Goal: Information Seeking & Learning: Learn about a topic

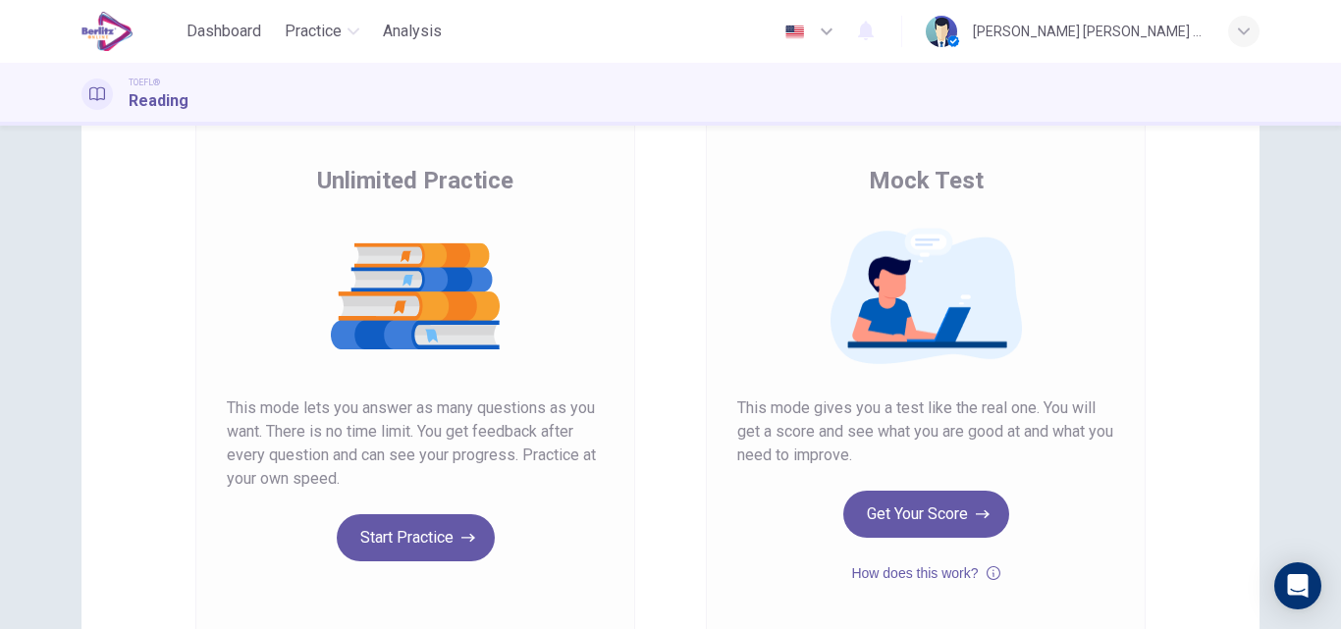
scroll to position [236, 0]
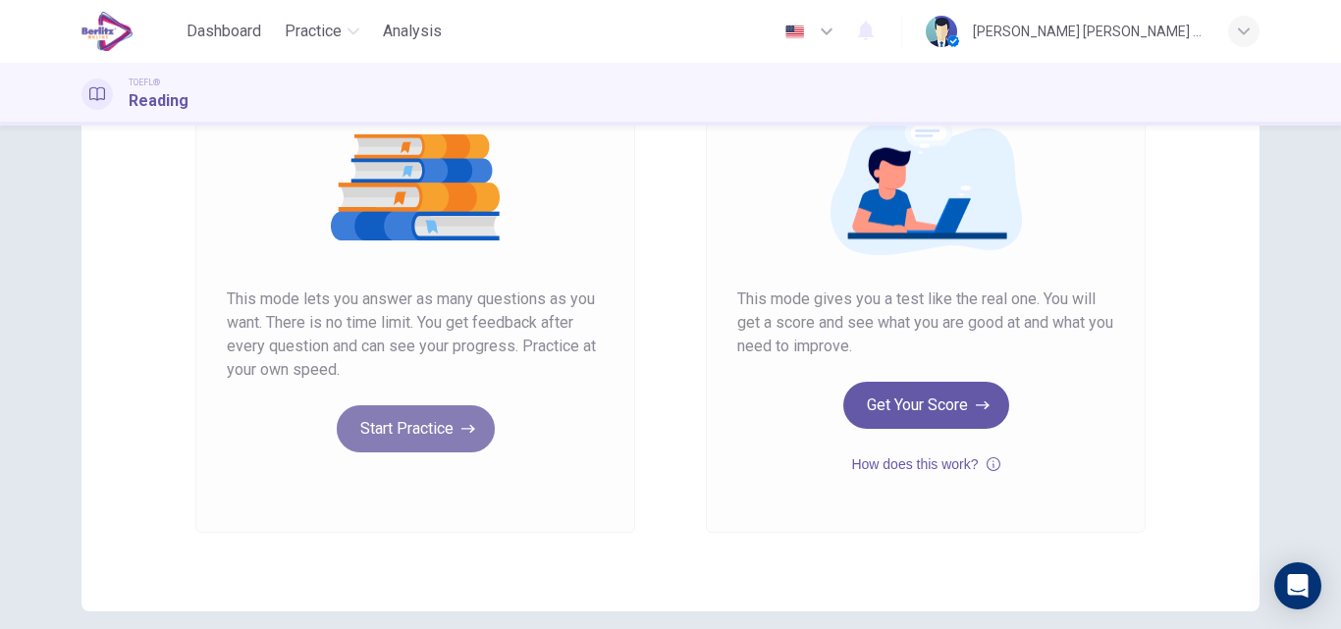
click at [434, 438] on button "Start Practice" at bounding box center [416, 428] width 158 height 47
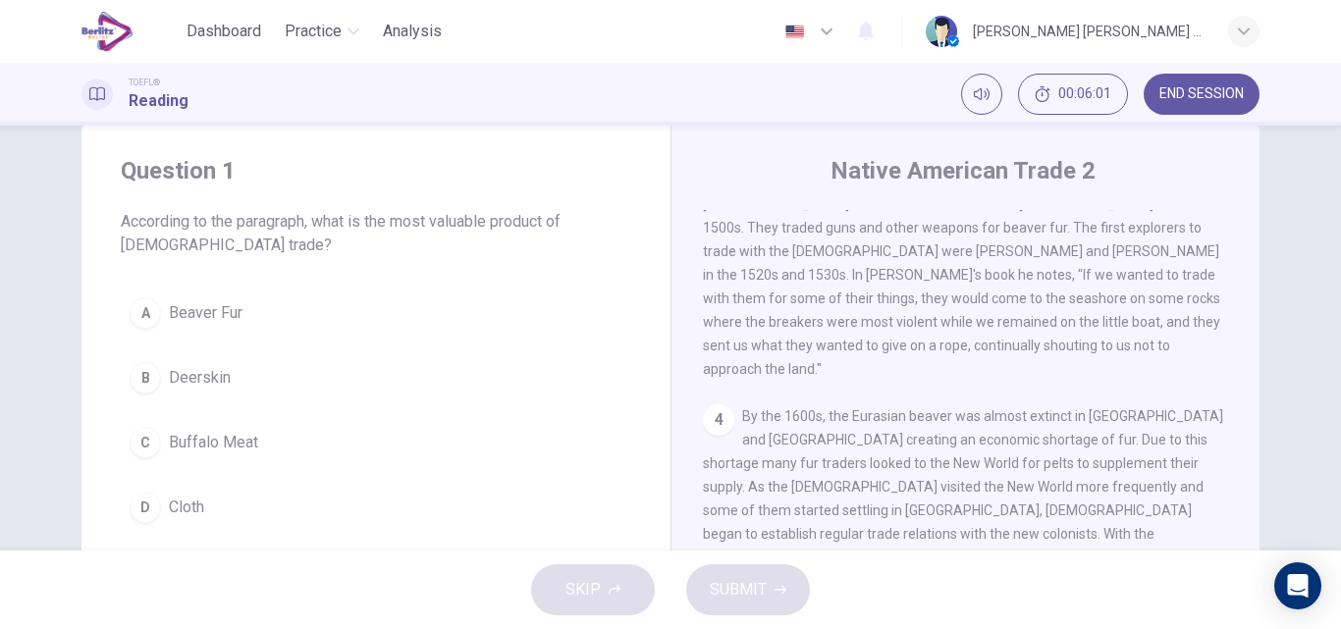
scroll to position [0, 0]
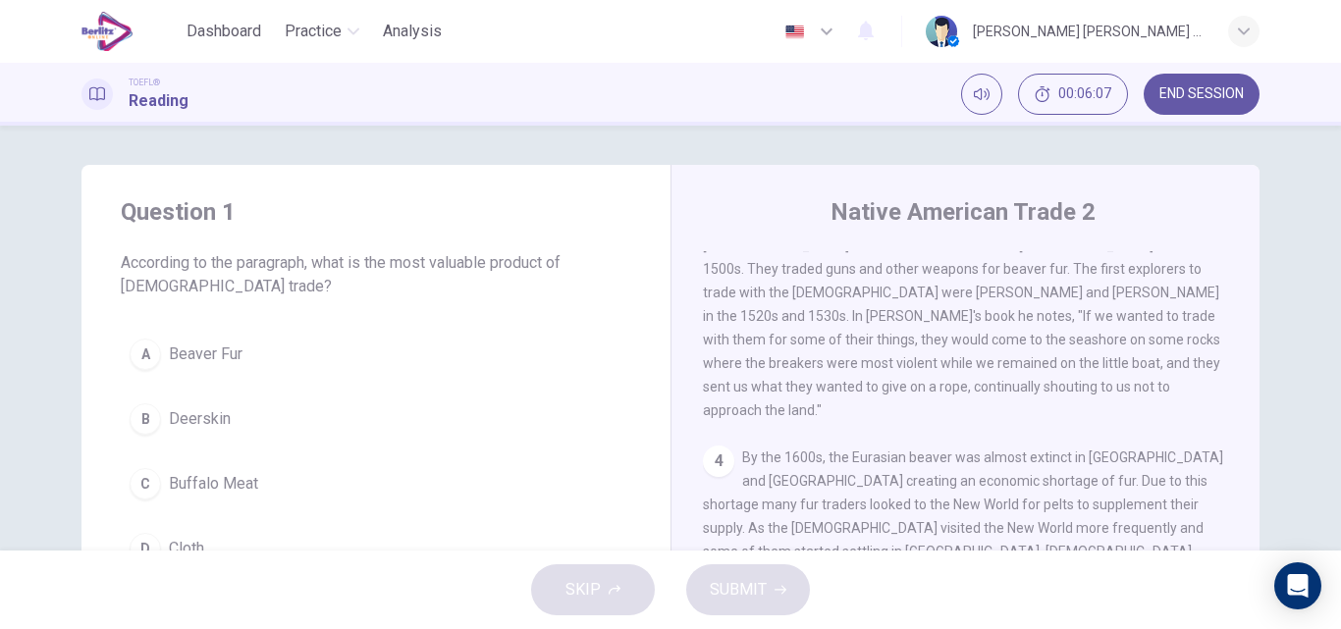
click at [137, 360] on div "A" at bounding box center [145, 354] width 31 height 31
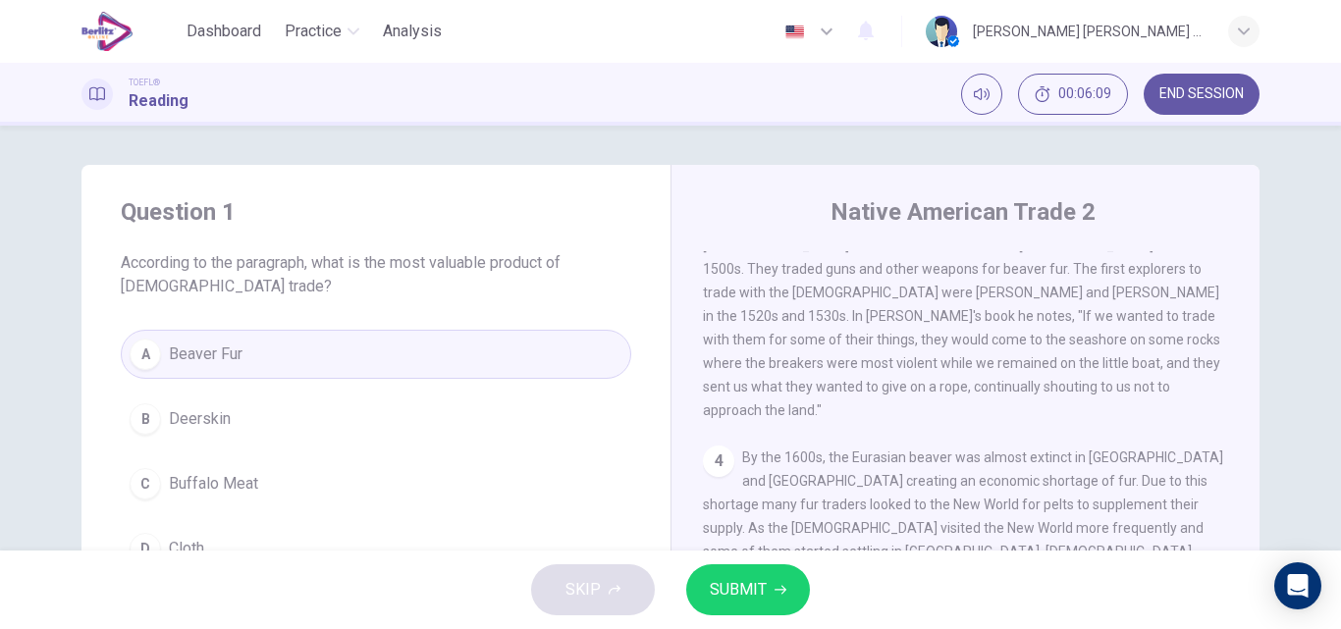
click at [754, 599] on span "SUBMIT" at bounding box center [738, 589] width 57 height 27
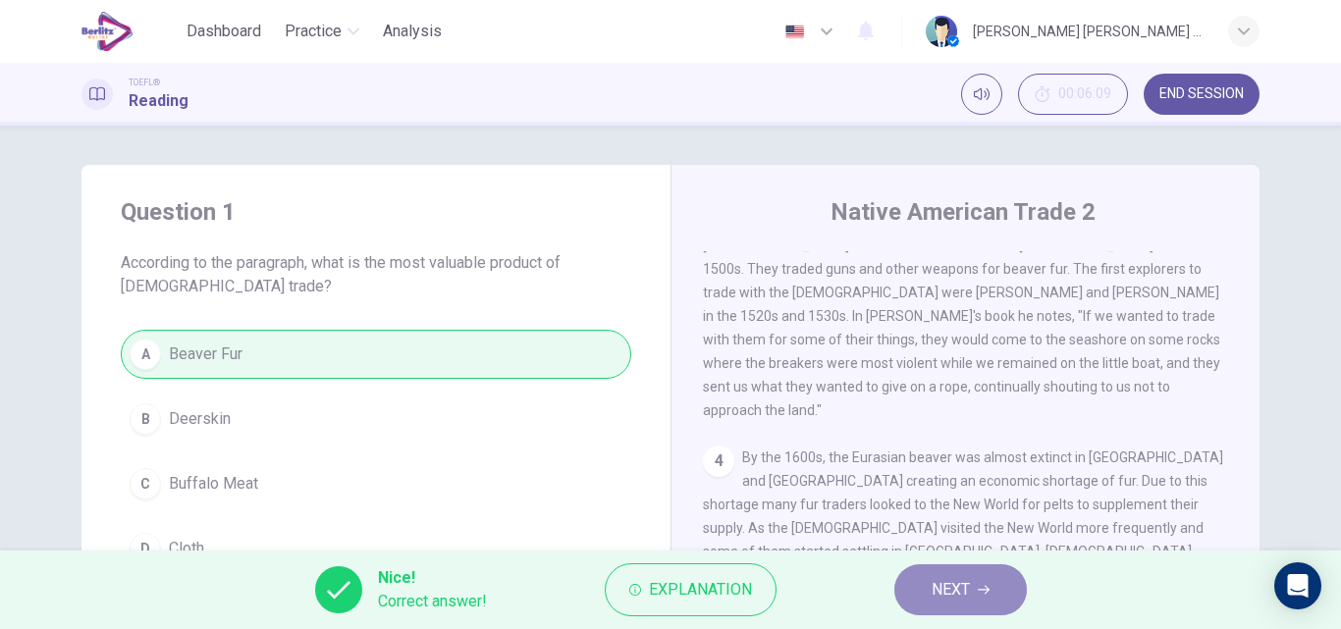
click at [960, 600] on span "NEXT" at bounding box center [950, 589] width 38 height 27
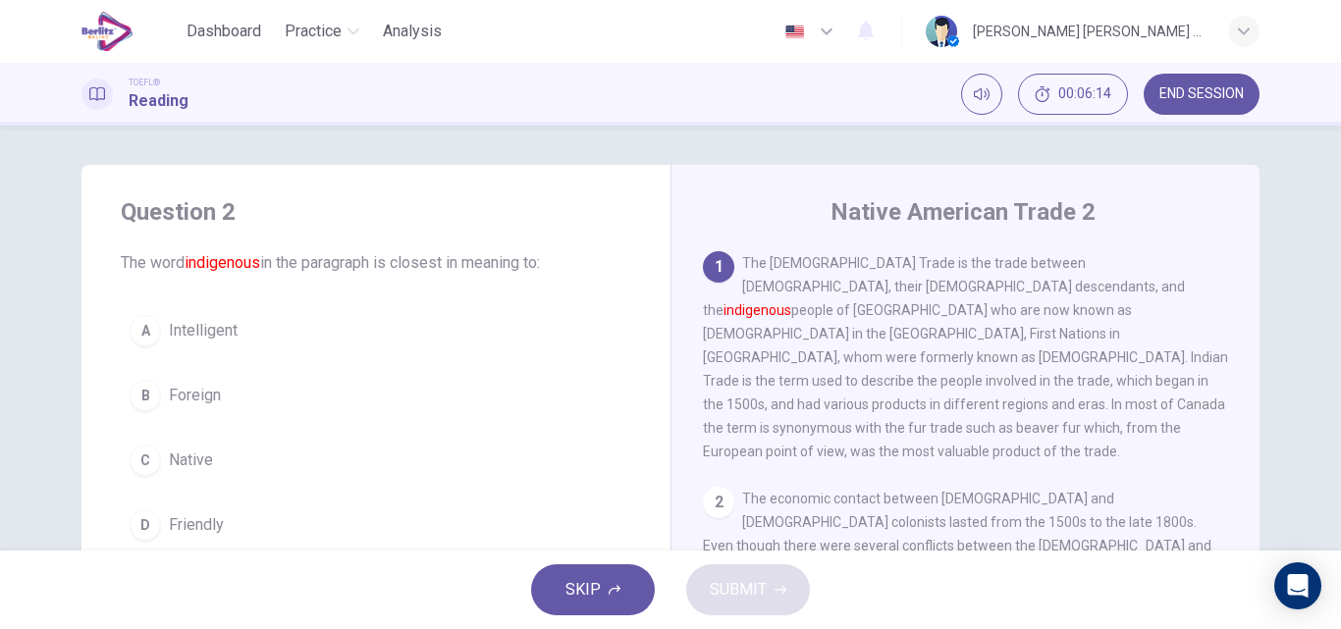
click at [181, 461] on span "Native" at bounding box center [191, 460] width 44 height 24
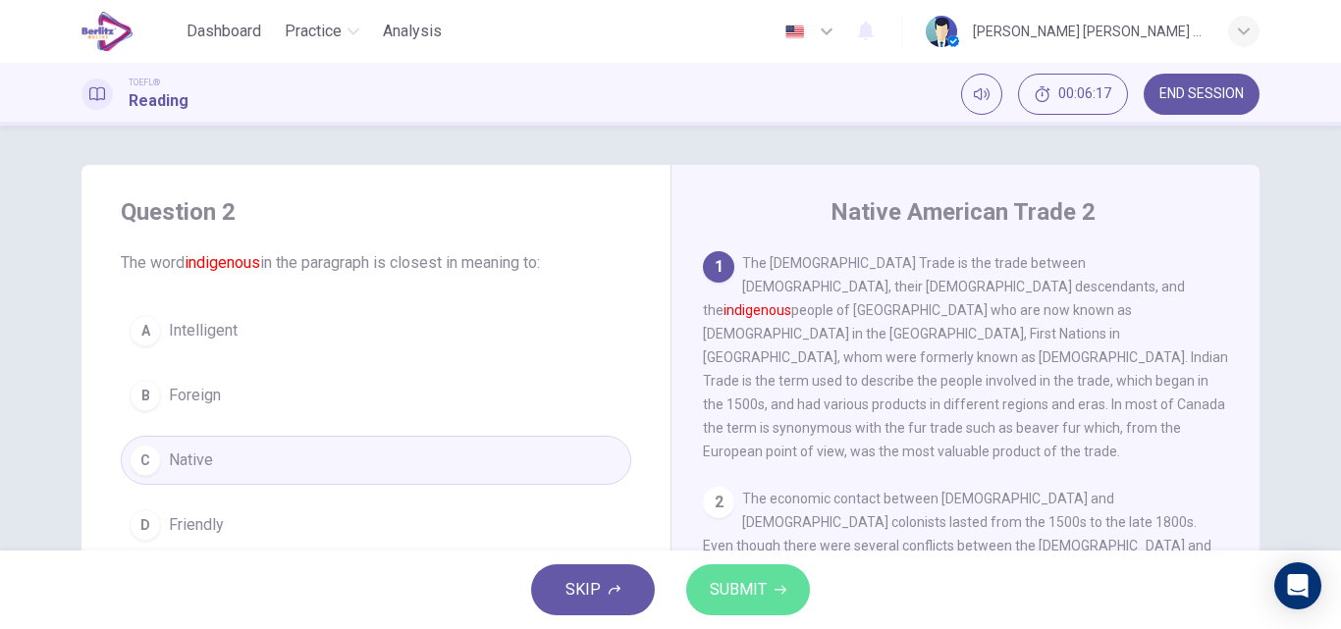
click at [710, 587] on span "SUBMIT" at bounding box center [738, 589] width 57 height 27
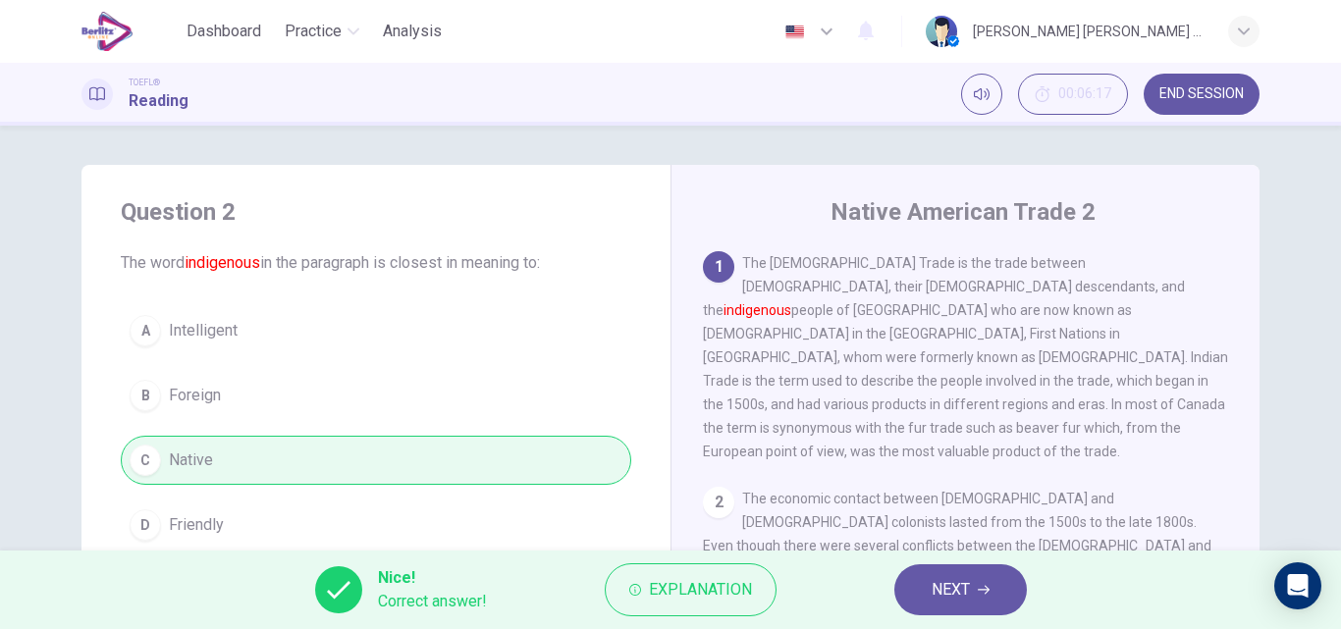
click at [936, 595] on span "NEXT" at bounding box center [950, 589] width 38 height 27
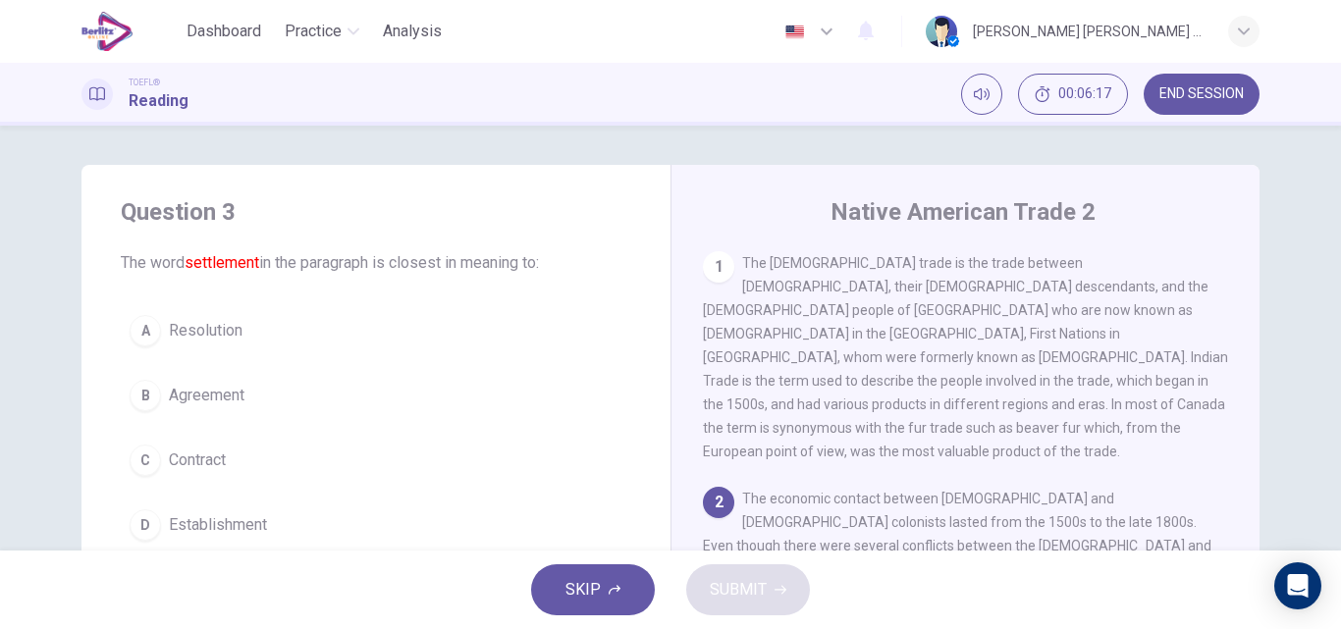
scroll to position [24, 0]
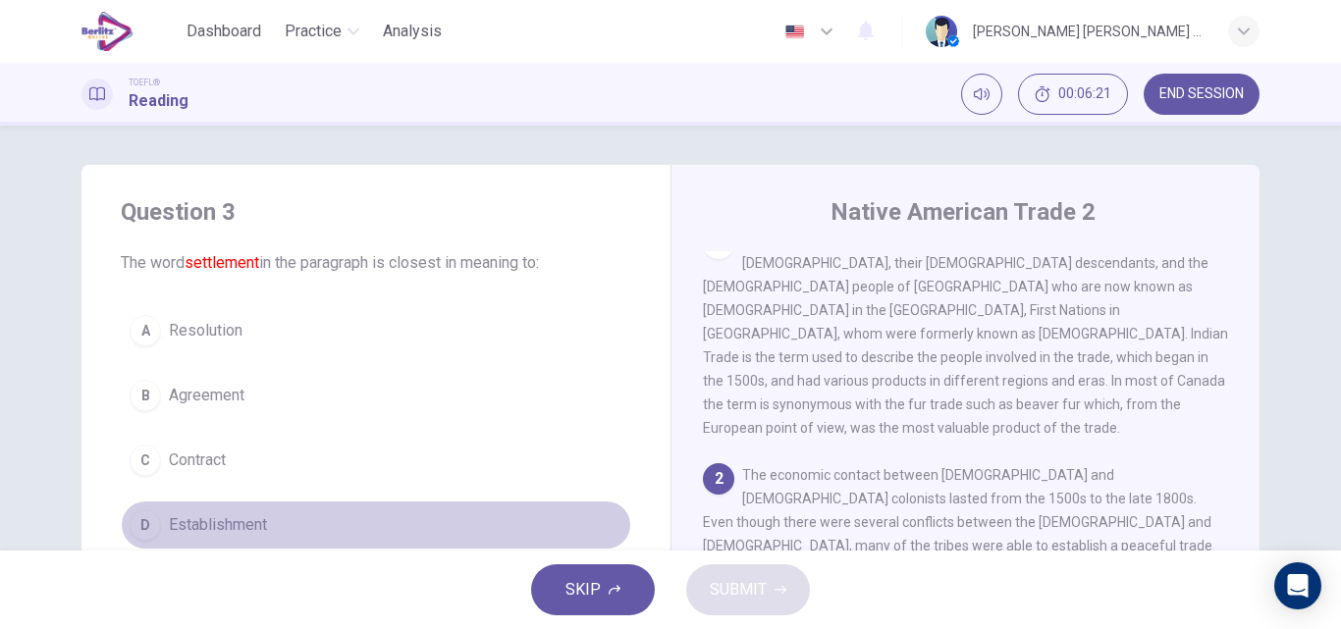
click at [211, 516] on span "Establishment" at bounding box center [218, 525] width 98 height 24
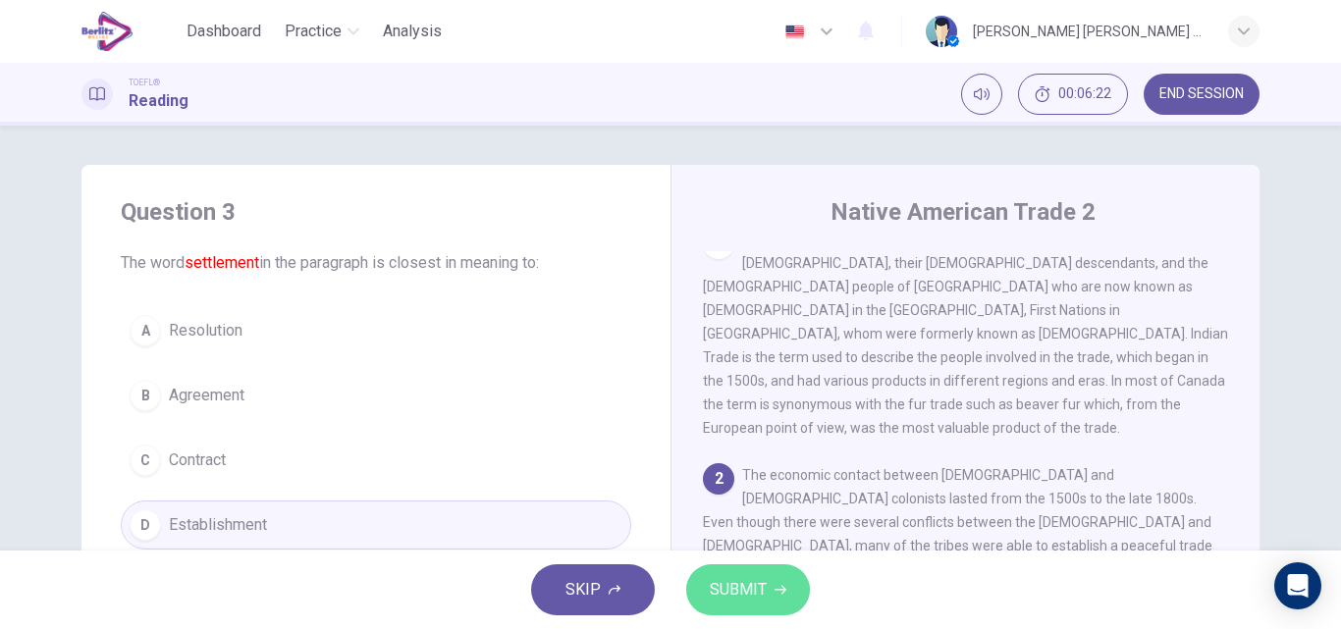
click at [767, 583] on button "SUBMIT" at bounding box center [748, 589] width 124 height 51
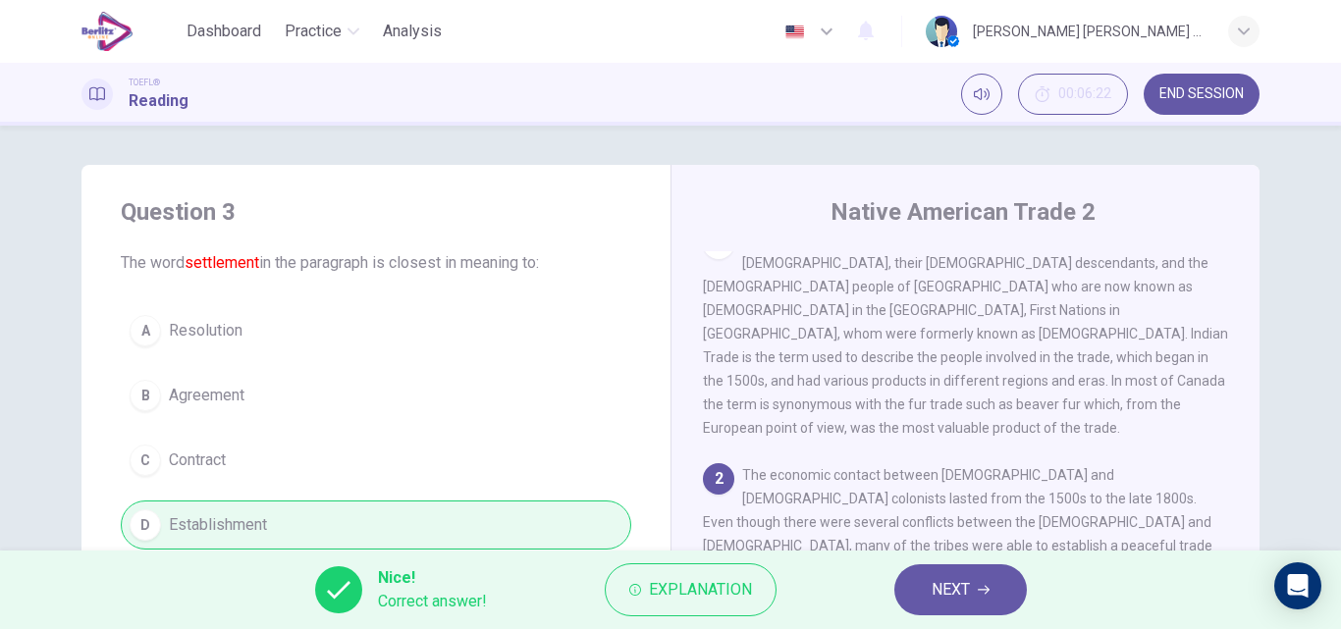
click at [944, 583] on span "NEXT" at bounding box center [950, 589] width 38 height 27
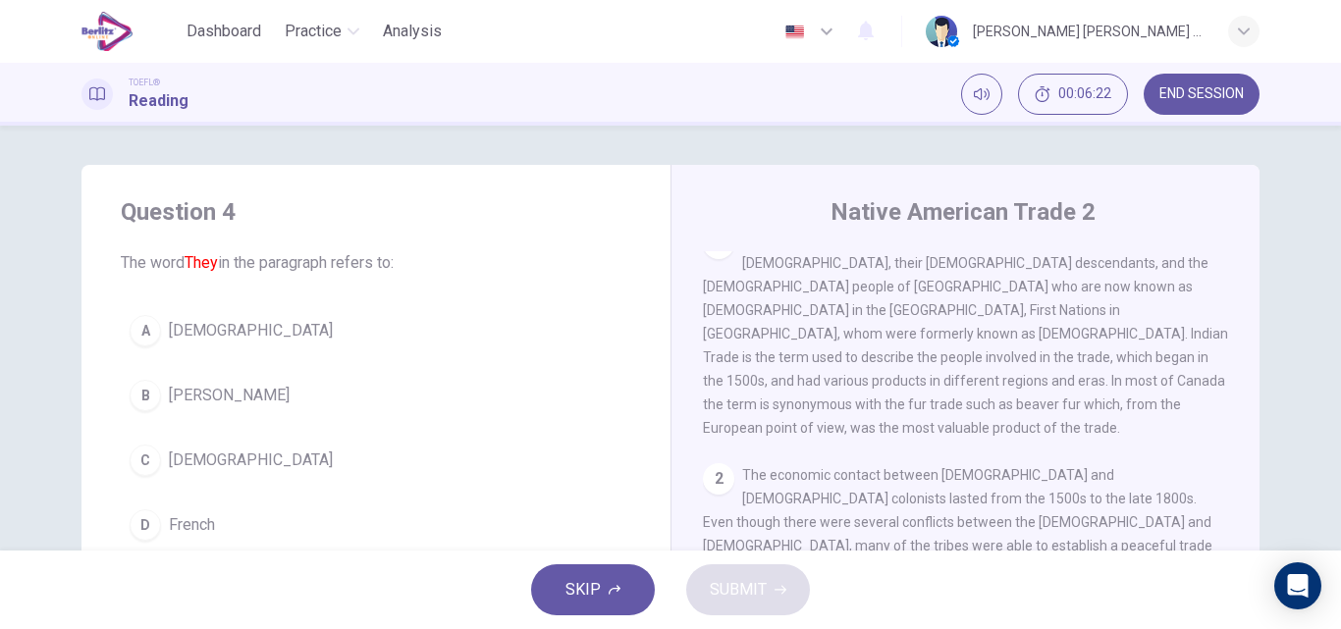
scroll to position [268, 0]
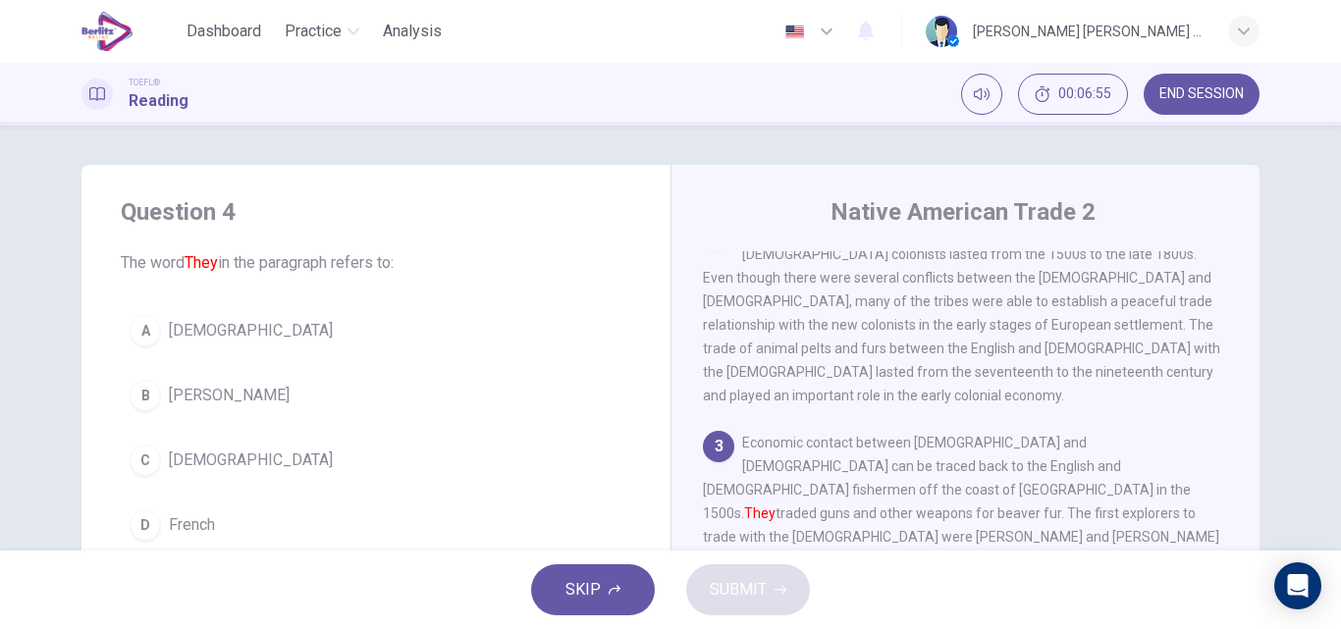
click at [261, 332] on span "[DEMOGRAPHIC_DATA]" at bounding box center [251, 331] width 164 height 24
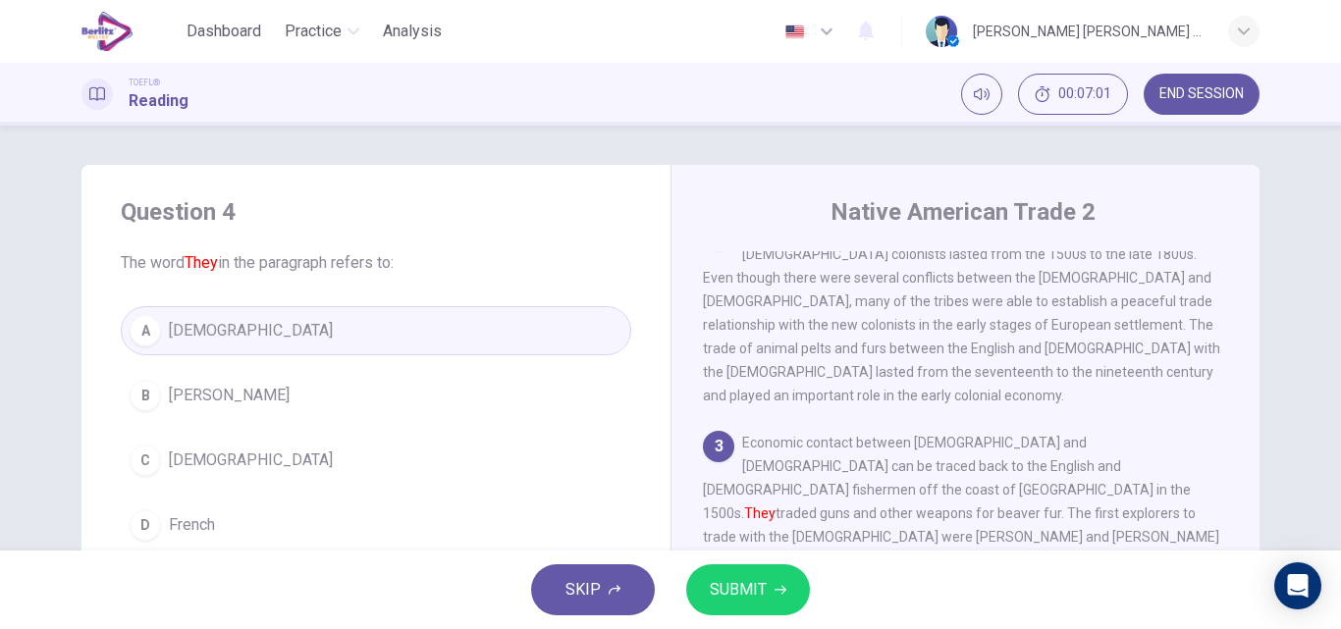
click at [731, 587] on span "SUBMIT" at bounding box center [738, 589] width 57 height 27
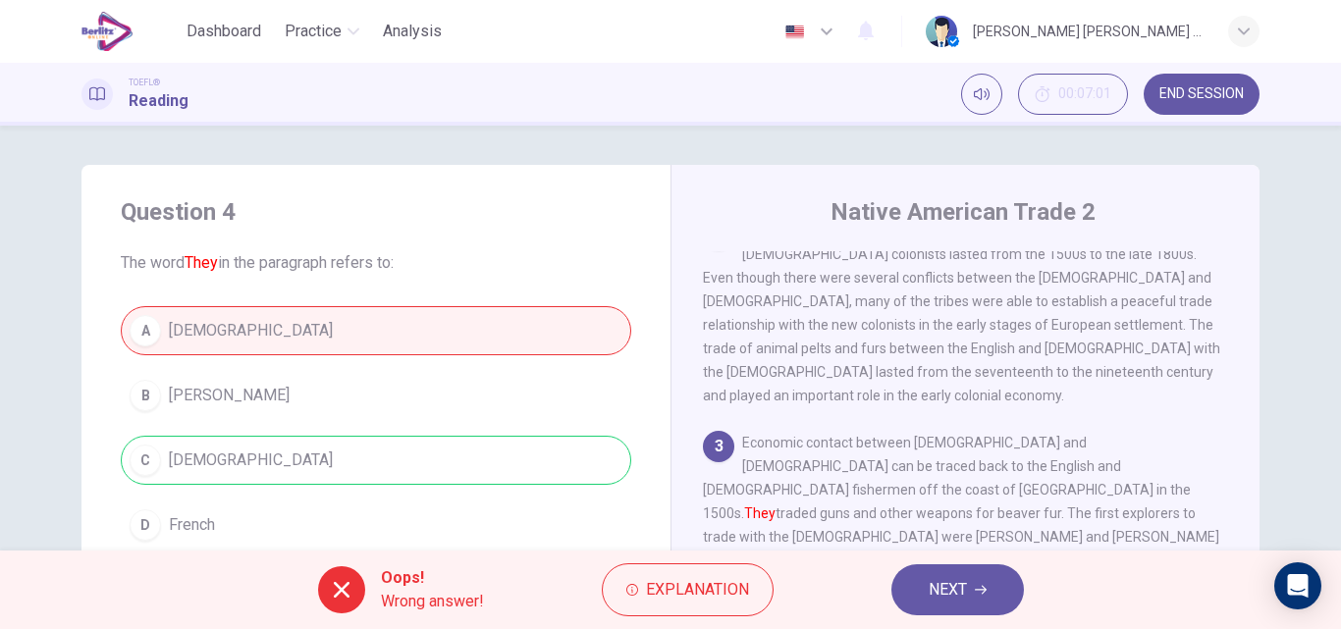
click at [943, 592] on span "NEXT" at bounding box center [947, 589] width 38 height 27
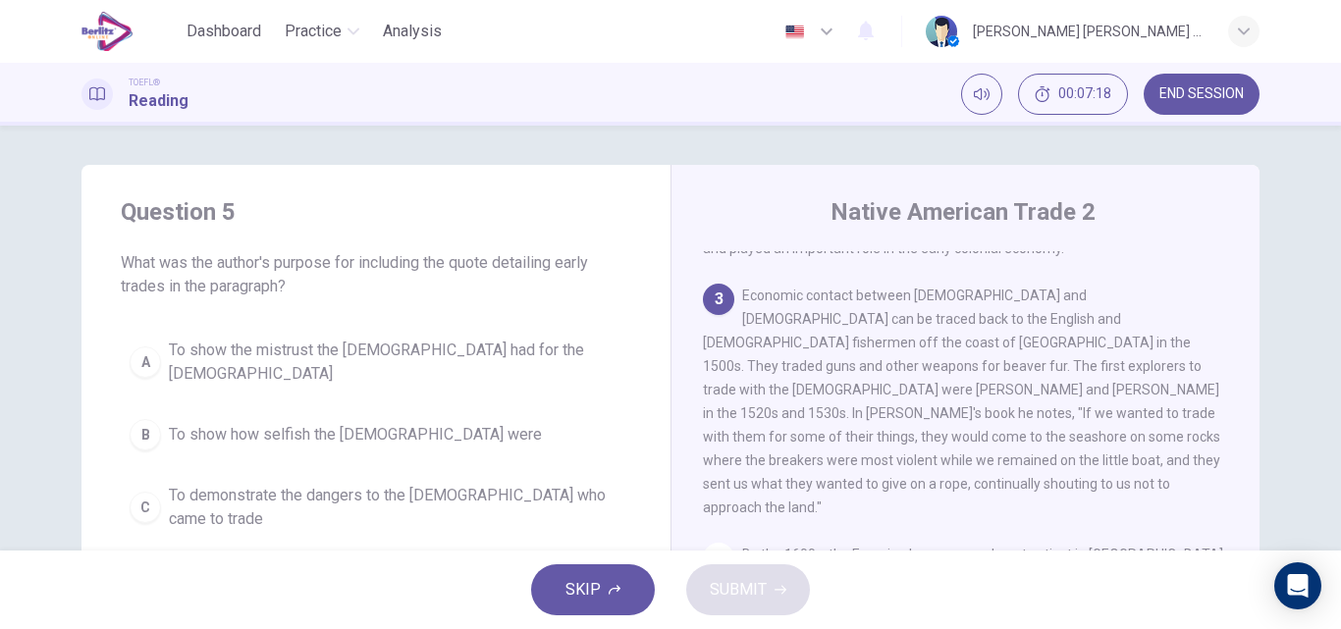
scroll to position [39, 0]
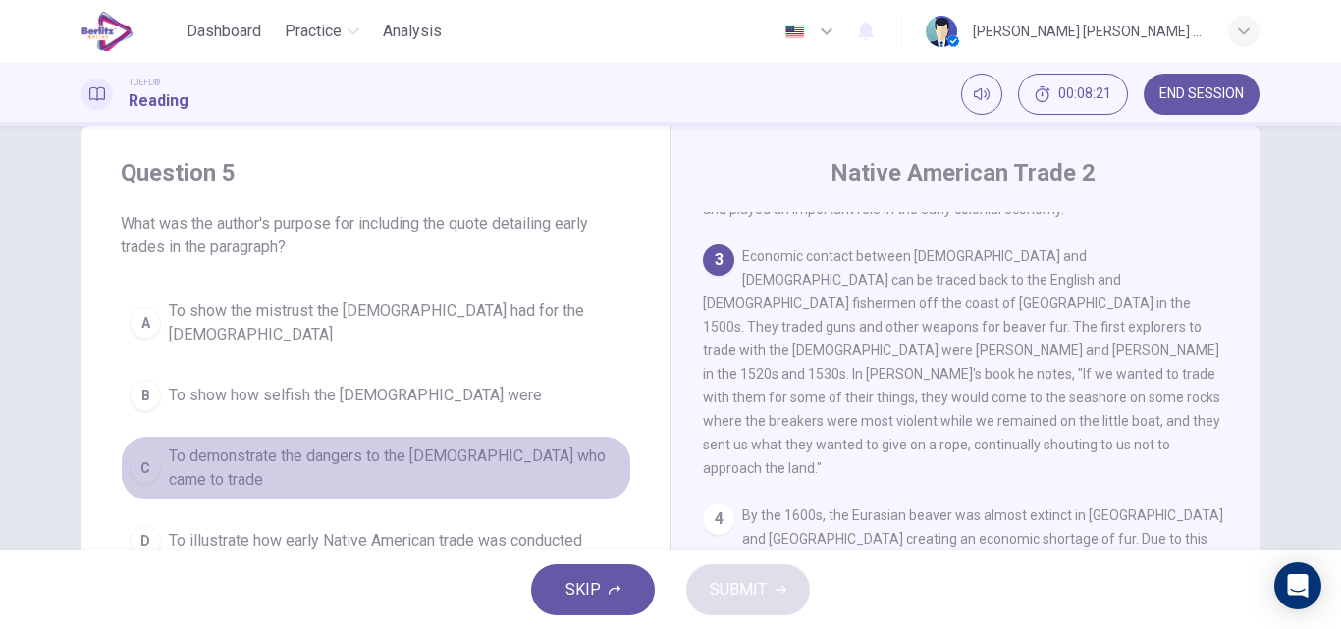
click at [180, 459] on span "To demonstrate the dangers to the [DEMOGRAPHIC_DATA] who came to trade" at bounding box center [395, 468] width 453 height 47
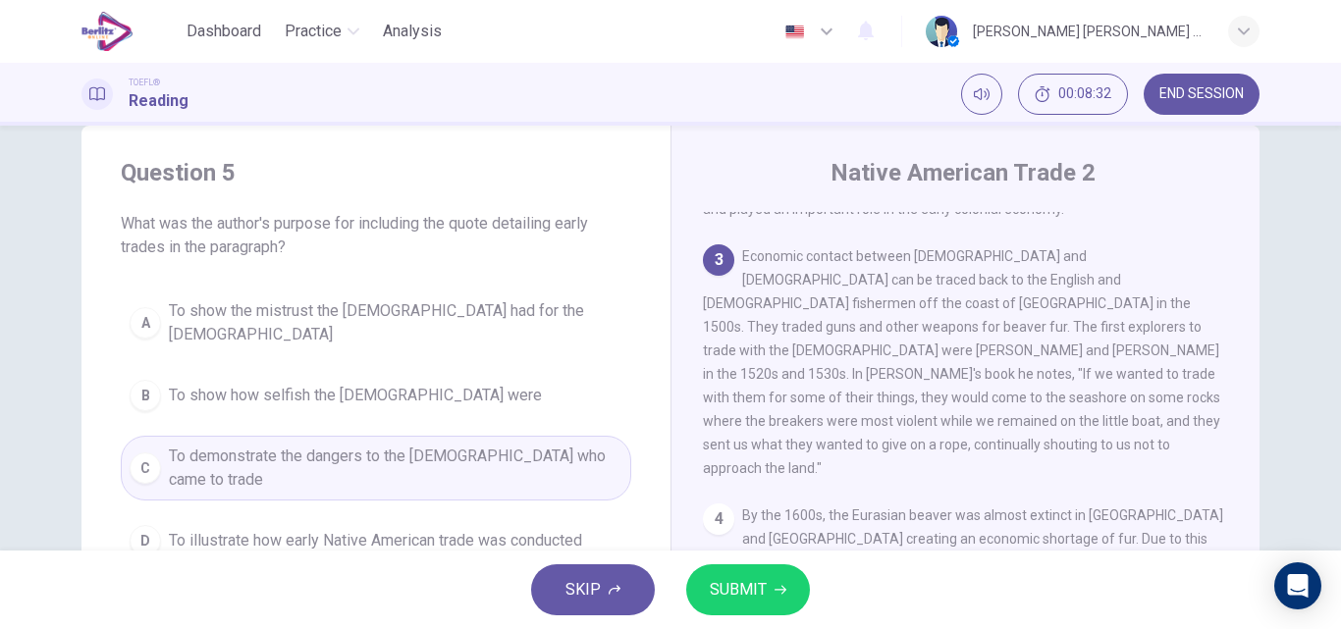
click at [417, 329] on span "To show the mistrust the [DEMOGRAPHIC_DATA] had for the [DEMOGRAPHIC_DATA]" at bounding box center [395, 322] width 453 height 47
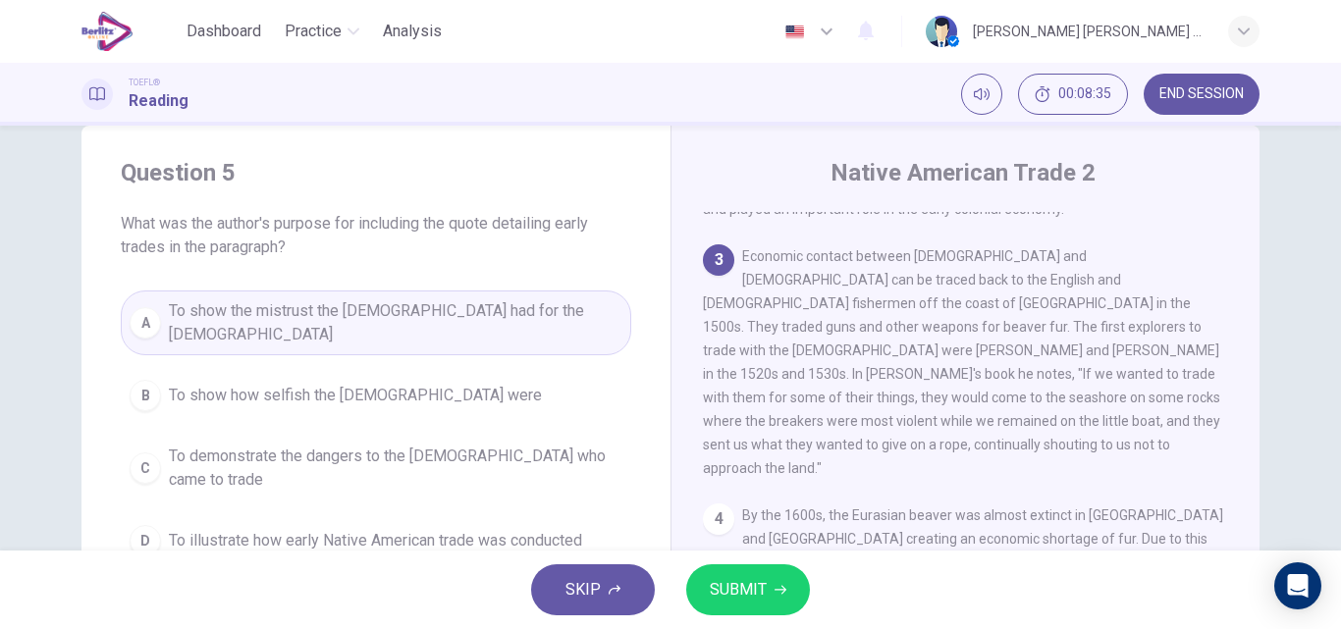
click at [763, 599] on span "SUBMIT" at bounding box center [738, 589] width 57 height 27
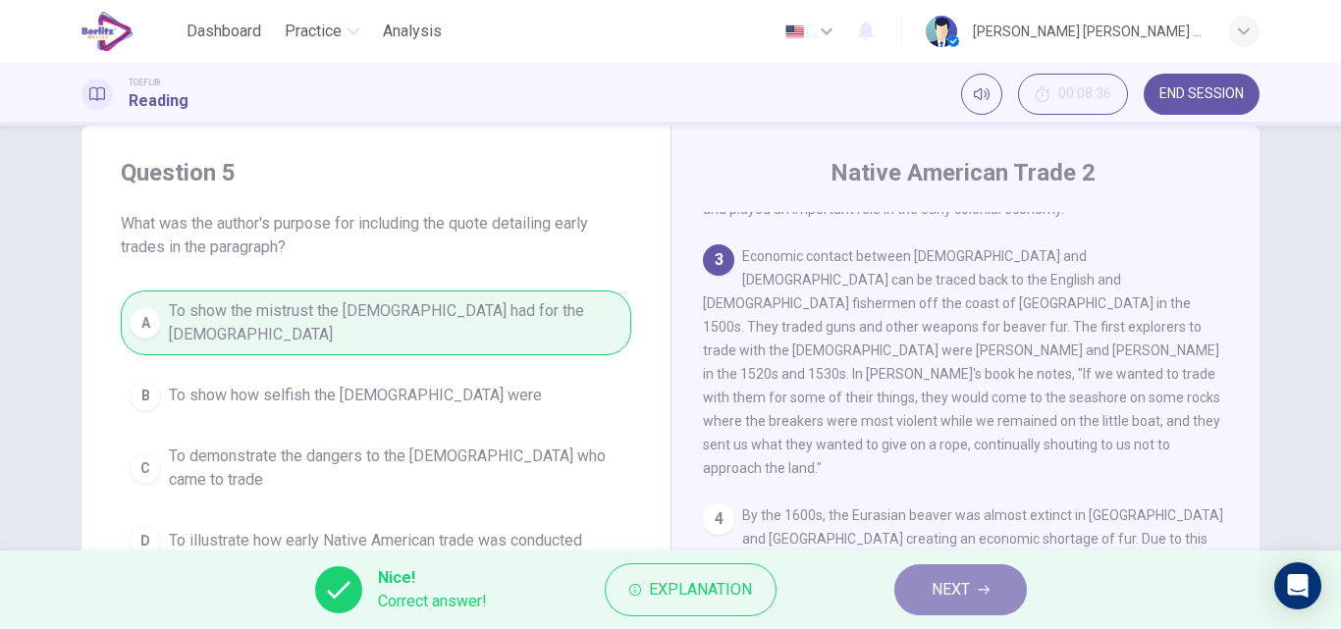
click at [960, 605] on button "NEXT" at bounding box center [960, 589] width 132 height 51
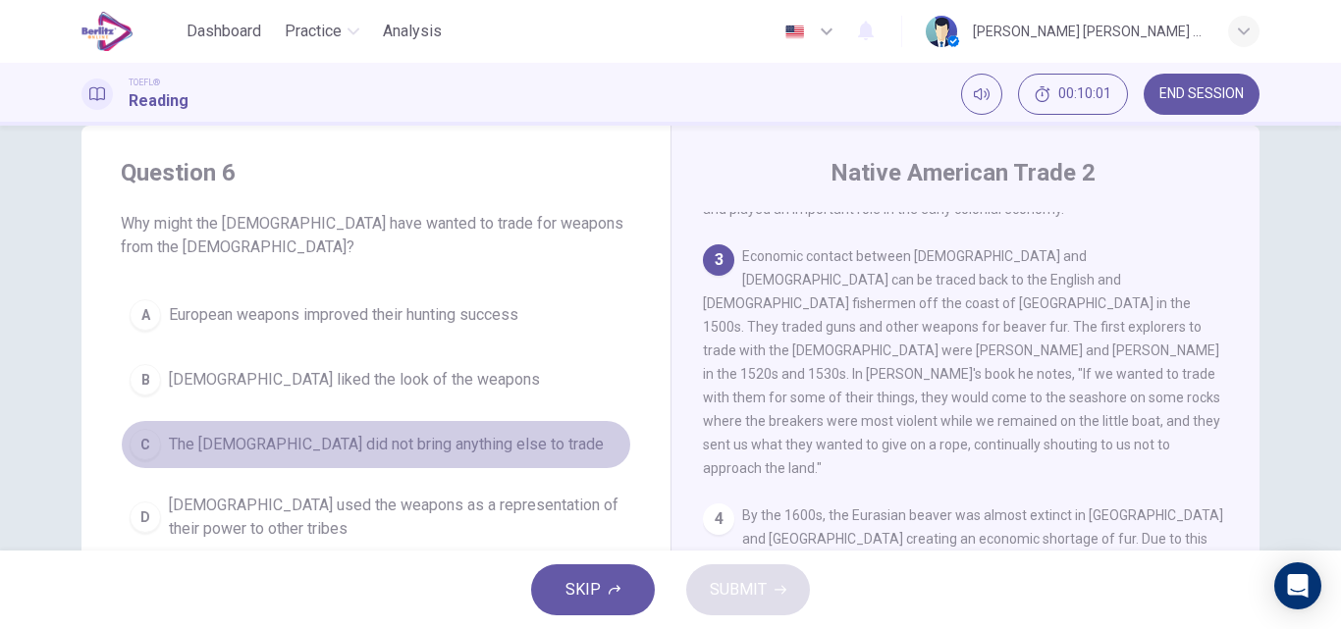
click at [479, 449] on span "The [DEMOGRAPHIC_DATA] did not bring anything else to trade" at bounding box center [386, 445] width 435 height 24
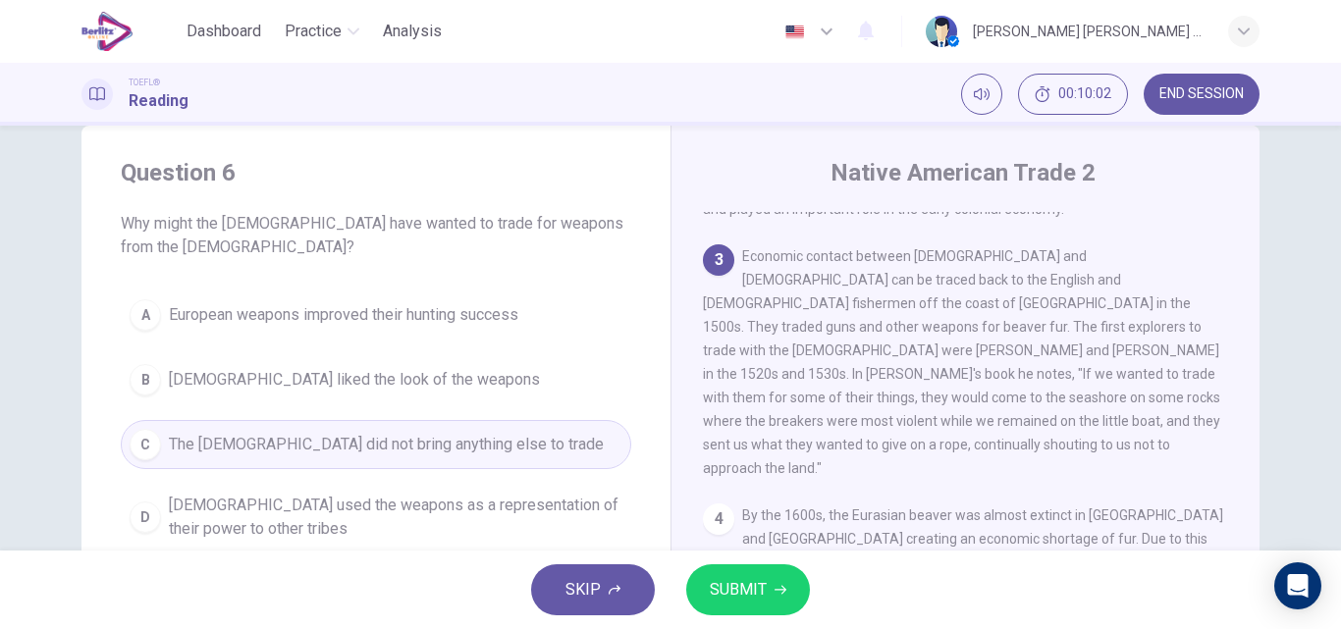
click at [757, 582] on span "SUBMIT" at bounding box center [738, 589] width 57 height 27
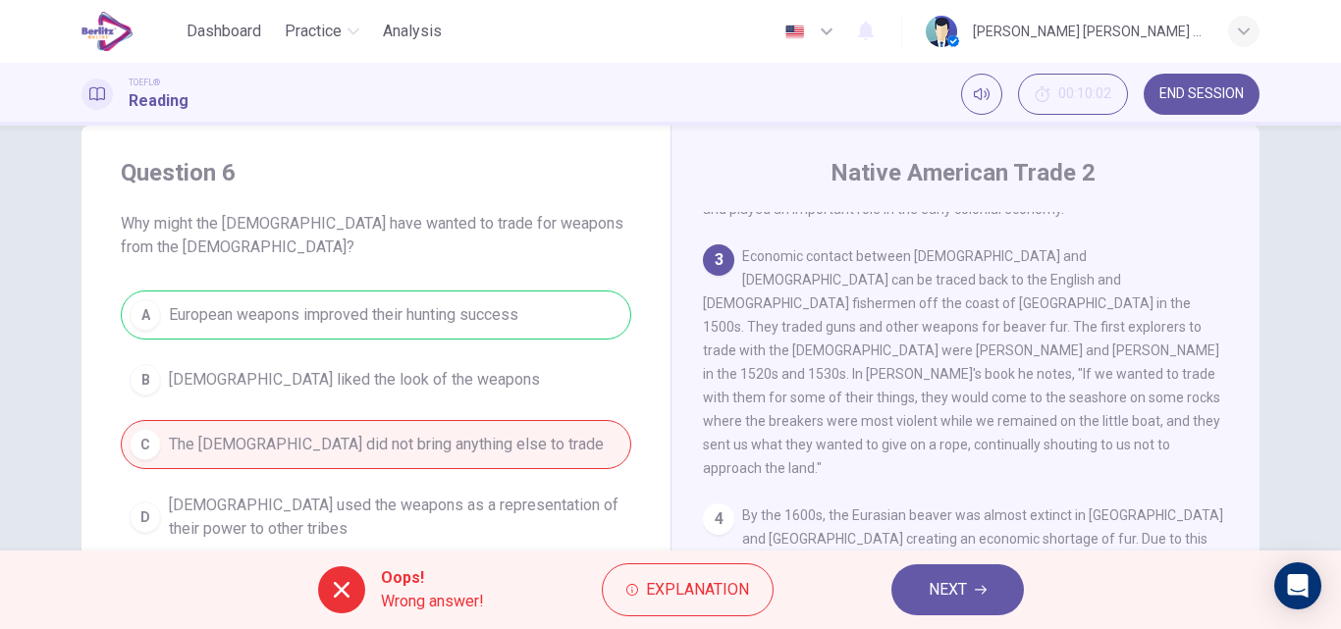
click at [948, 595] on span "NEXT" at bounding box center [947, 589] width 38 height 27
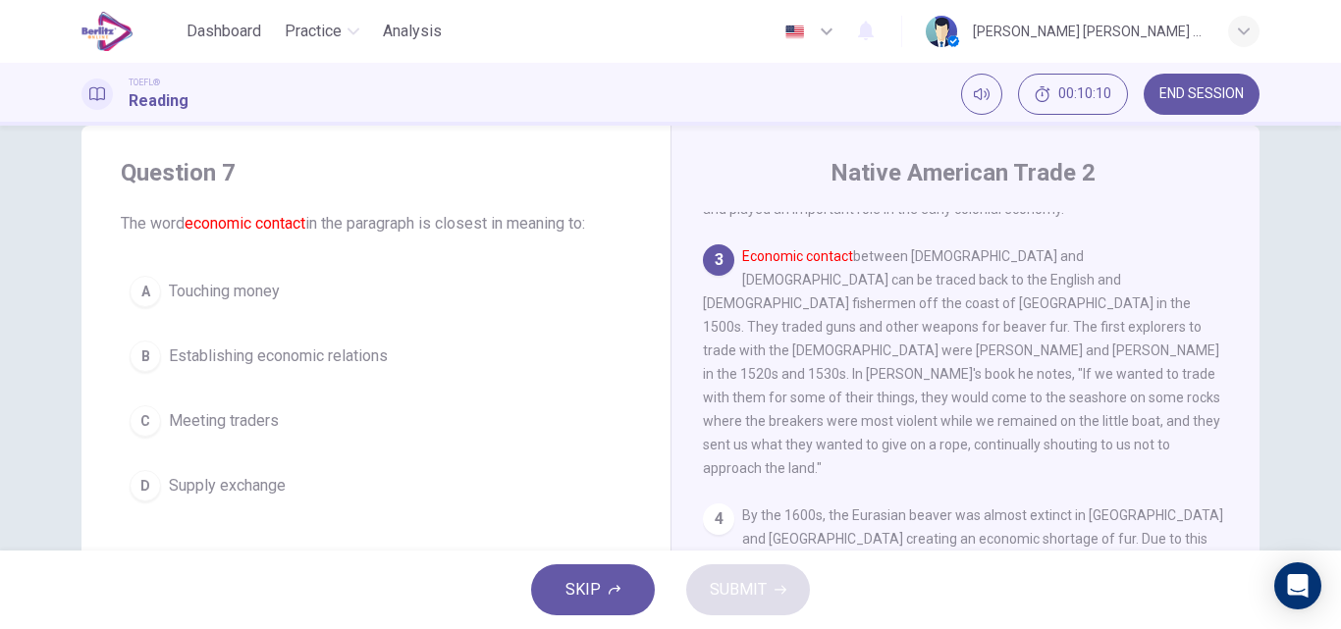
click at [338, 357] on span "Establishing economic relations" at bounding box center [278, 356] width 219 height 24
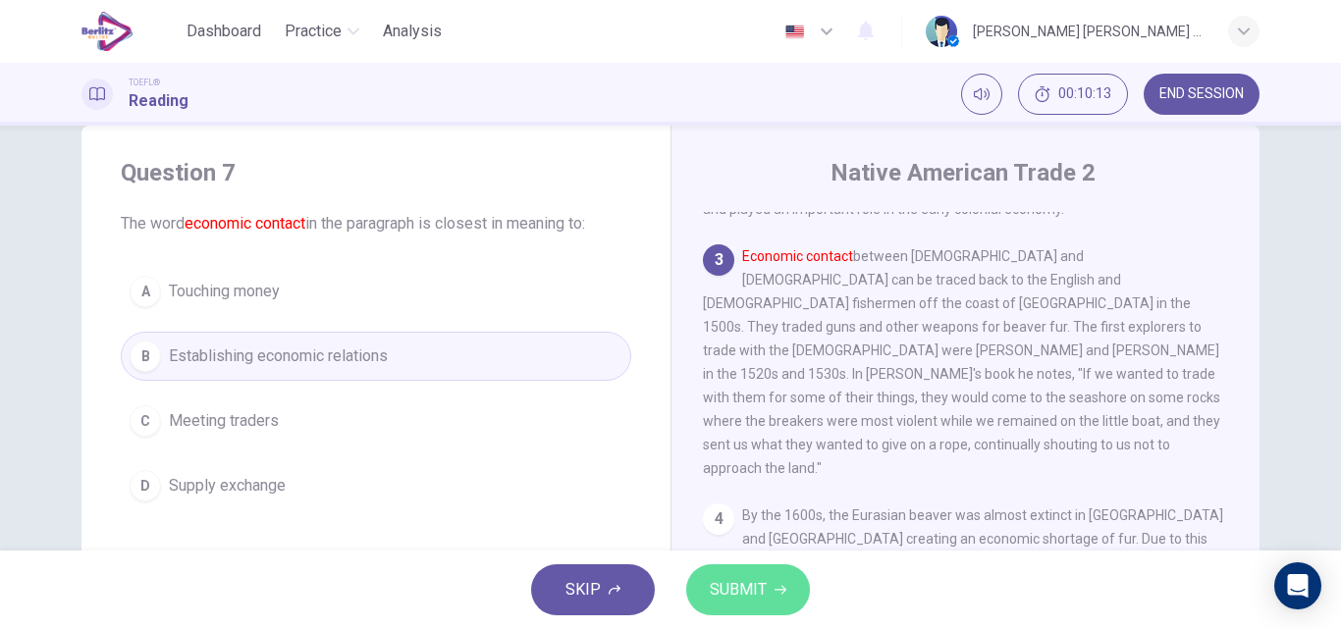
click at [718, 585] on span "SUBMIT" at bounding box center [738, 589] width 57 height 27
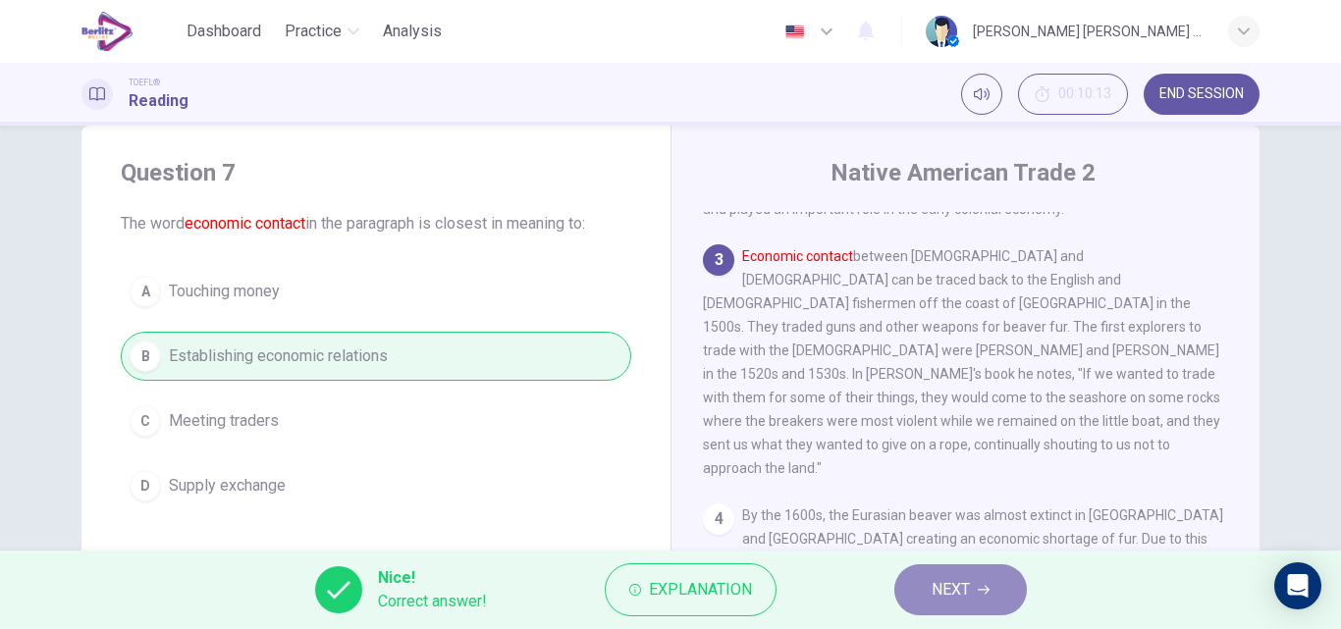
click at [967, 590] on span "NEXT" at bounding box center [950, 589] width 38 height 27
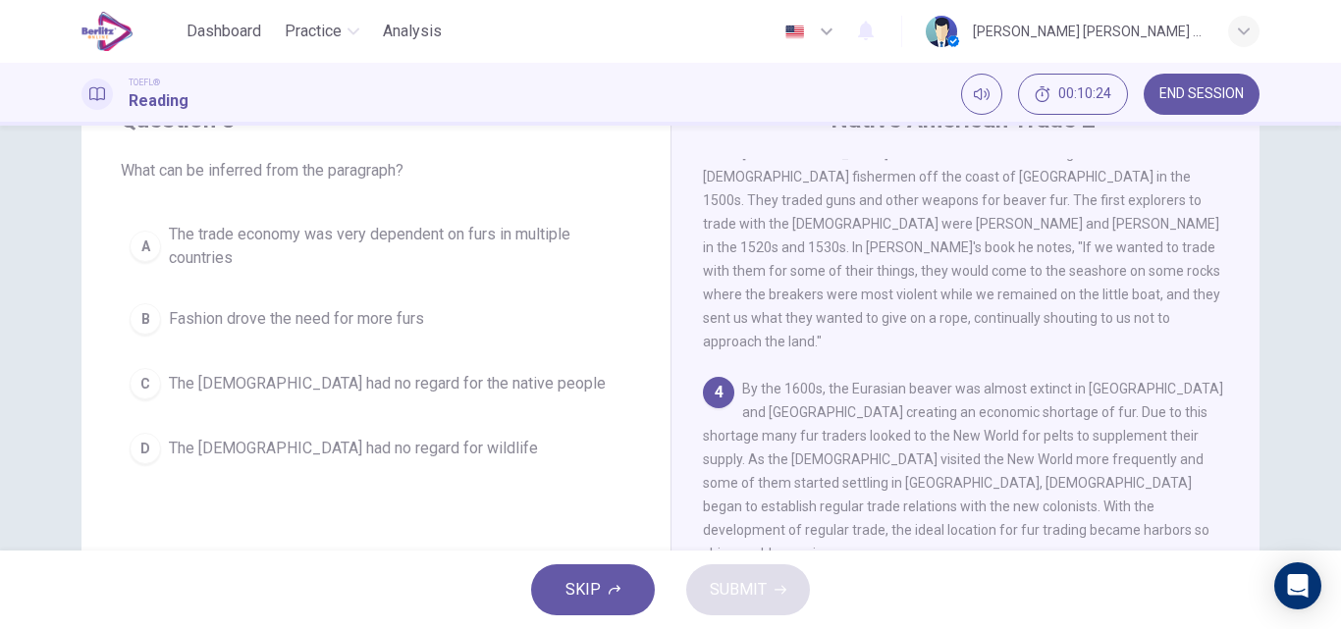
scroll to position [88, 0]
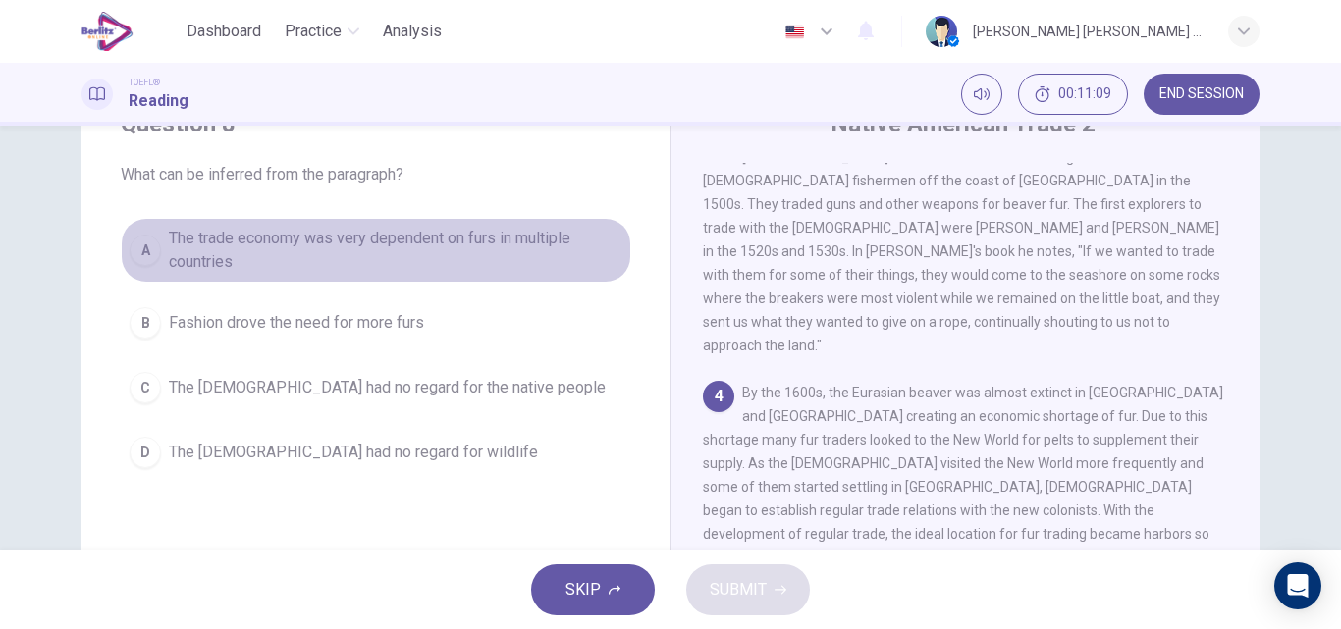
click at [439, 242] on span "The trade economy was very dependent on furs in multiple countries" at bounding box center [395, 250] width 453 height 47
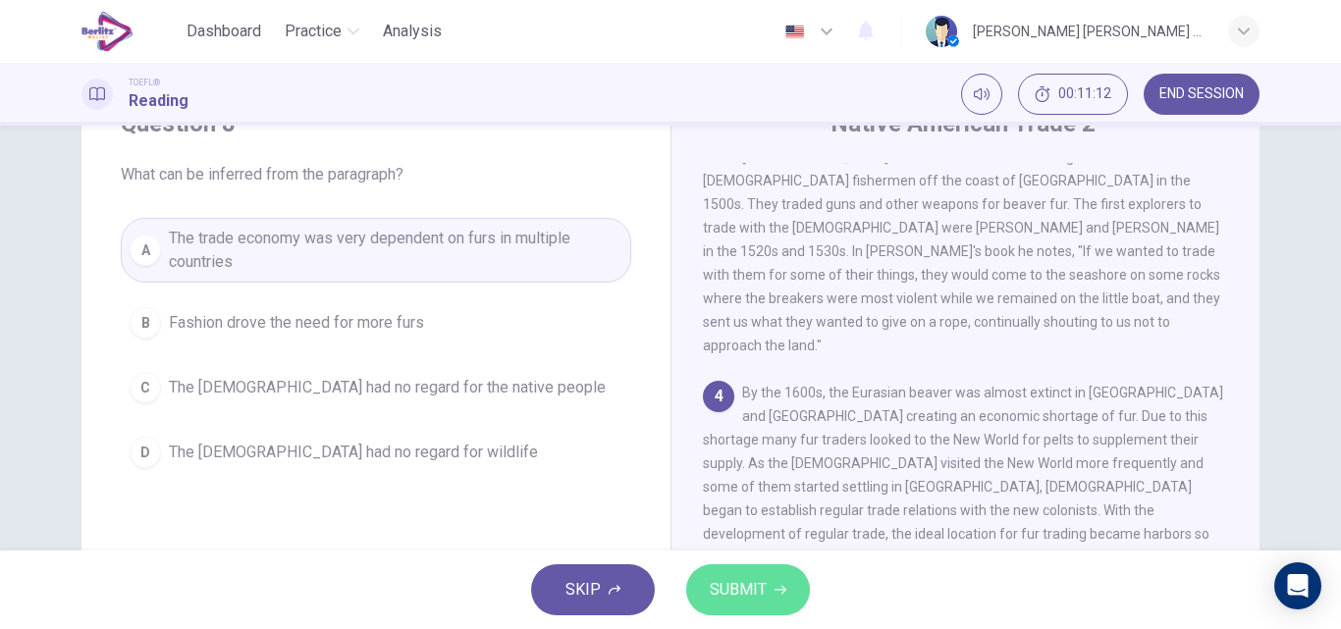
click at [728, 593] on span "SUBMIT" at bounding box center [738, 589] width 57 height 27
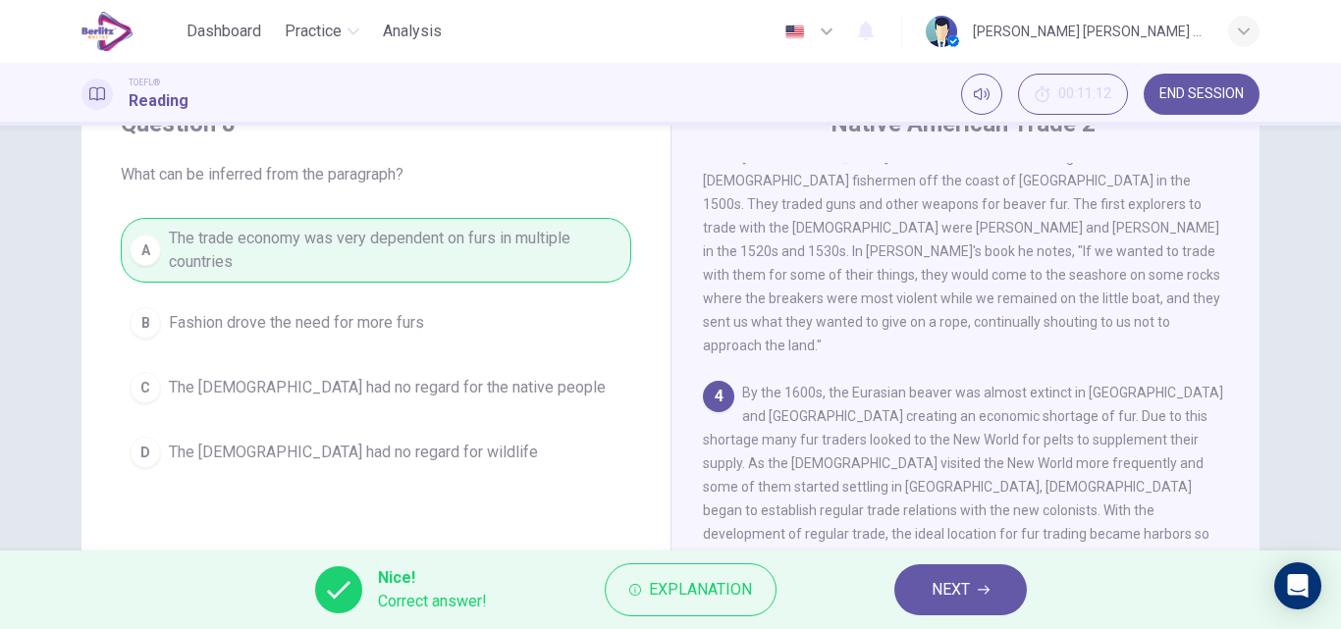
click at [934, 589] on span "NEXT" at bounding box center [950, 589] width 38 height 27
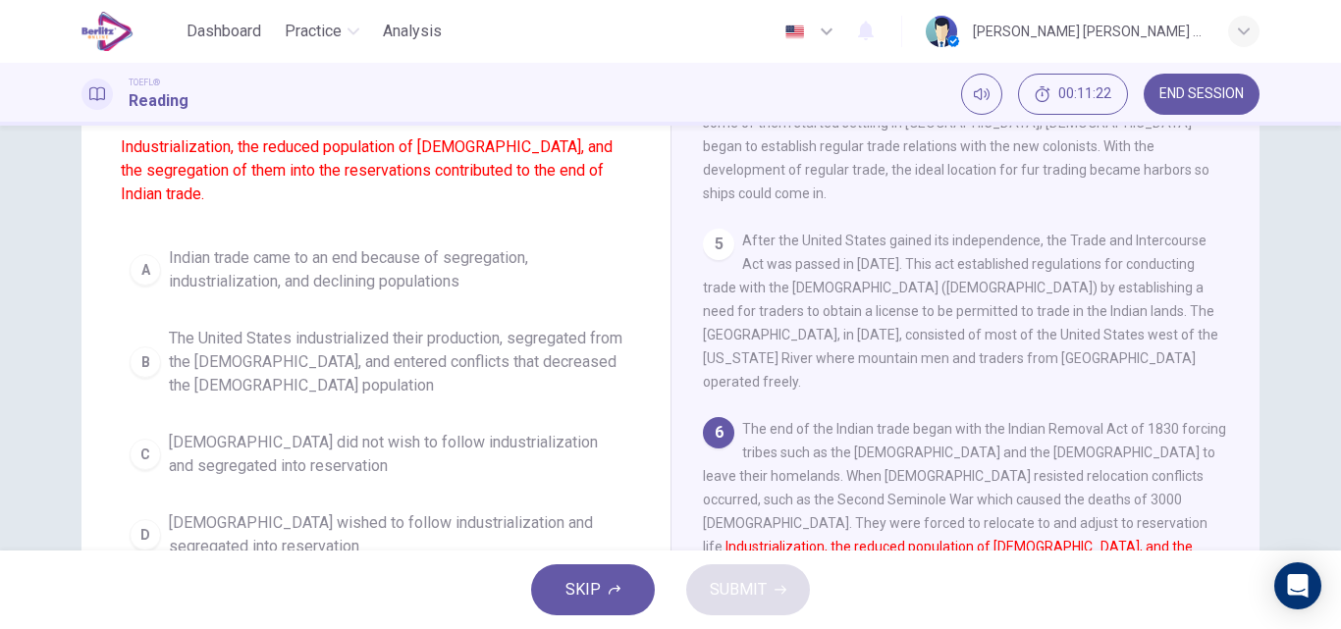
scroll to position [206, 0]
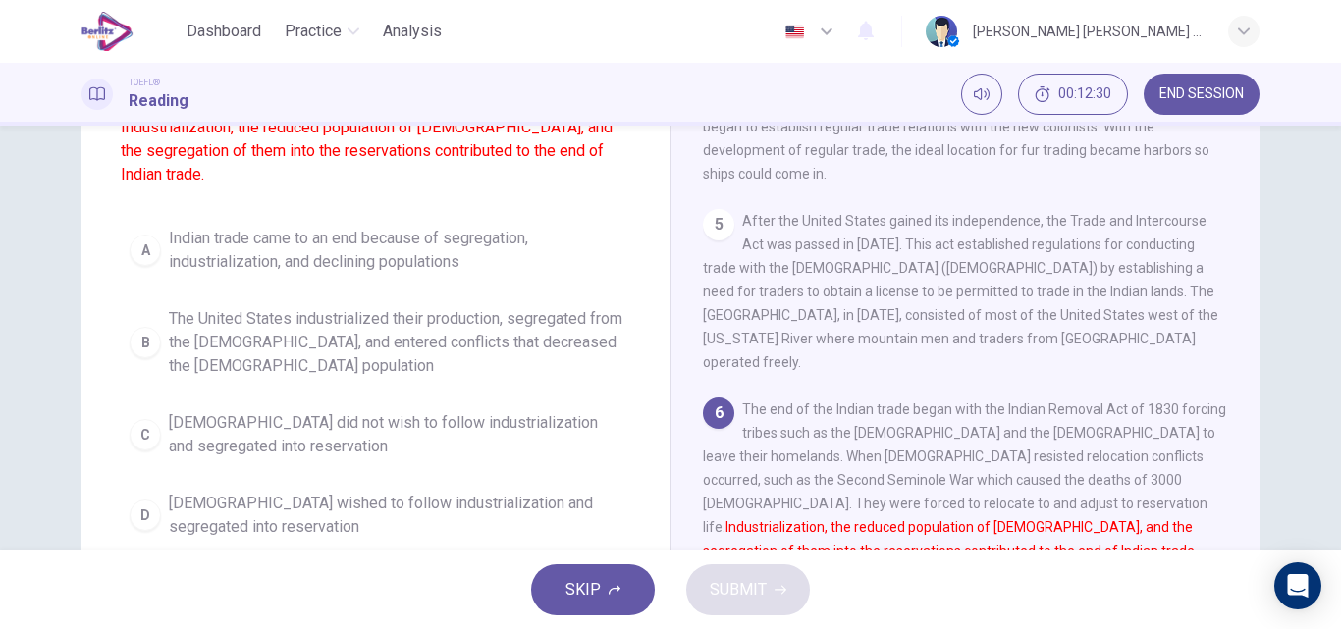
click at [391, 341] on span "The United States industrialized their production, segregated from the [DEMOGRA…" at bounding box center [395, 342] width 453 height 71
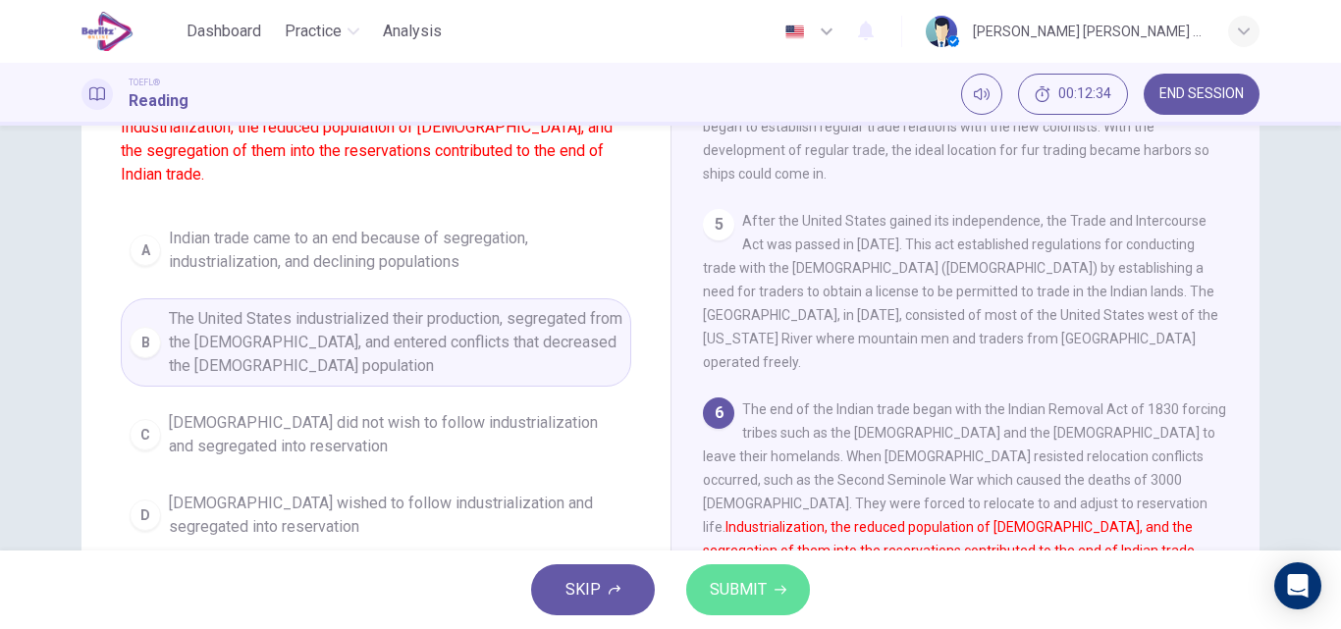
click at [742, 592] on span "SUBMIT" at bounding box center [738, 589] width 57 height 27
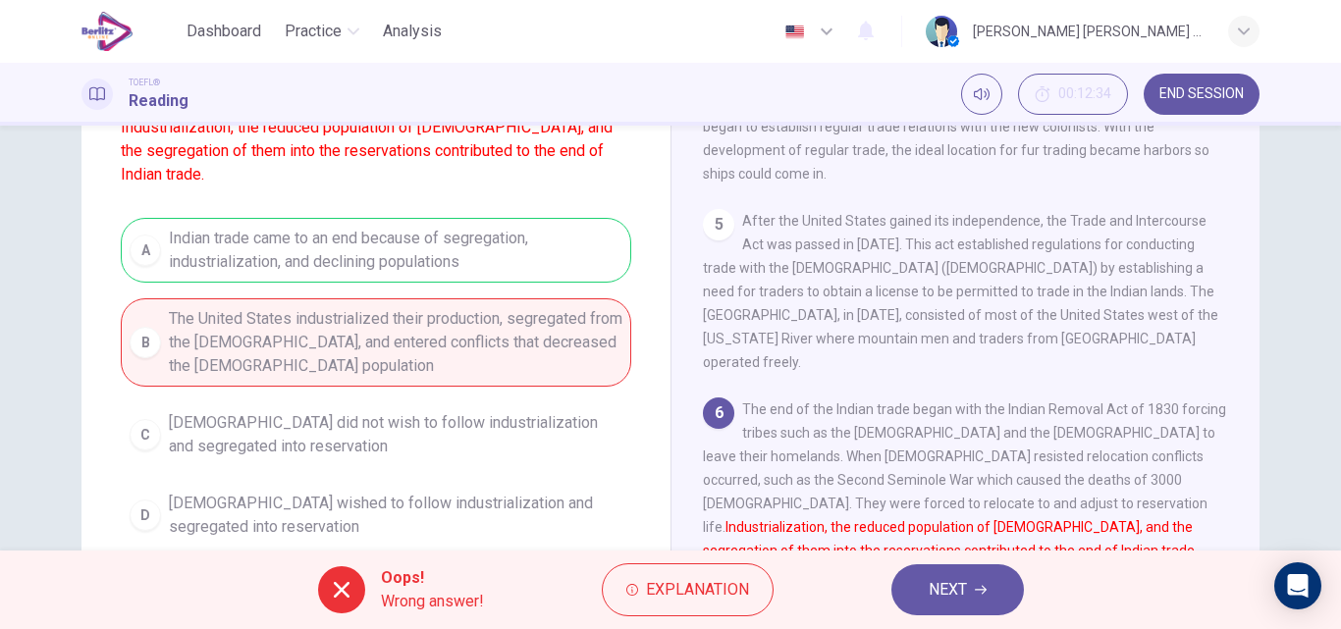
click at [934, 592] on span "NEXT" at bounding box center [947, 589] width 38 height 27
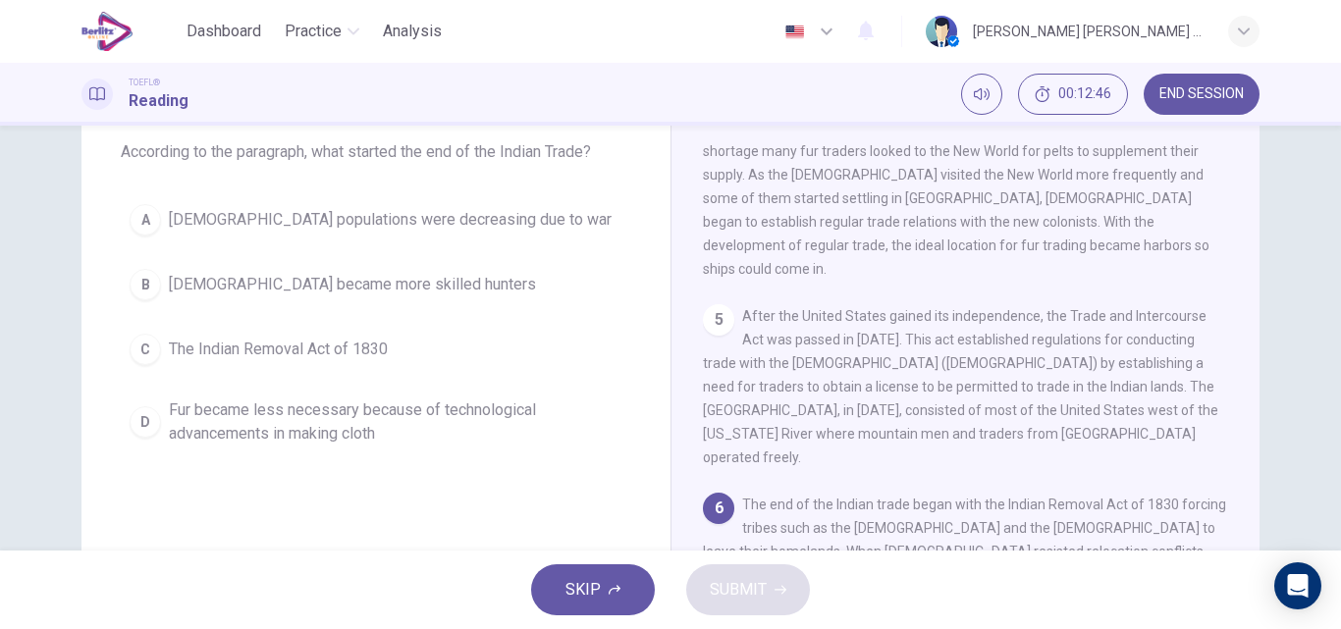
scroll to position [115, 0]
click at [217, 349] on span "The Indian Removal Act of 1830" at bounding box center [278, 346] width 219 height 24
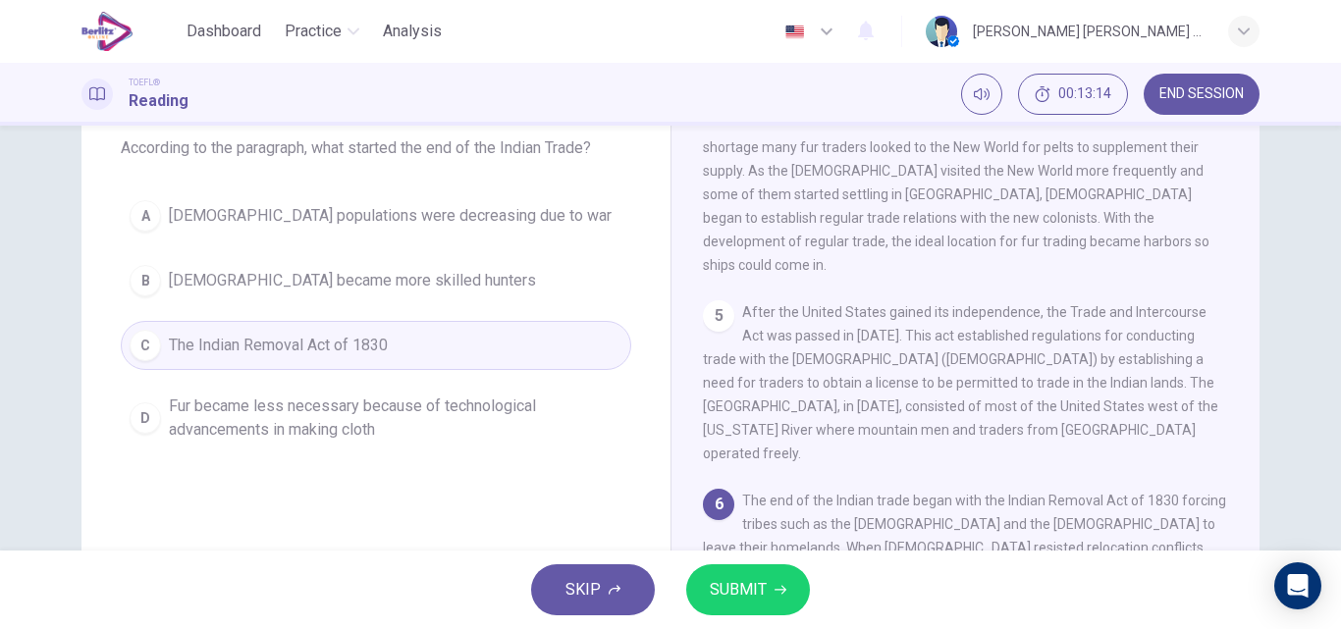
click at [736, 591] on span "SUBMIT" at bounding box center [738, 589] width 57 height 27
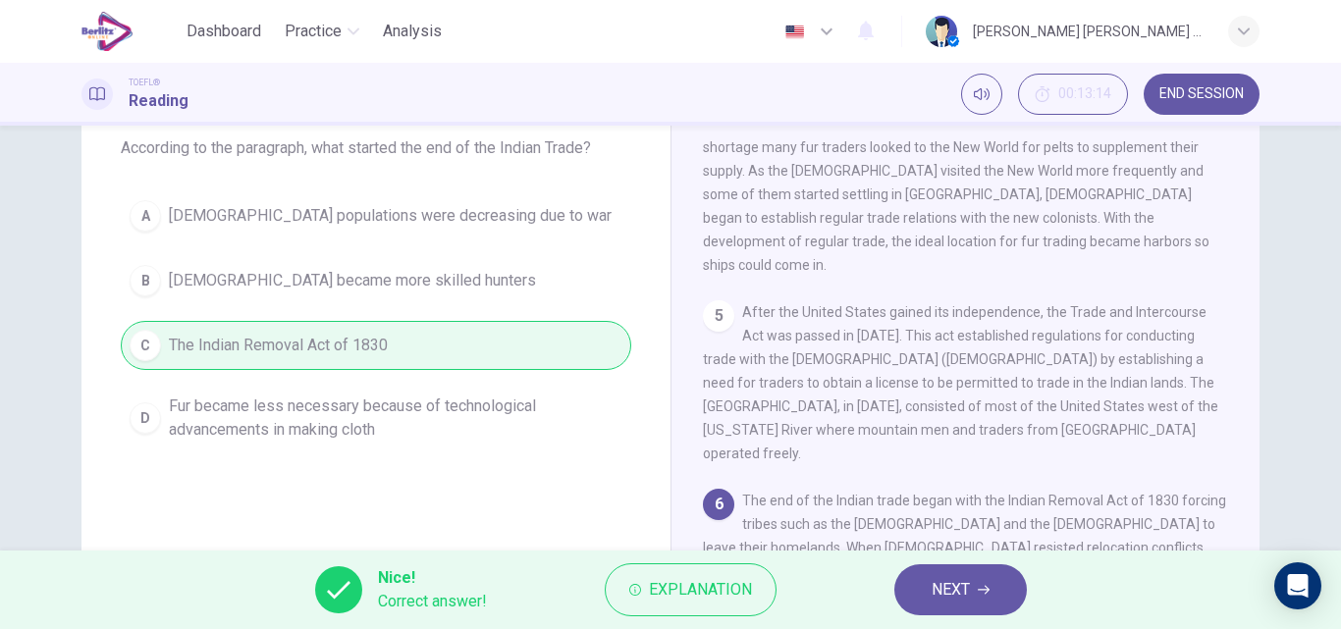
click at [961, 588] on span "NEXT" at bounding box center [950, 589] width 38 height 27
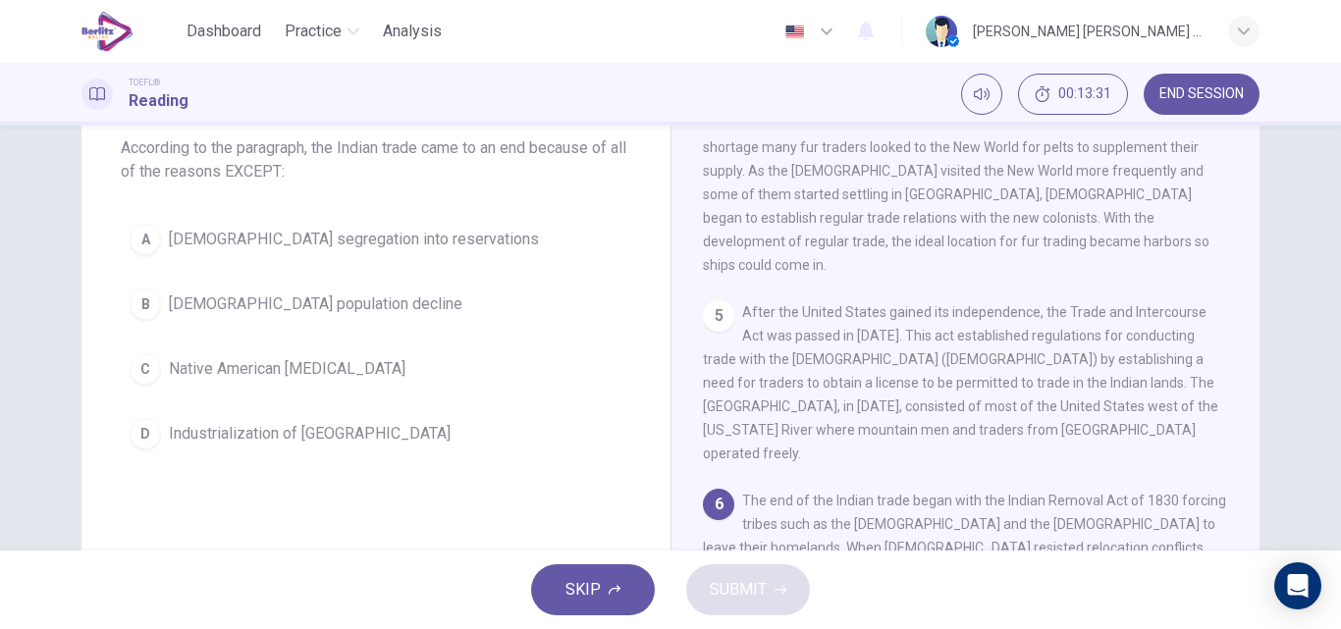
click at [299, 374] on span "Native American [MEDICAL_DATA]" at bounding box center [287, 369] width 237 height 24
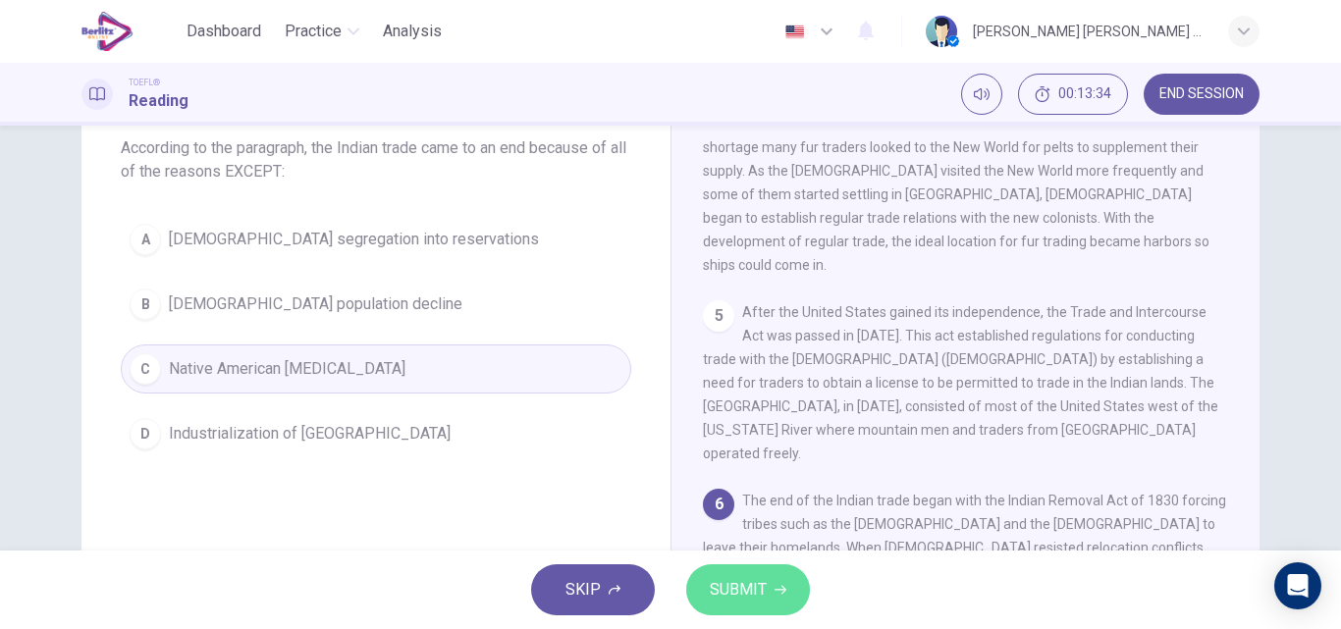
click at [734, 589] on span "SUBMIT" at bounding box center [738, 589] width 57 height 27
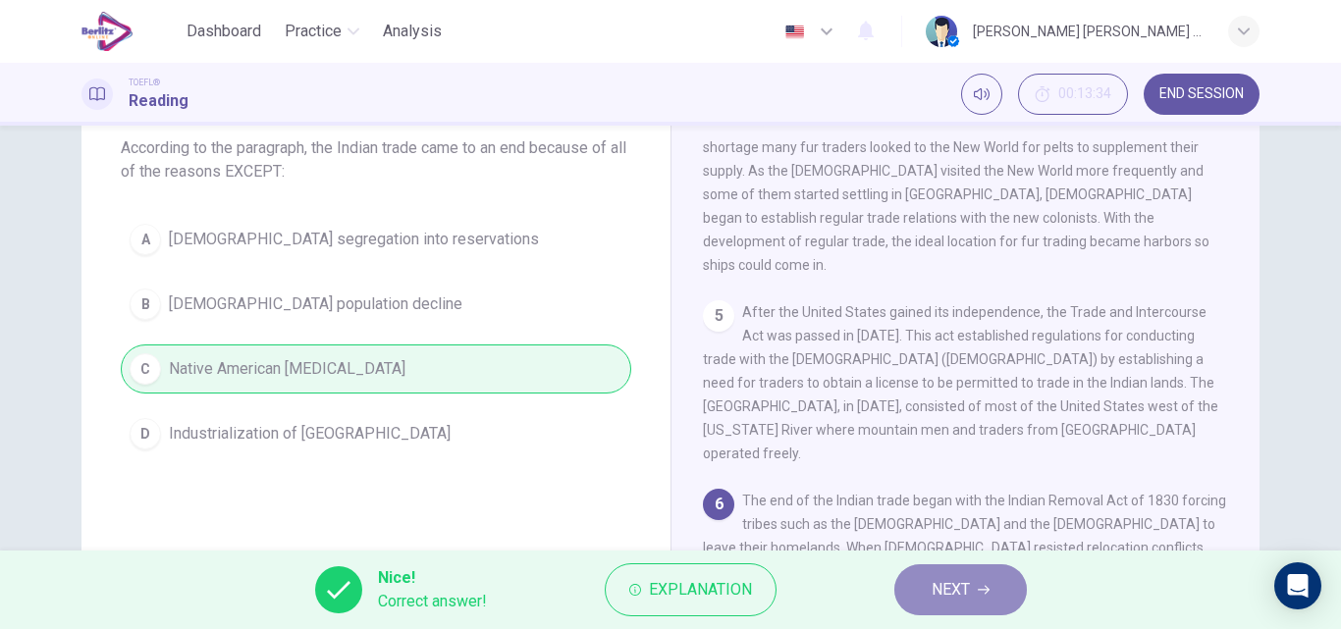
click at [939, 600] on span "NEXT" at bounding box center [950, 589] width 38 height 27
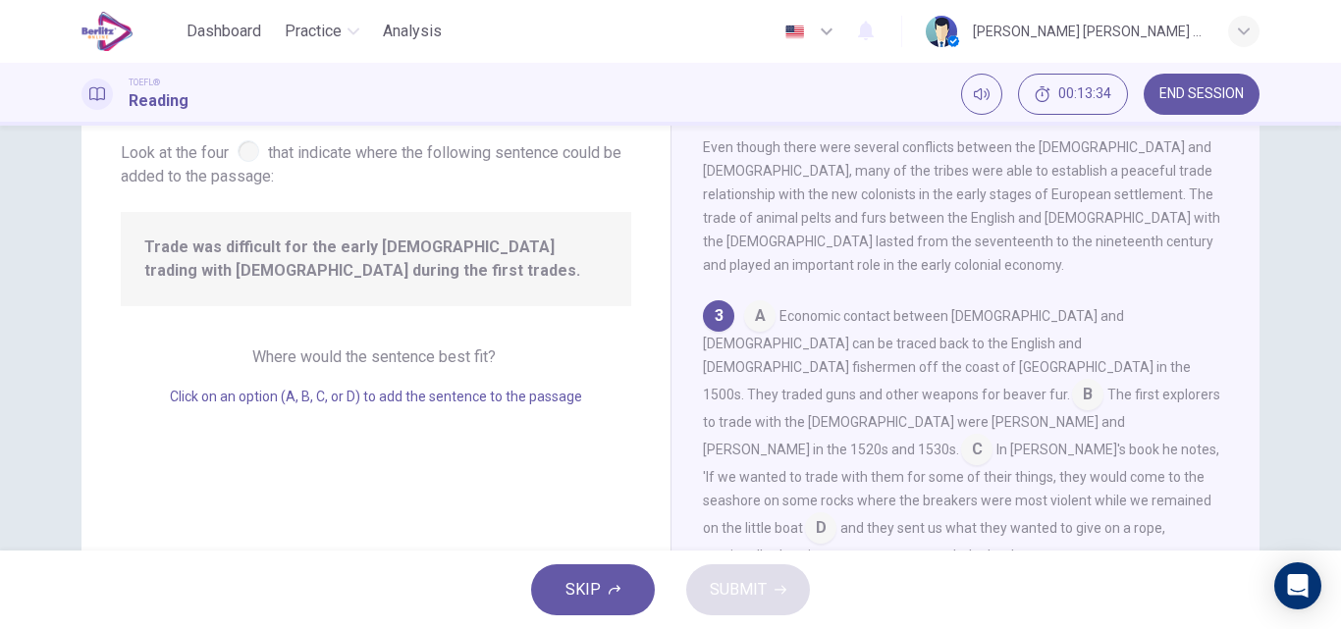
scroll to position [290, 0]
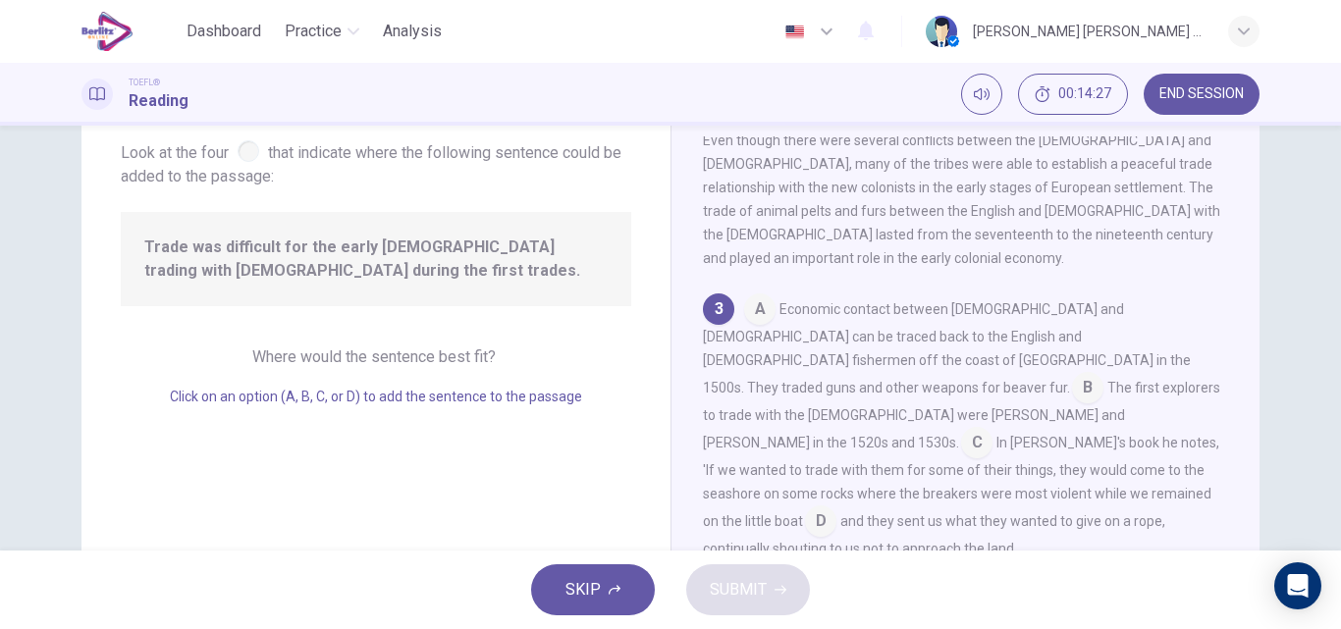
click at [1090, 374] on input at bounding box center [1087, 389] width 31 height 31
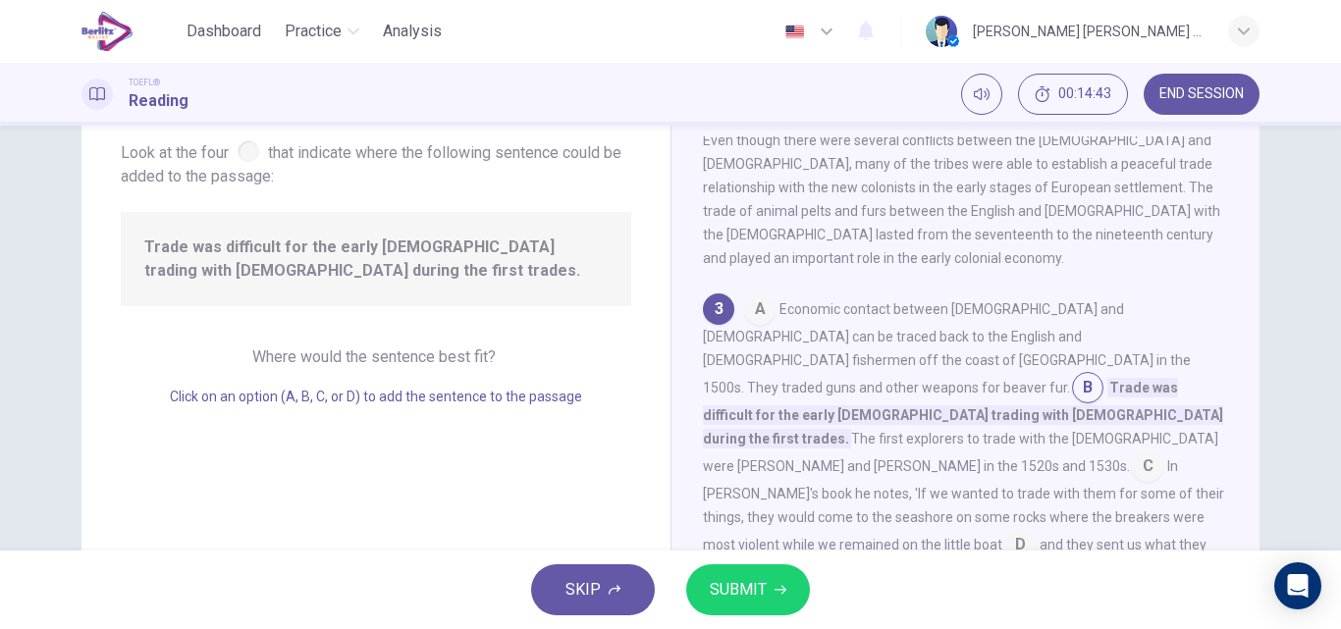
click at [761, 295] on input at bounding box center [759, 310] width 31 height 31
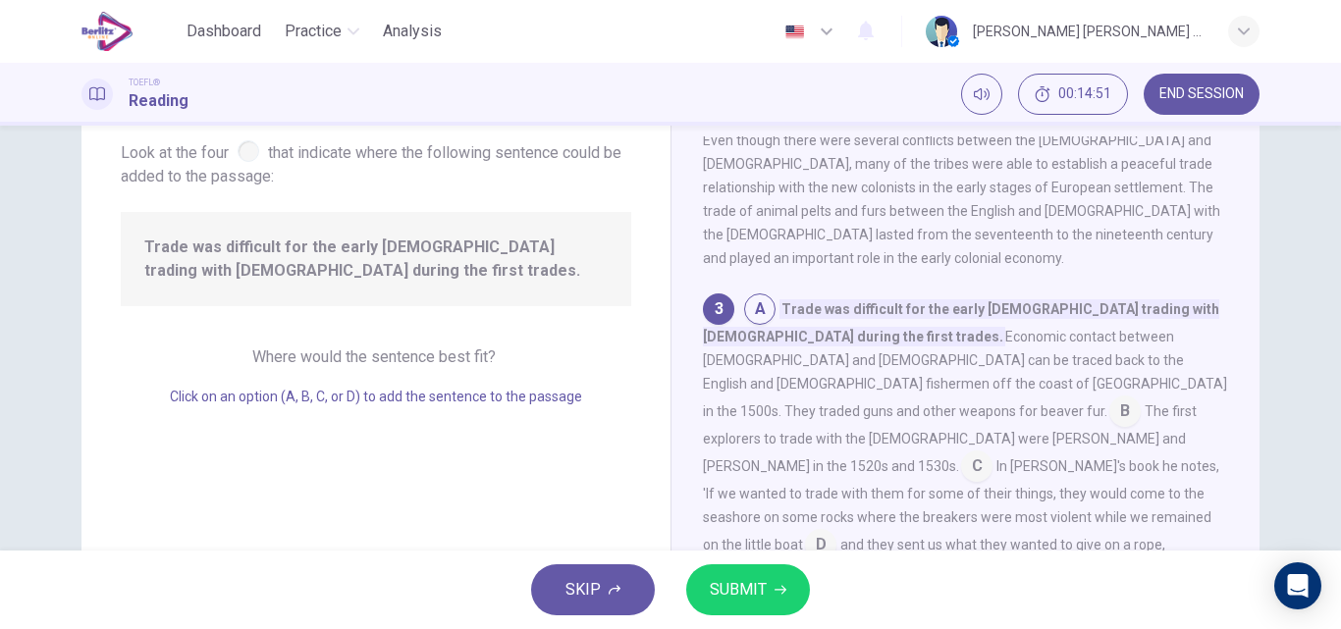
click at [758, 576] on span "SUBMIT" at bounding box center [738, 589] width 57 height 27
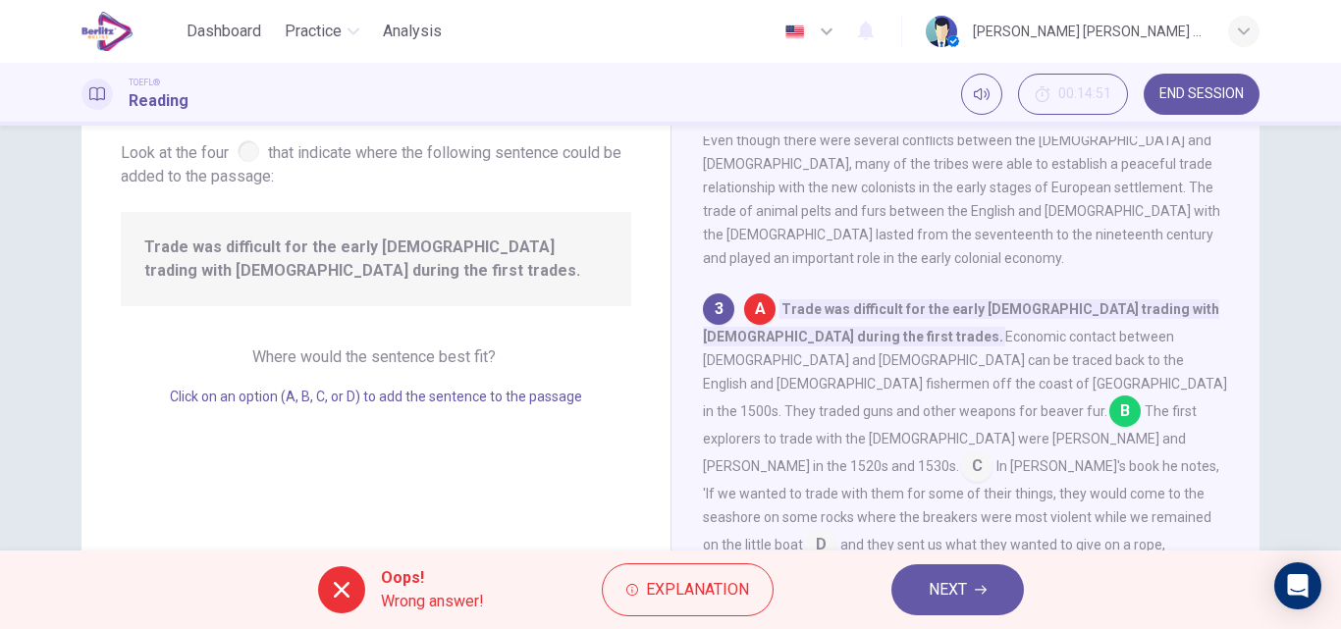
click at [950, 581] on span "NEXT" at bounding box center [947, 589] width 38 height 27
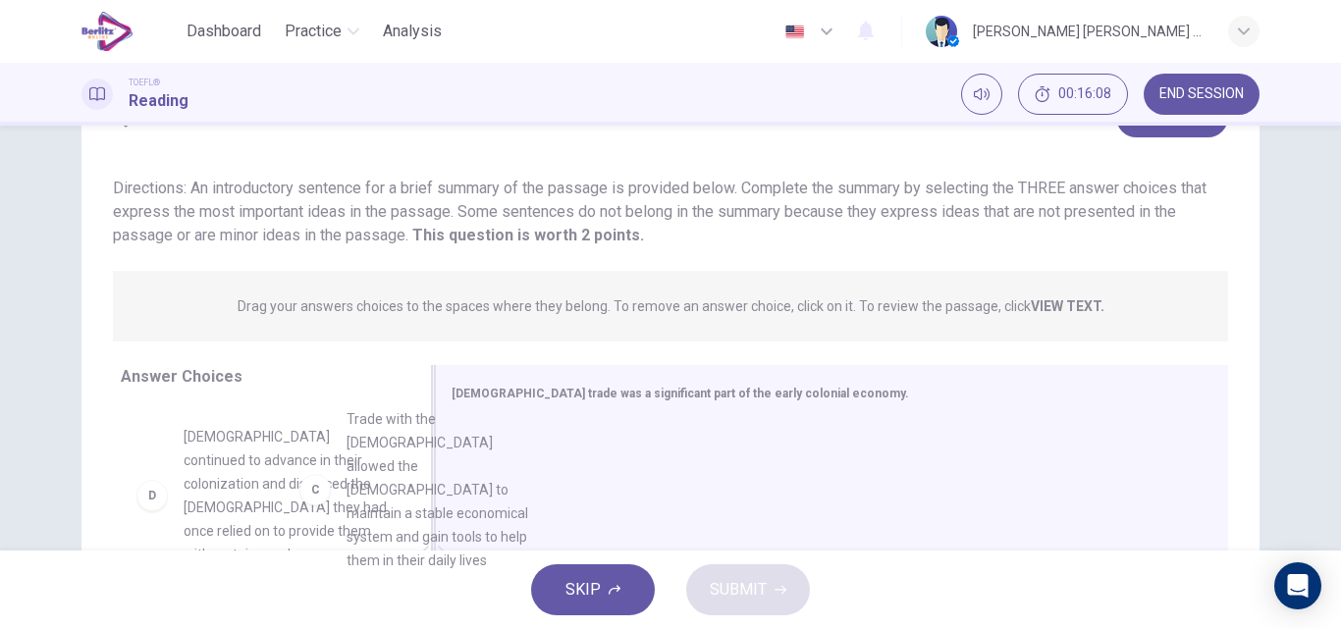
scroll to position [294, 0]
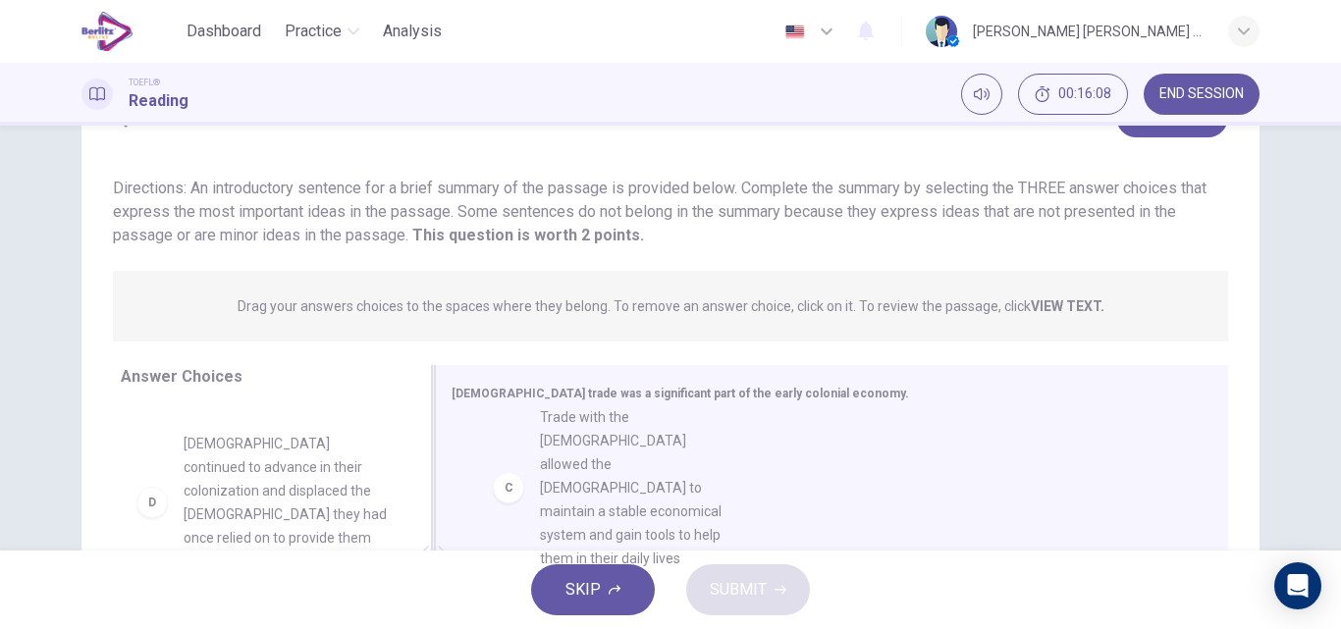
drag, startPoint x: 268, startPoint y: 500, endPoint x: 647, endPoint y: 503, distance: 378.8
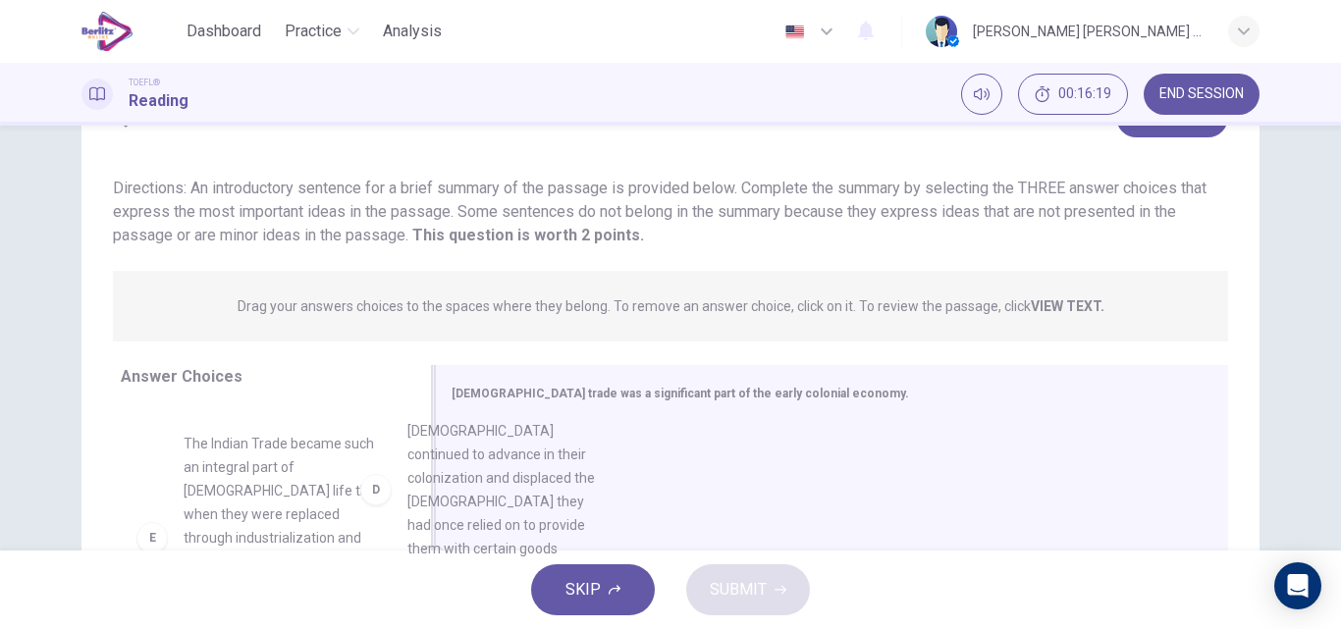
scroll to position [292, 0]
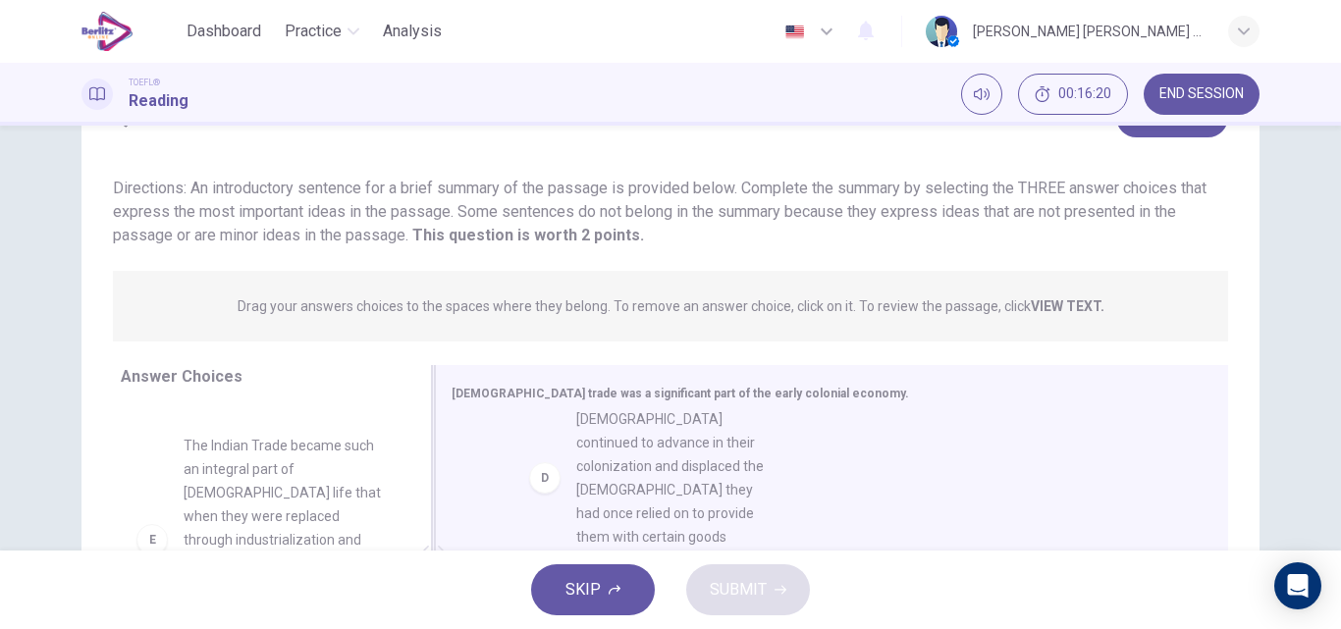
drag, startPoint x: 295, startPoint y: 520, endPoint x: 704, endPoint y: 518, distance: 408.2
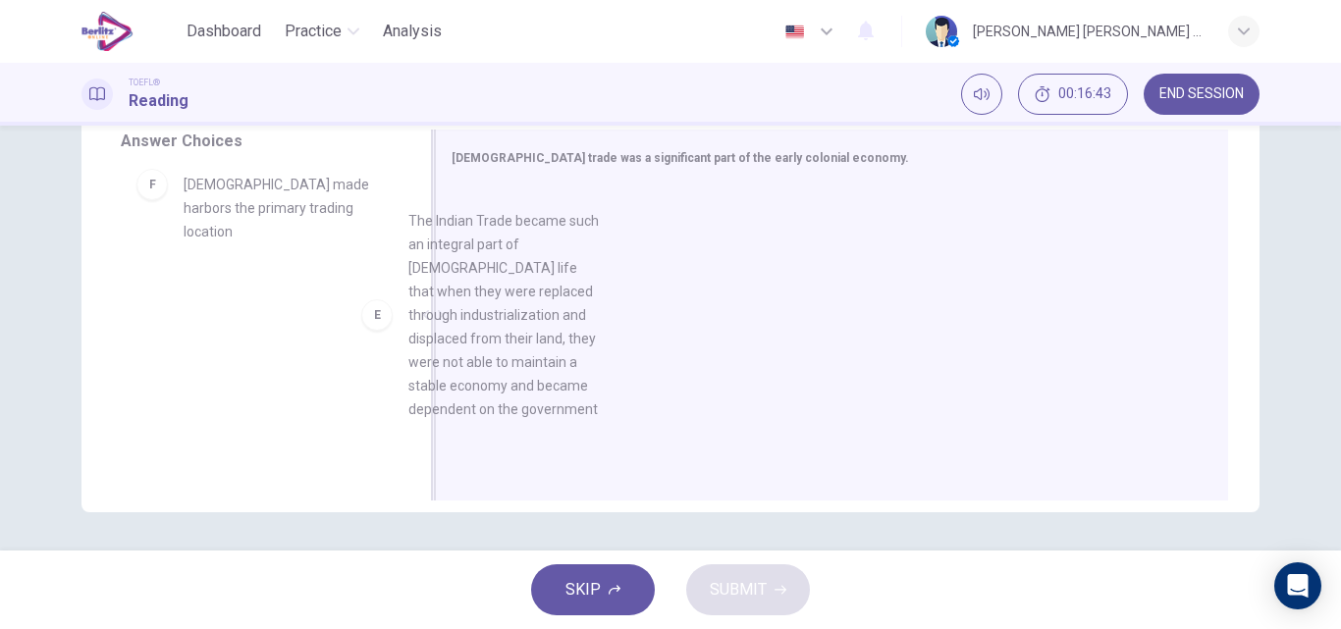
scroll to position [363, 0]
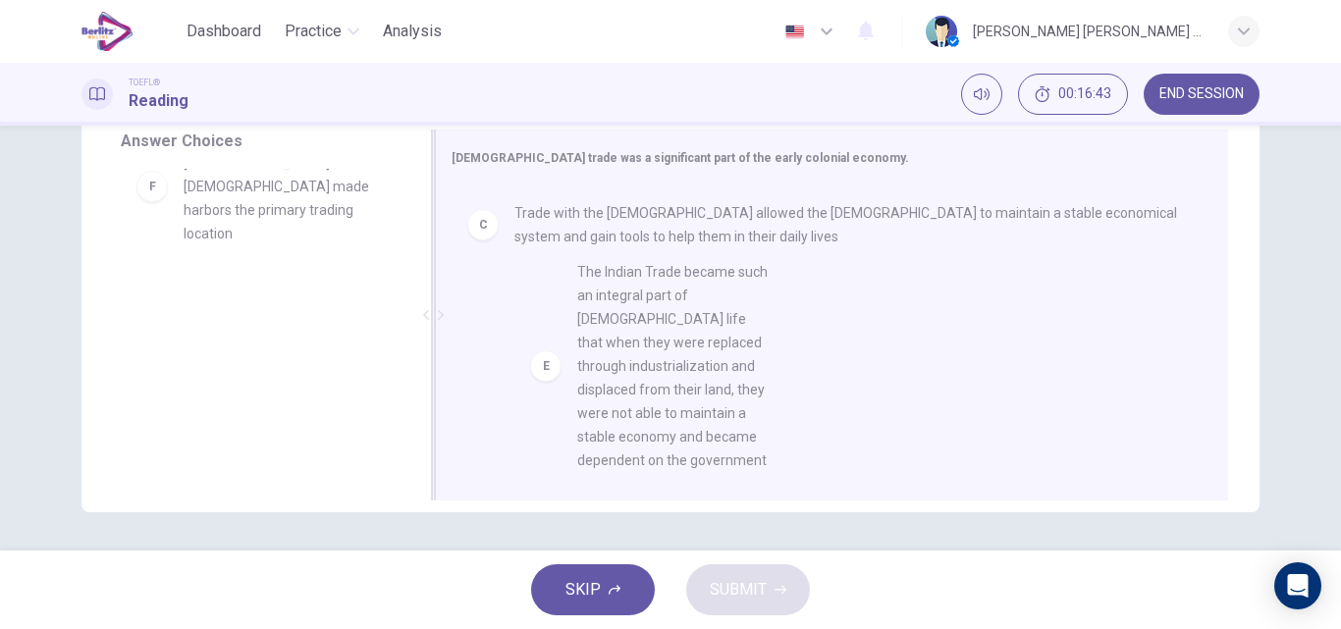
drag, startPoint x: 263, startPoint y: 241, endPoint x: 674, endPoint y: 401, distance: 441.2
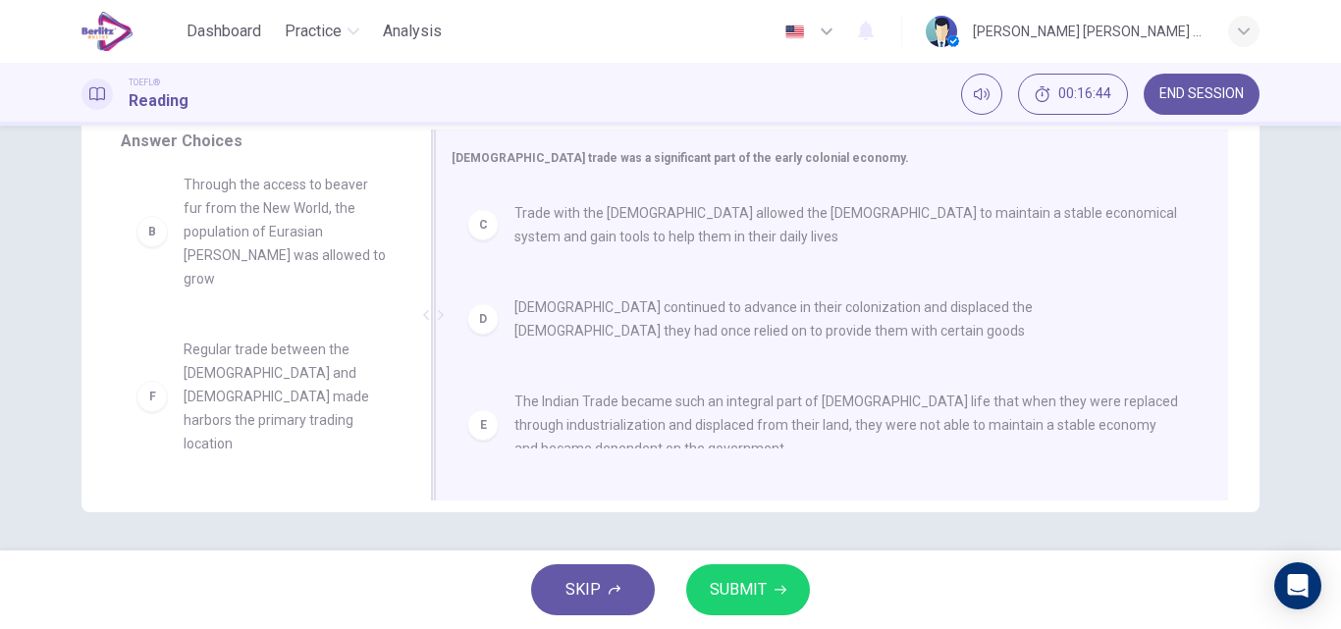
scroll to position [106, 0]
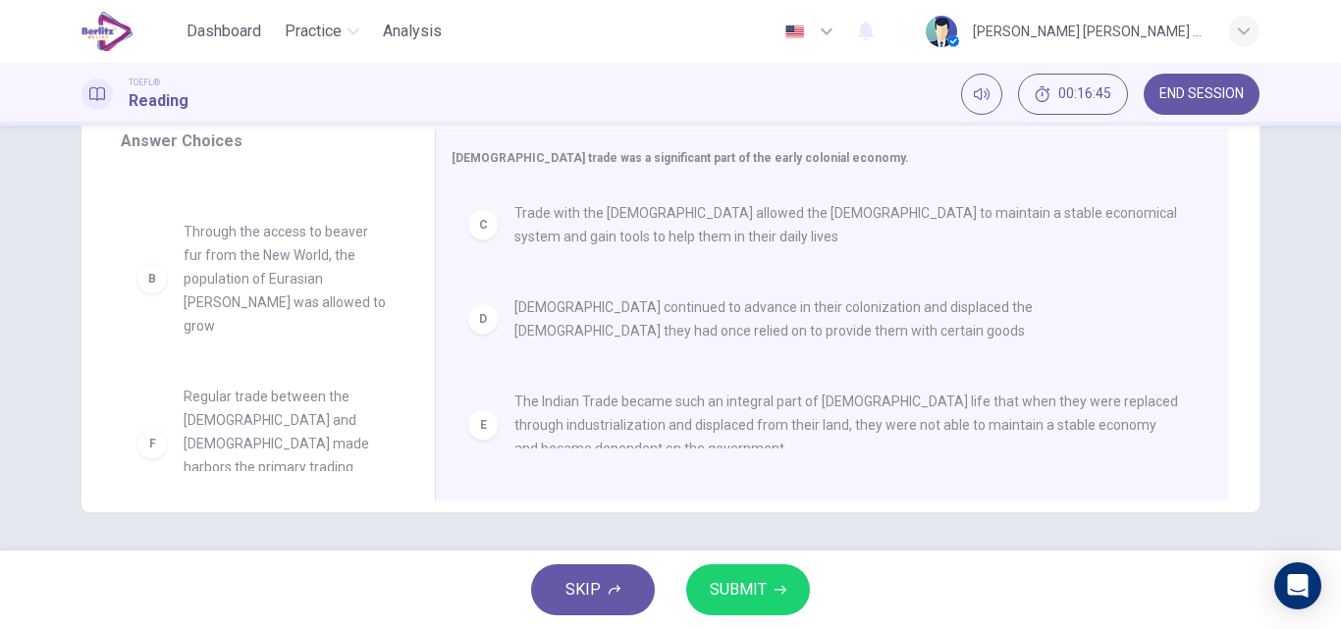
click at [773, 599] on button "SUBMIT" at bounding box center [748, 589] width 124 height 51
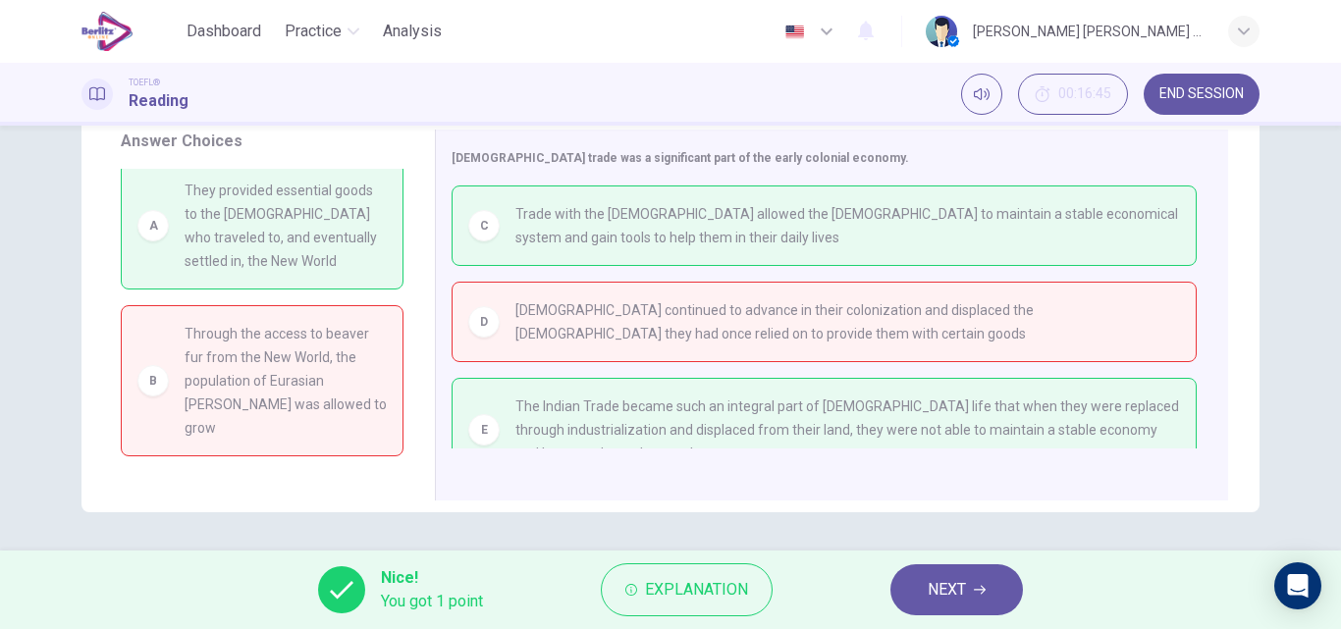
scroll to position [0, 0]
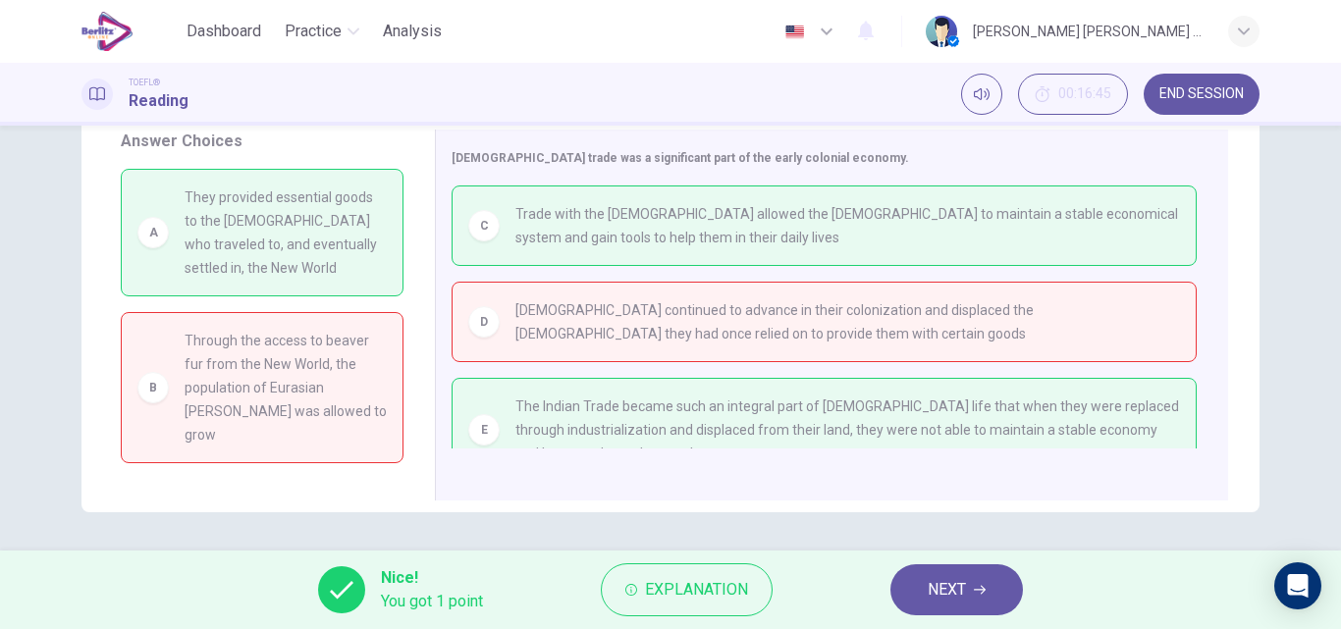
click at [938, 589] on span "NEXT" at bounding box center [946, 589] width 38 height 27
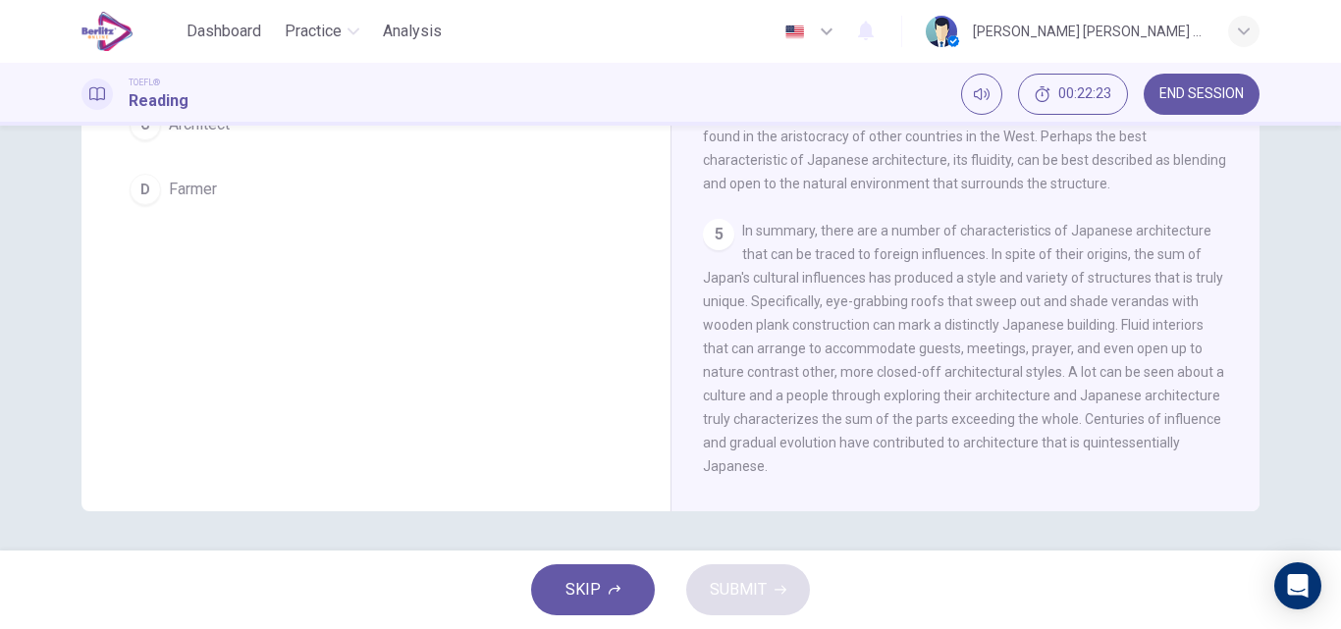
scroll to position [1025, 0]
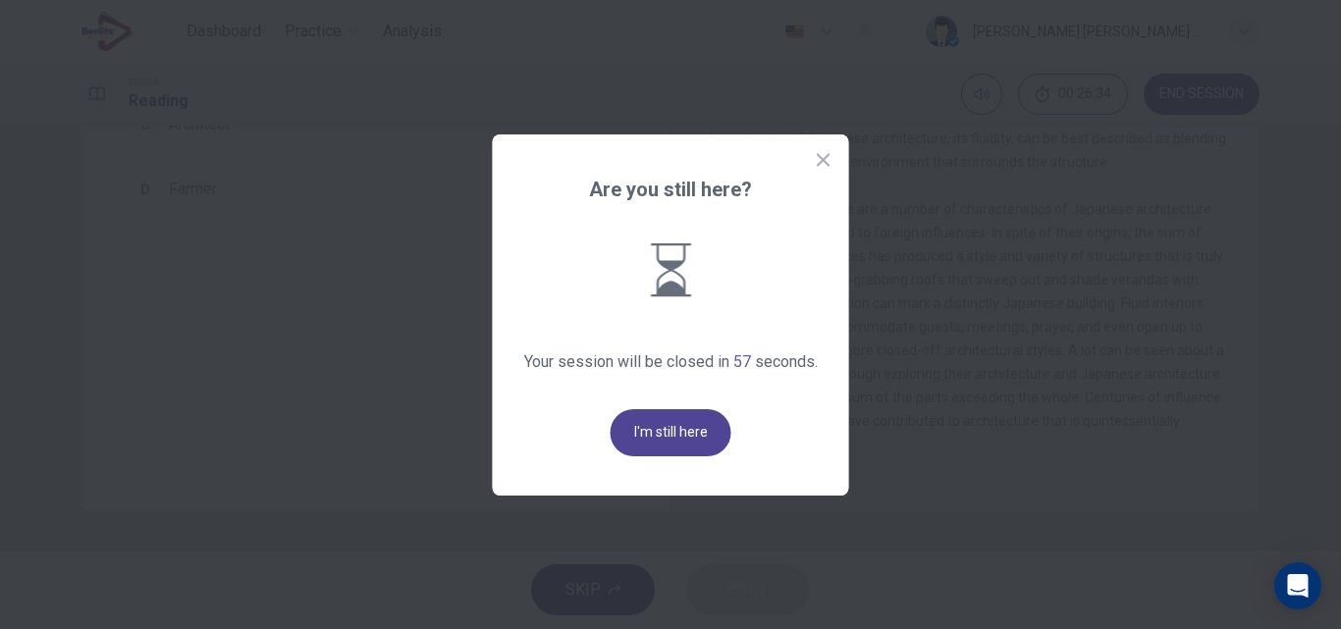
click at [655, 448] on button "I'm still here" at bounding box center [670, 432] width 121 height 47
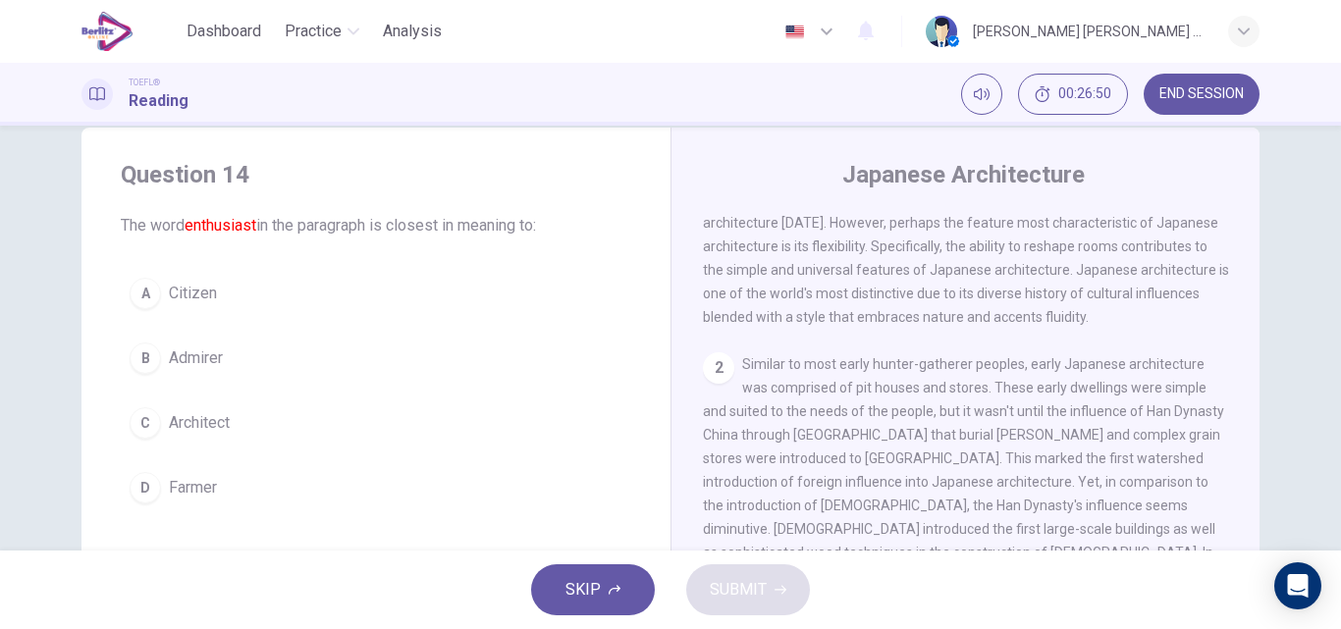
scroll to position [0, 0]
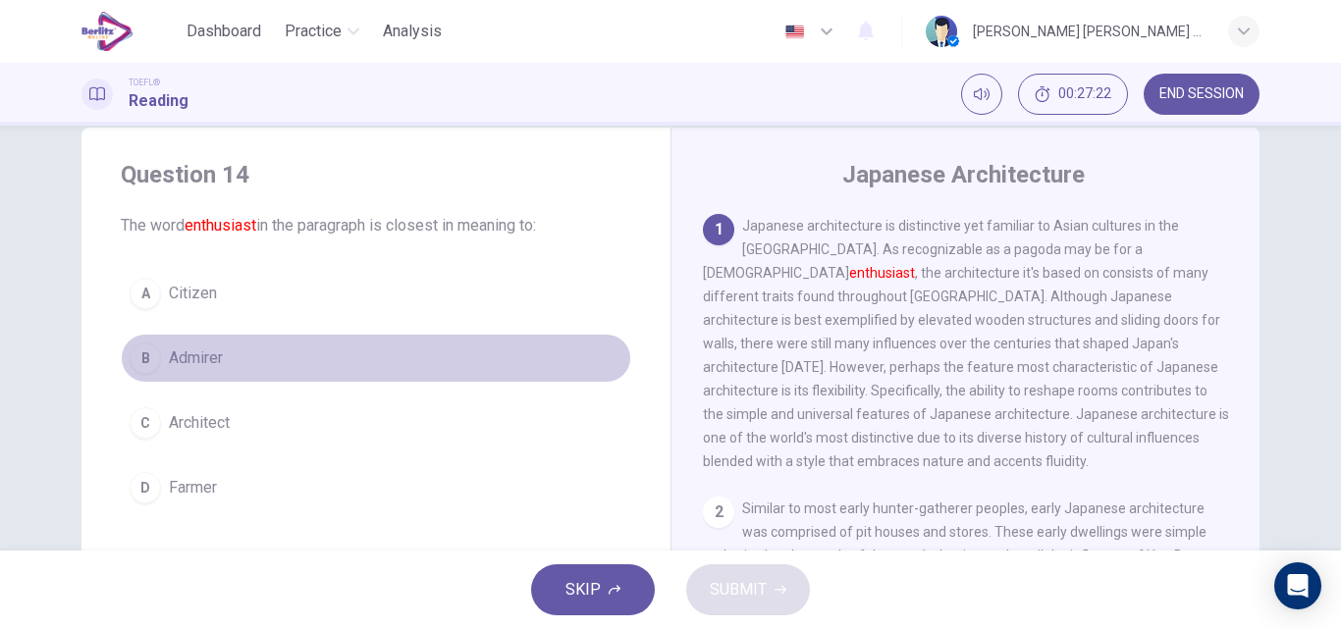
click at [216, 362] on span "Admirer" at bounding box center [196, 358] width 54 height 24
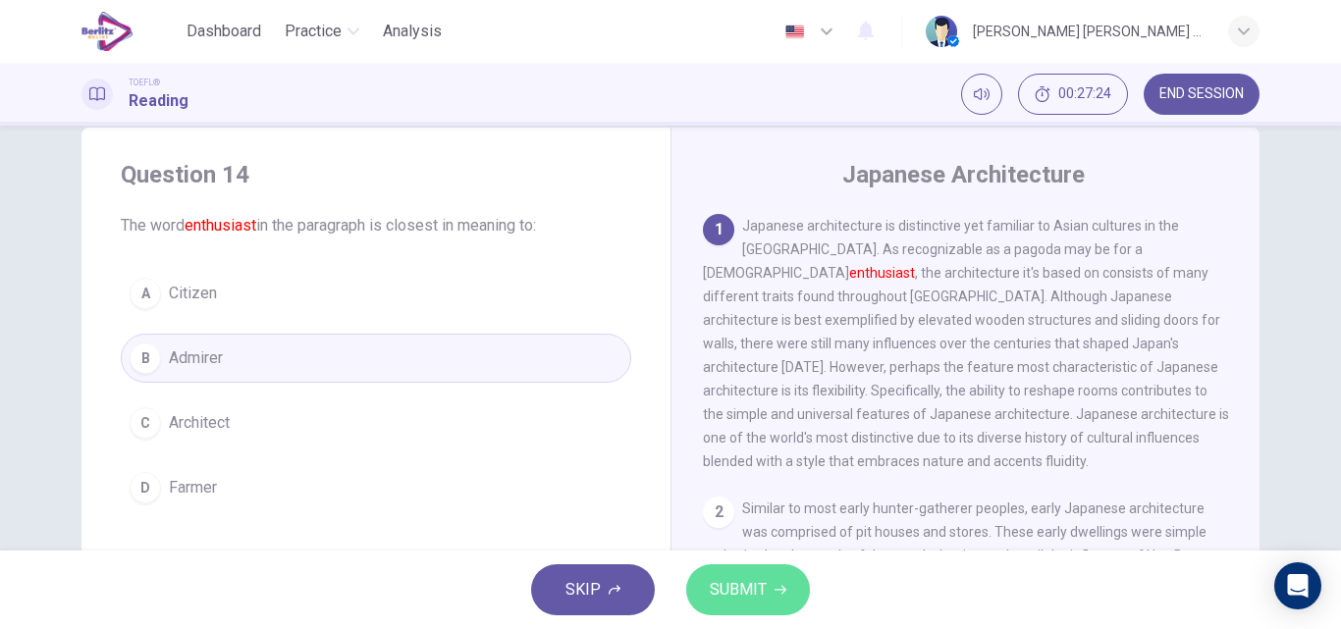
click at [735, 589] on span "SUBMIT" at bounding box center [738, 589] width 57 height 27
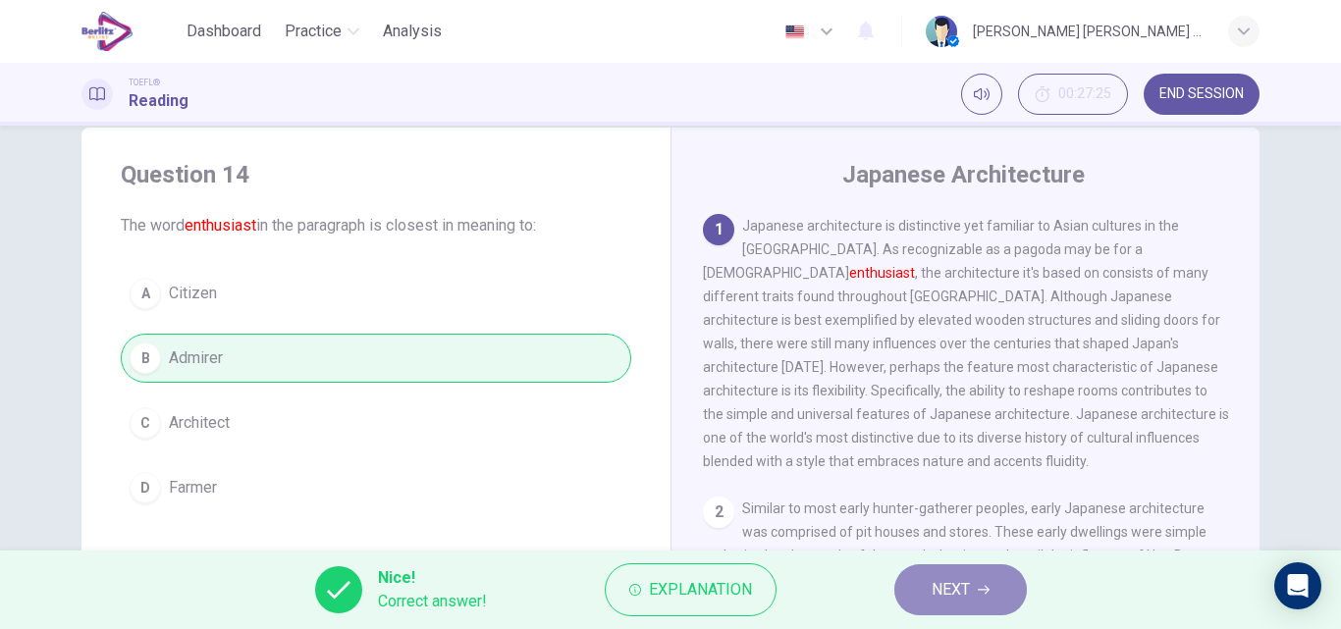
click at [991, 593] on button "NEXT" at bounding box center [960, 589] width 132 height 51
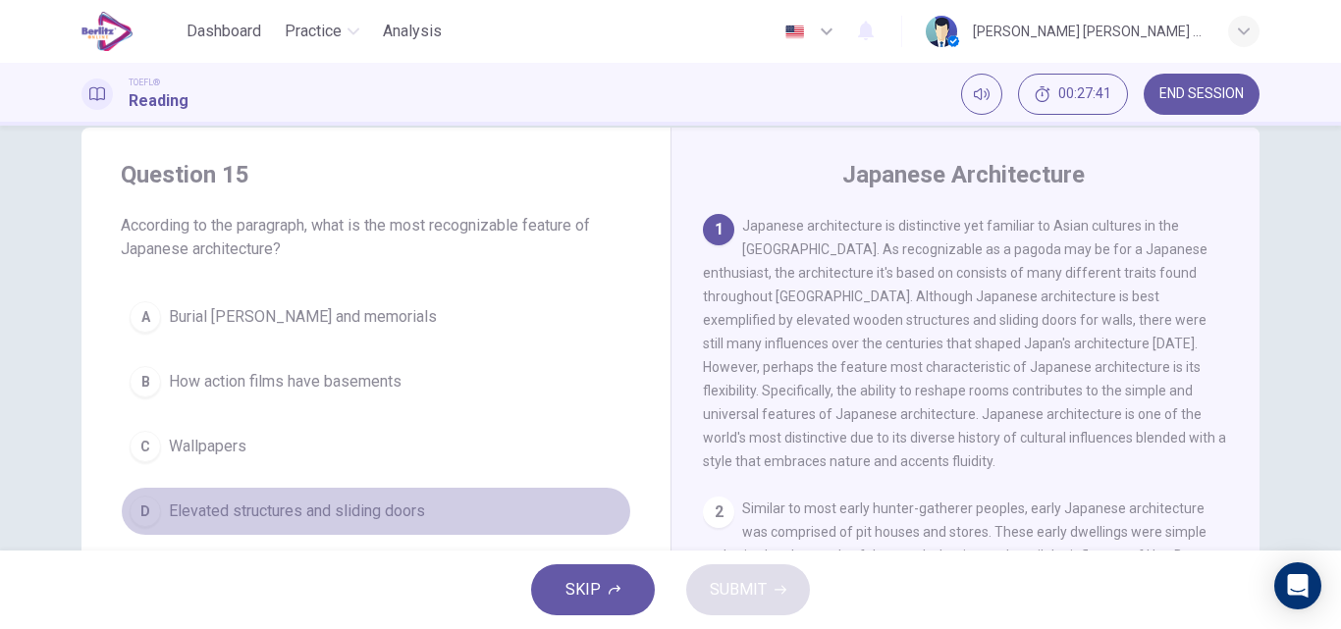
click at [358, 518] on span "Elevated structures and sliding doors" at bounding box center [297, 512] width 256 height 24
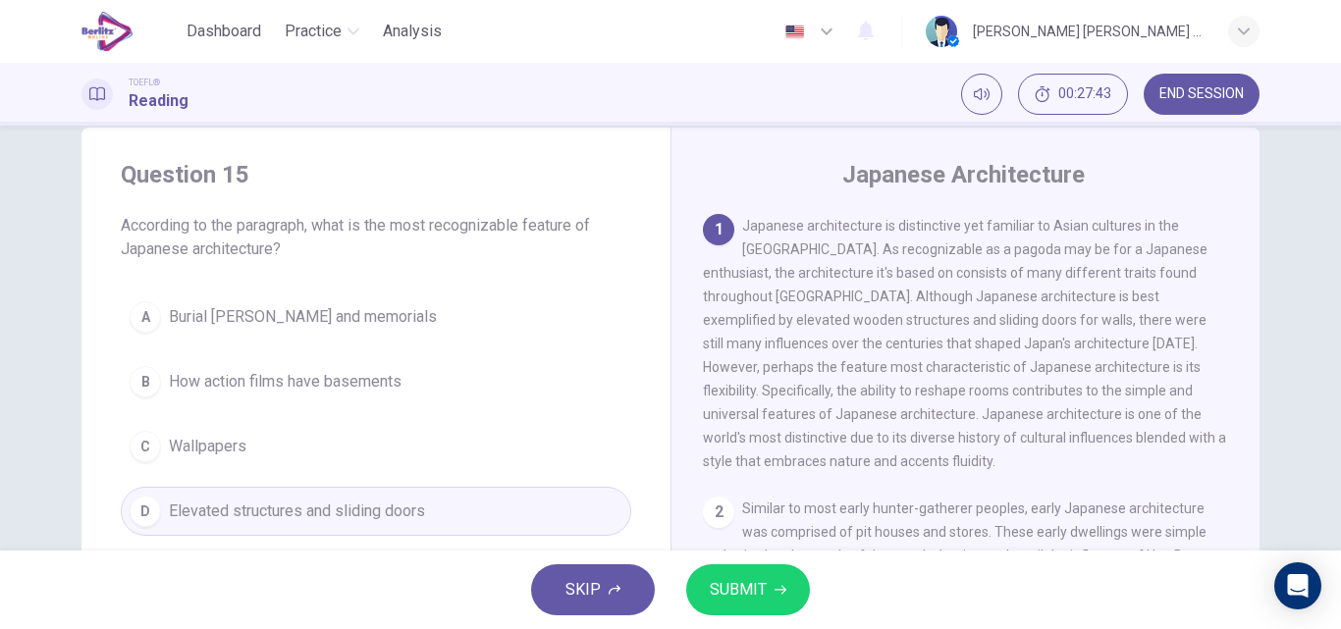
click at [714, 585] on span "SUBMIT" at bounding box center [738, 589] width 57 height 27
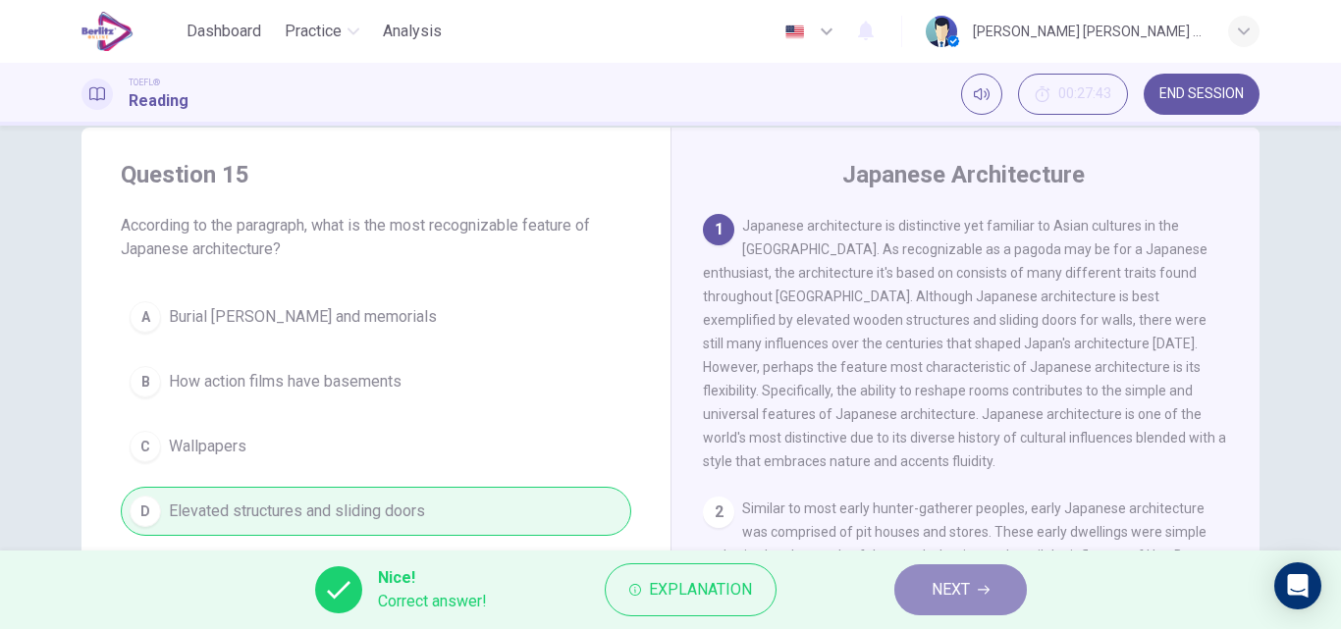
click at [943, 584] on span "NEXT" at bounding box center [950, 589] width 38 height 27
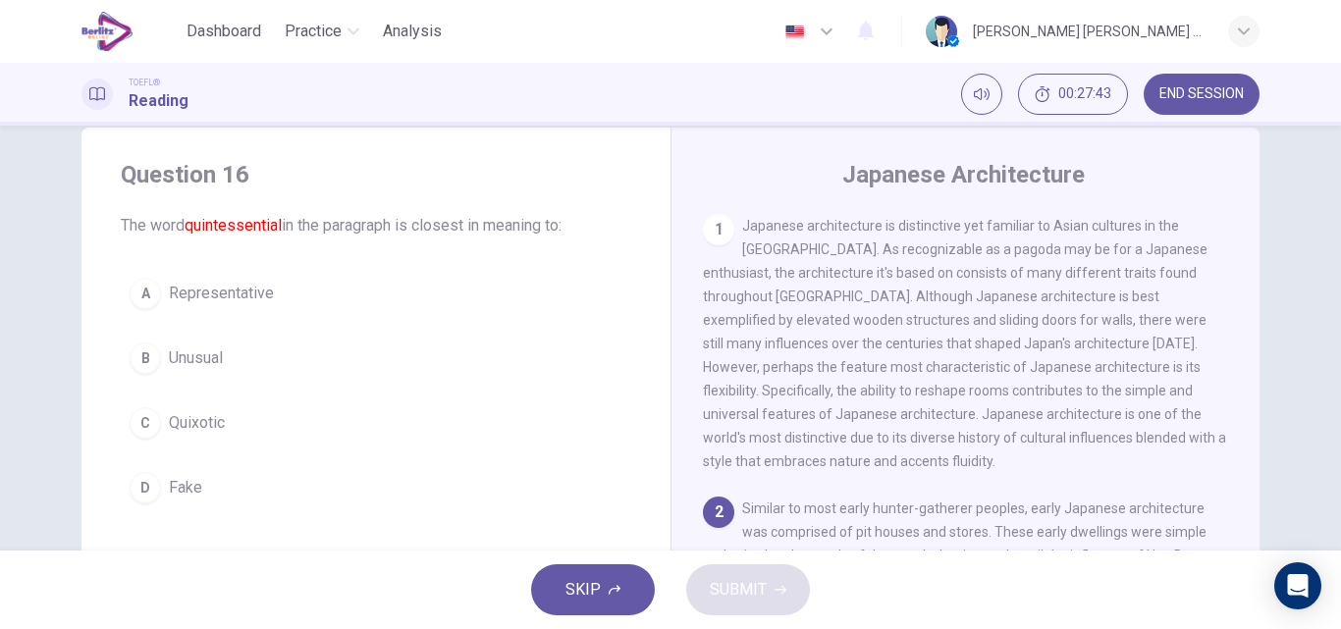
scroll to position [220, 0]
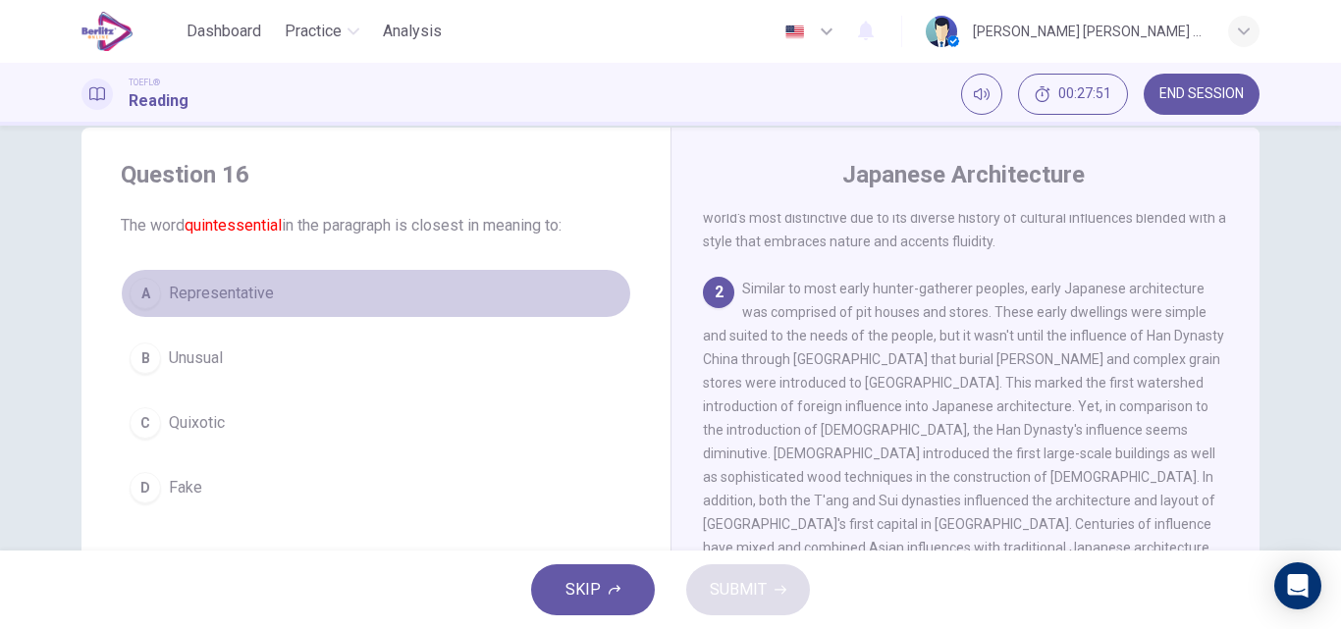
click at [256, 298] on span "Representative" at bounding box center [221, 294] width 105 height 24
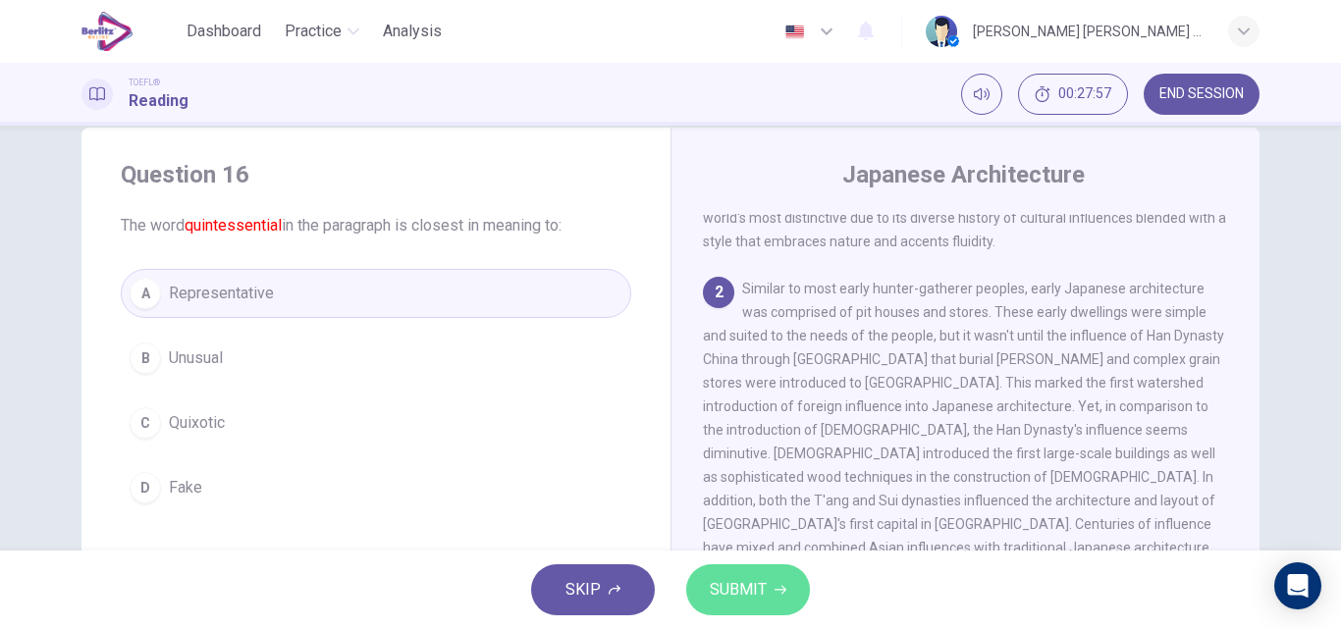
click at [740, 605] on button "SUBMIT" at bounding box center [748, 589] width 124 height 51
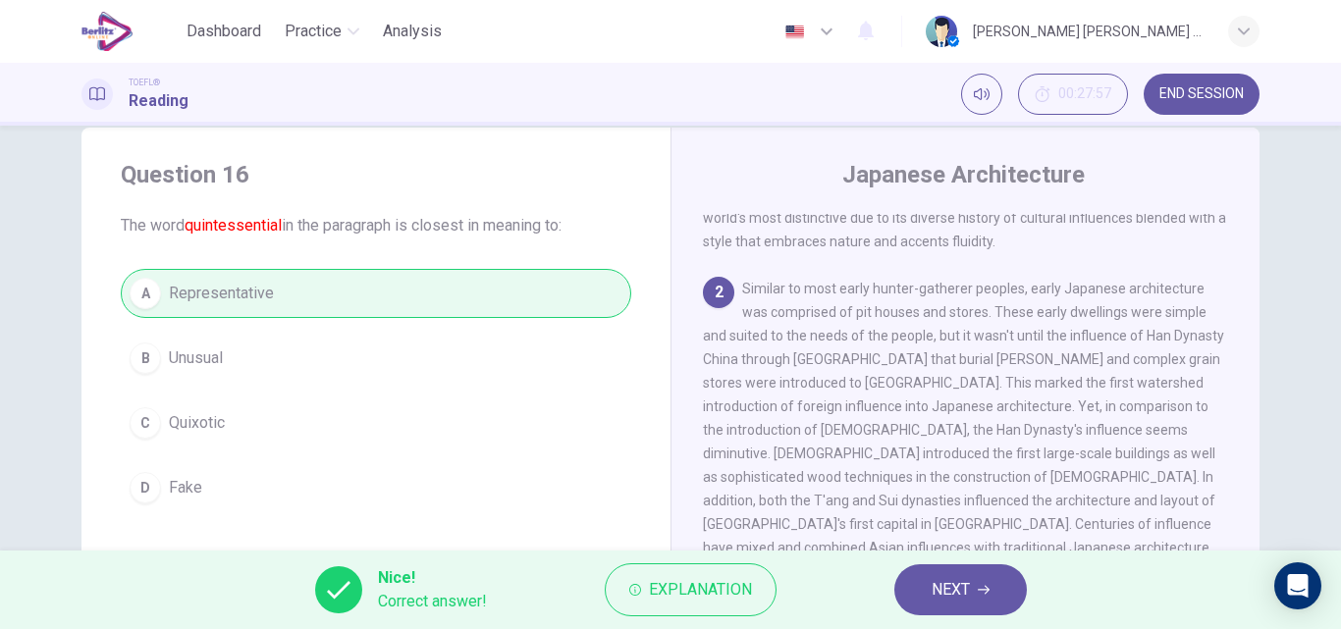
click at [965, 599] on span "NEXT" at bounding box center [950, 589] width 38 height 27
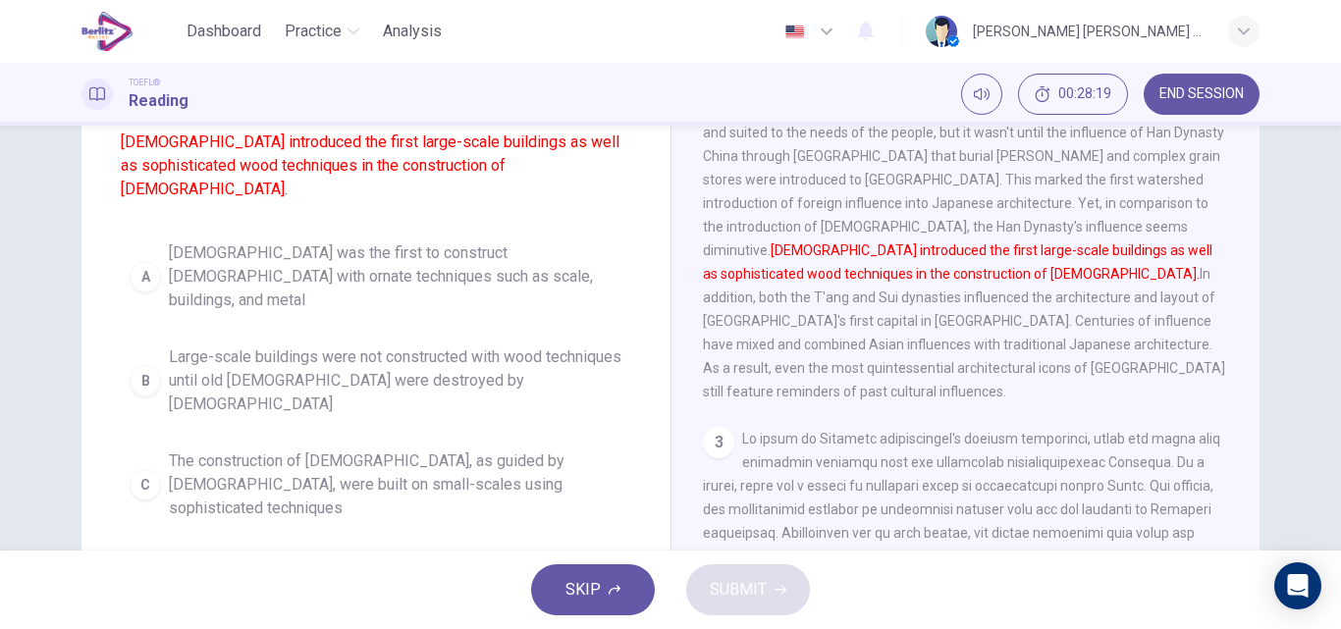
scroll to position [194, 0]
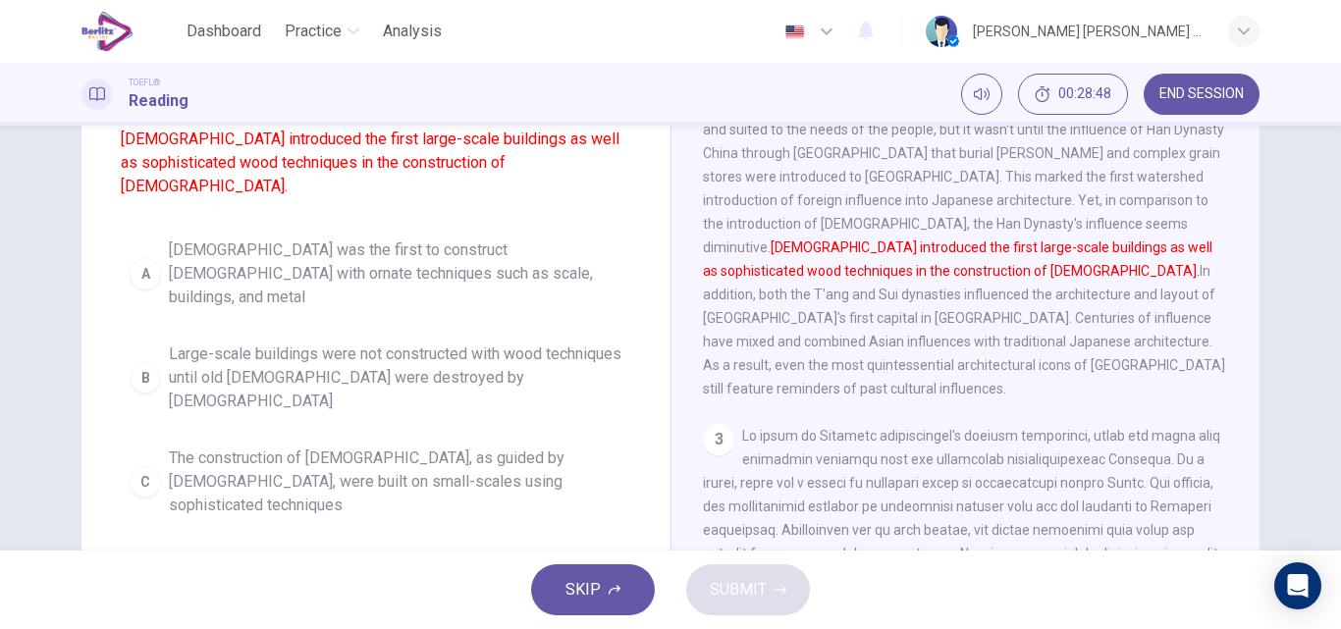
click at [381, 551] on span "[DEMOGRAPHIC_DATA] influences led to [DEMOGRAPHIC_DATA] with ornate wood techni…" at bounding box center [395, 586] width 453 height 71
click at [714, 595] on span "SUBMIT" at bounding box center [738, 589] width 57 height 27
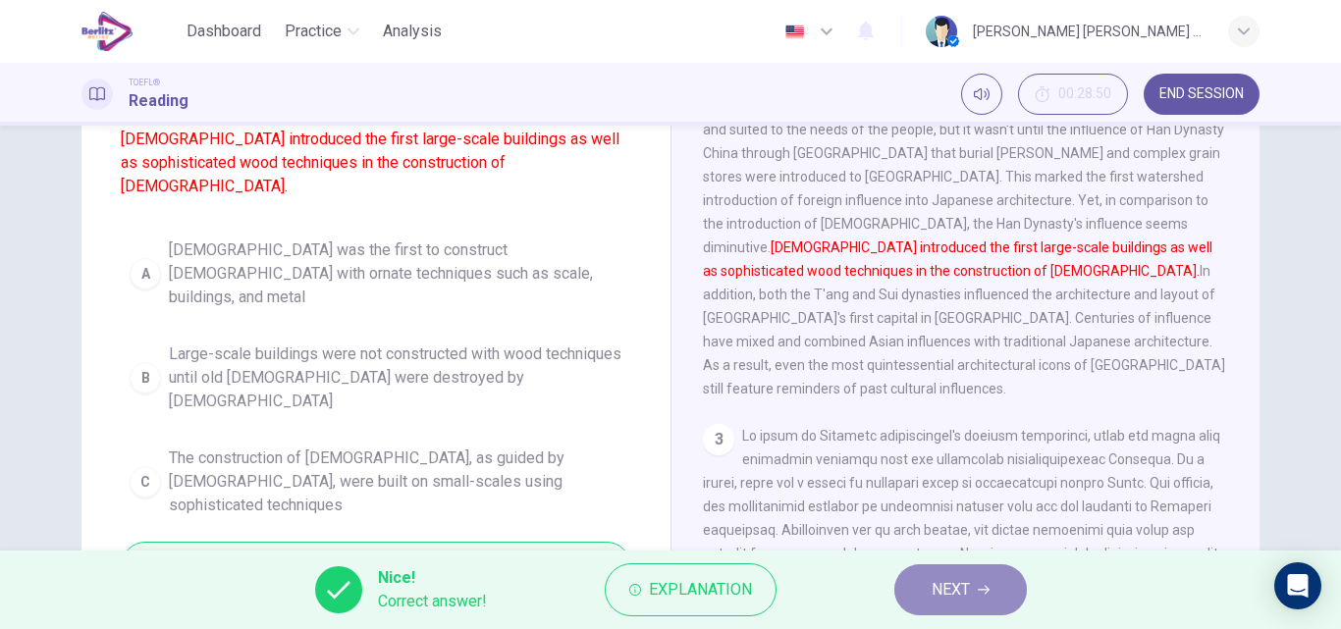
click at [950, 581] on span "NEXT" at bounding box center [950, 589] width 38 height 27
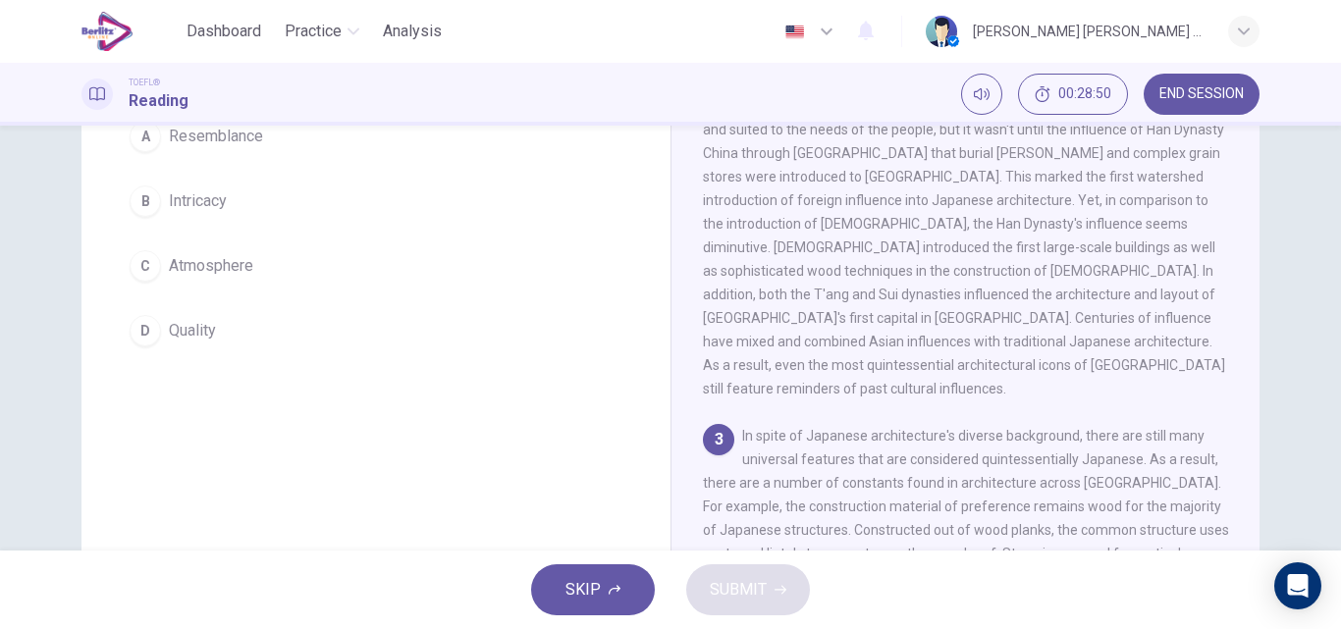
scroll to position [587, 0]
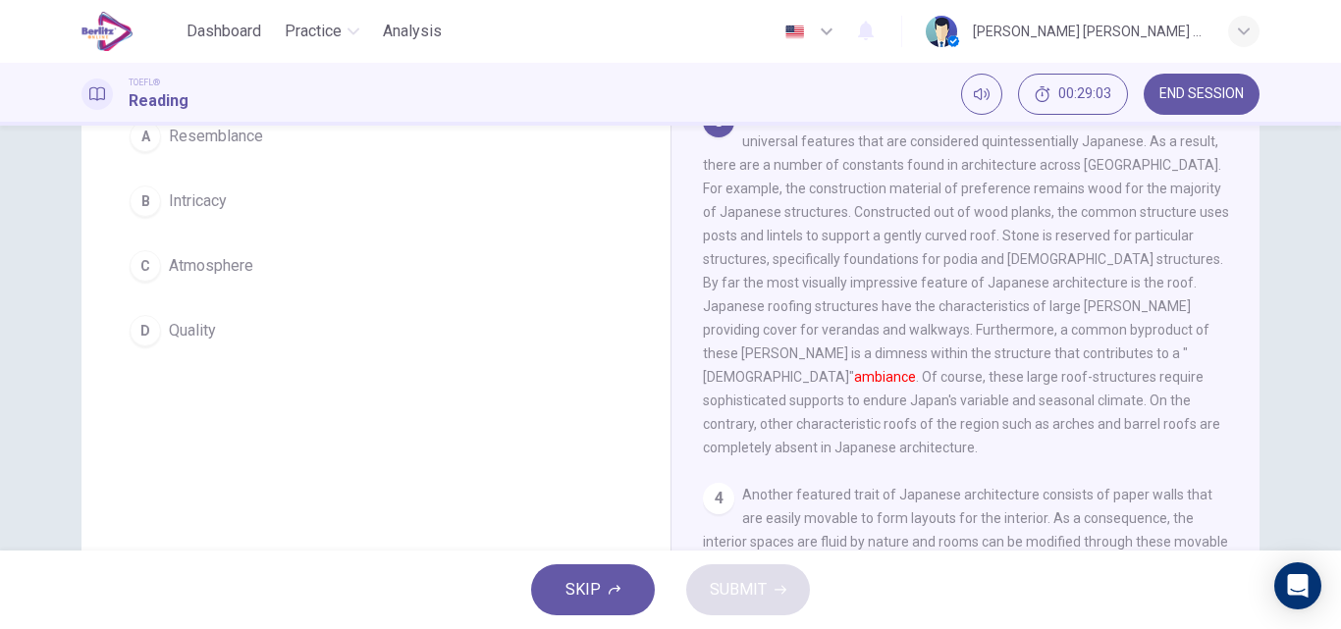
click at [190, 279] on button "C Atmosphere" at bounding box center [376, 265] width 510 height 49
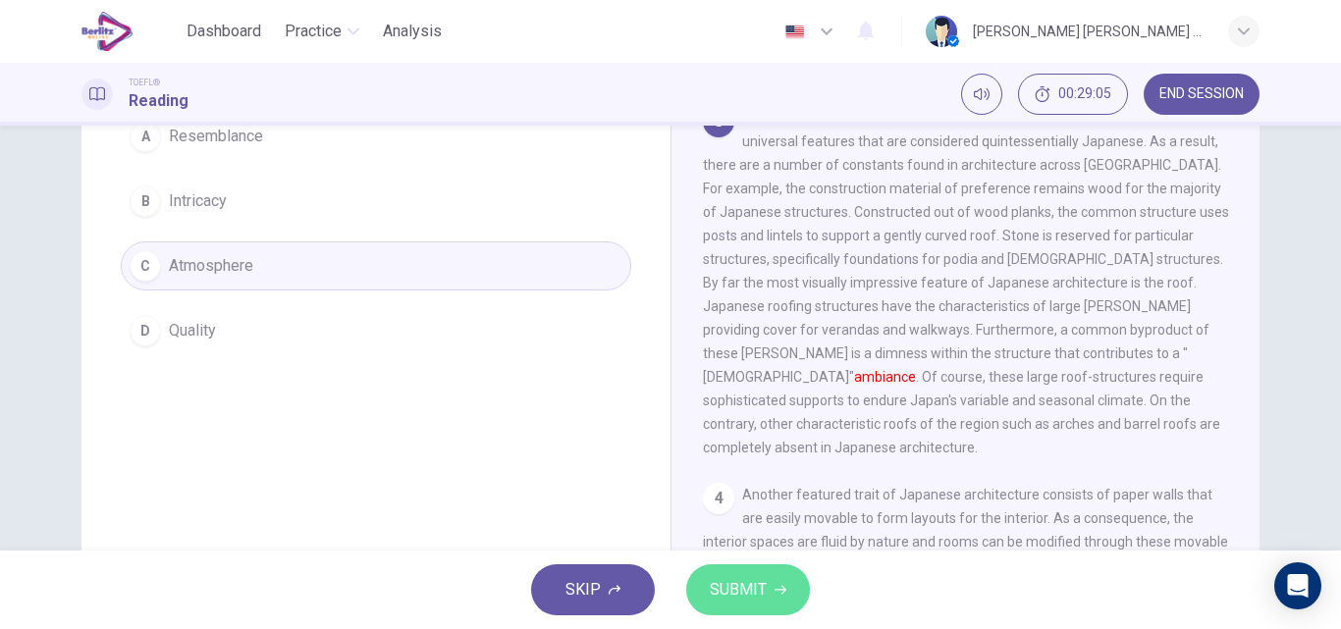
click at [754, 605] on button "SUBMIT" at bounding box center [748, 589] width 124 height 51
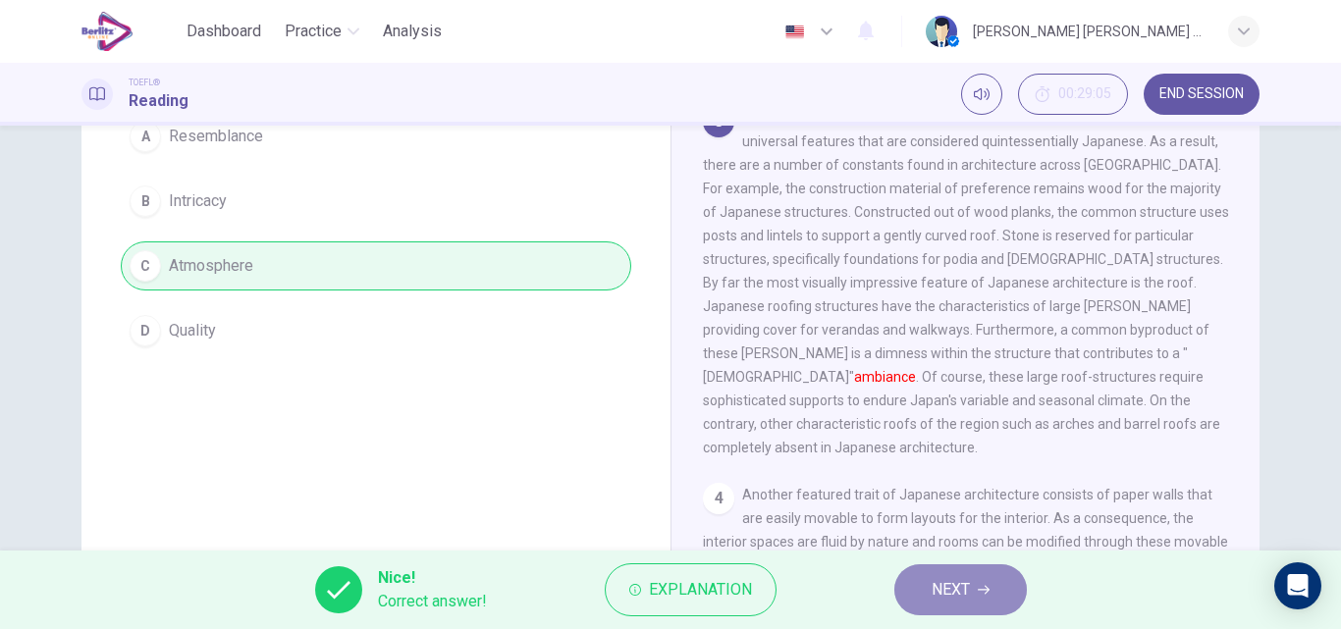
click at [991, 582] on button "NEXT" at bounding box center [960, 589] width 132 height 51
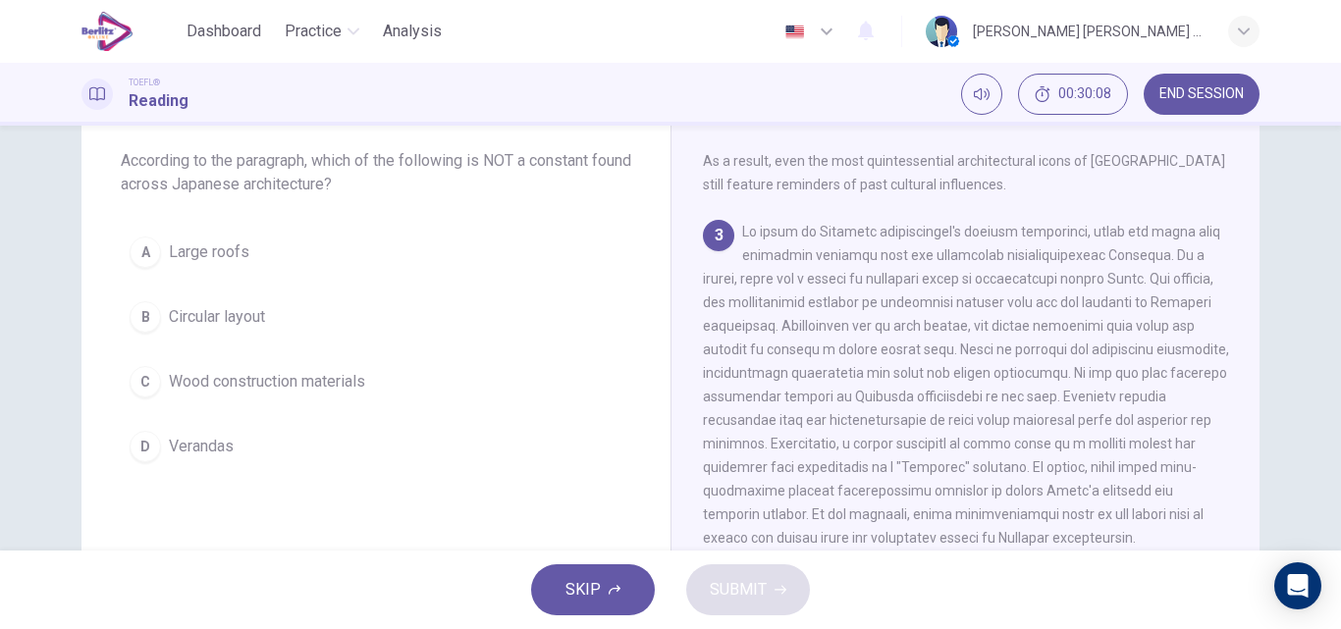
scroll to position [127, 0]
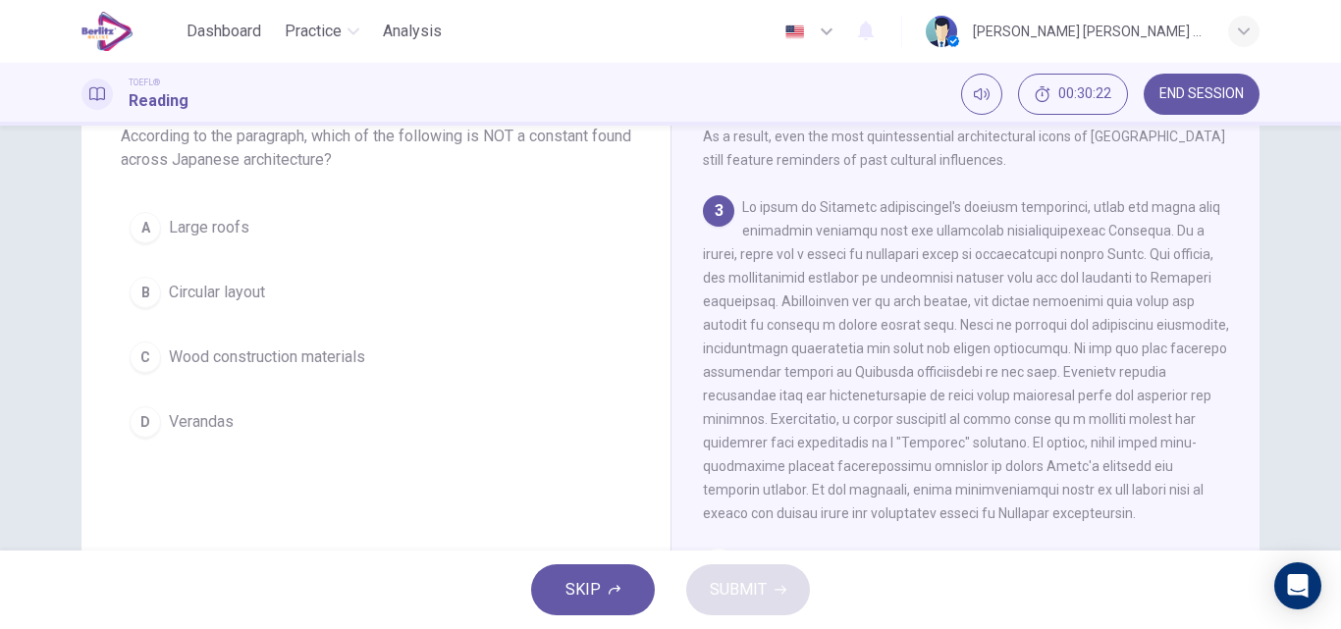
click at [237, 301] on span "Circular layout" at bounding box center [217, 293] width 96 height 24
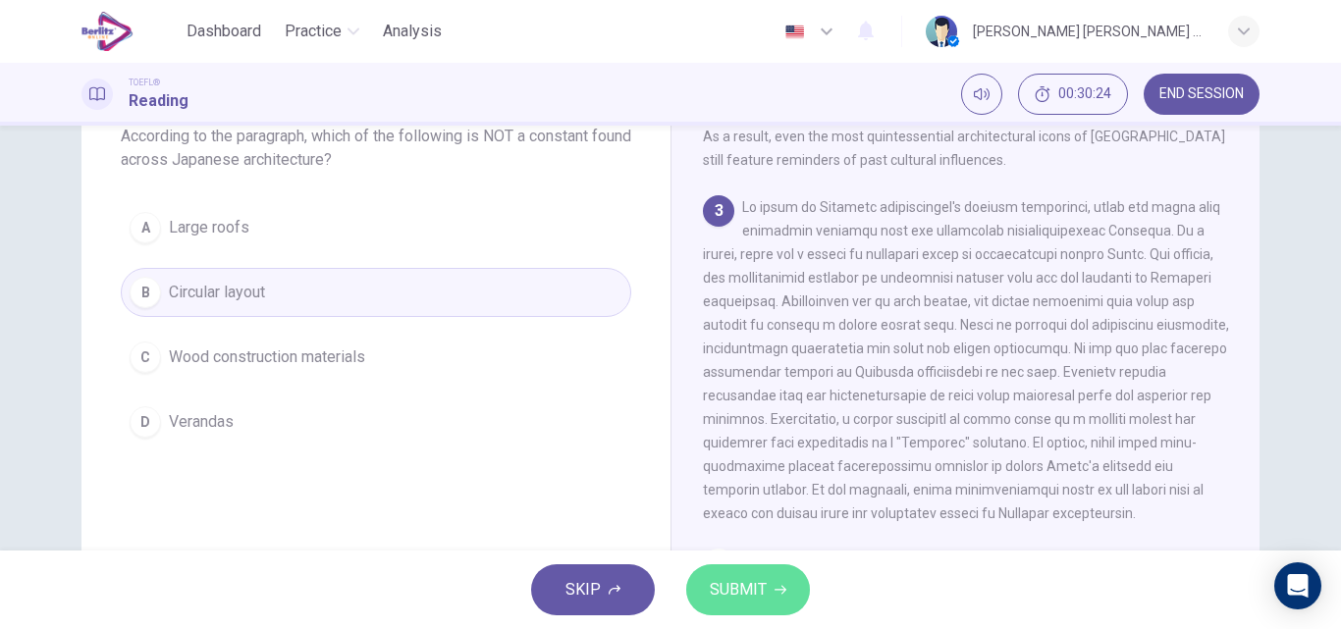
click at [729, 584] on span "SUBMIT" at bounding box center [738, 589] width 57 height 27
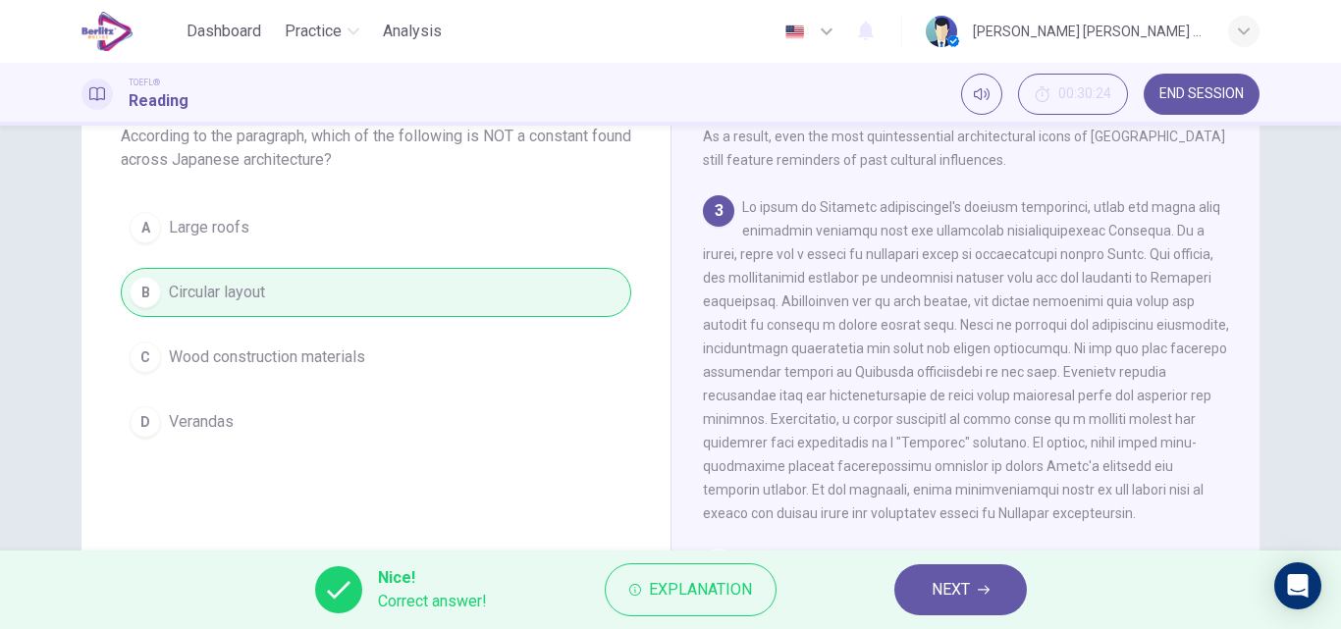
click at [943, 604] on button "NEXT" at bounding box center [960, 589] width 132 height 51
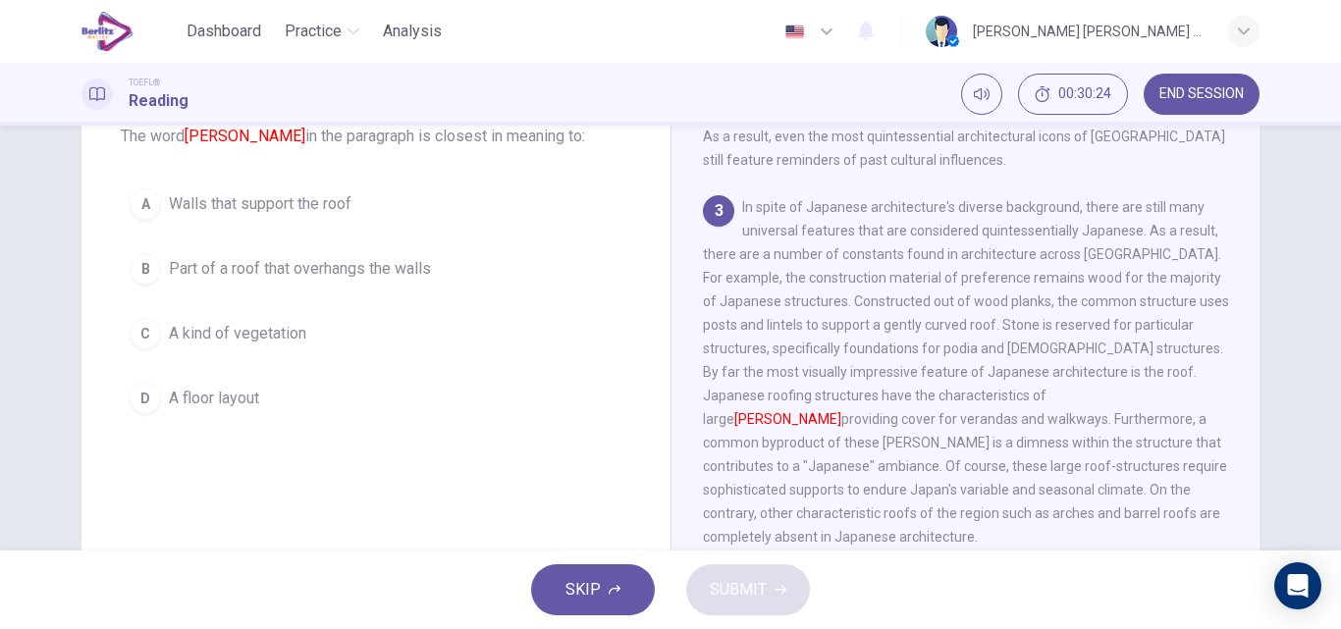
scroll to position [611, 0]
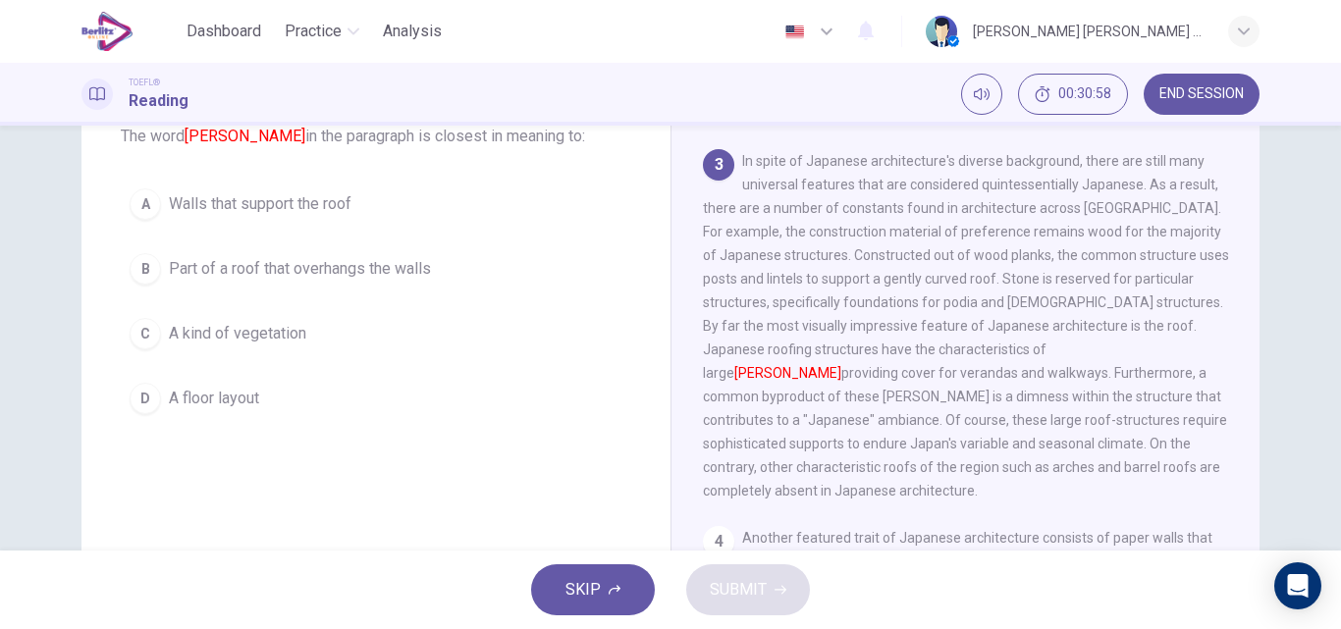
click at [264, 204] on span "Walls that support the roof" at bounding box center [260, 204] width 183 height 24
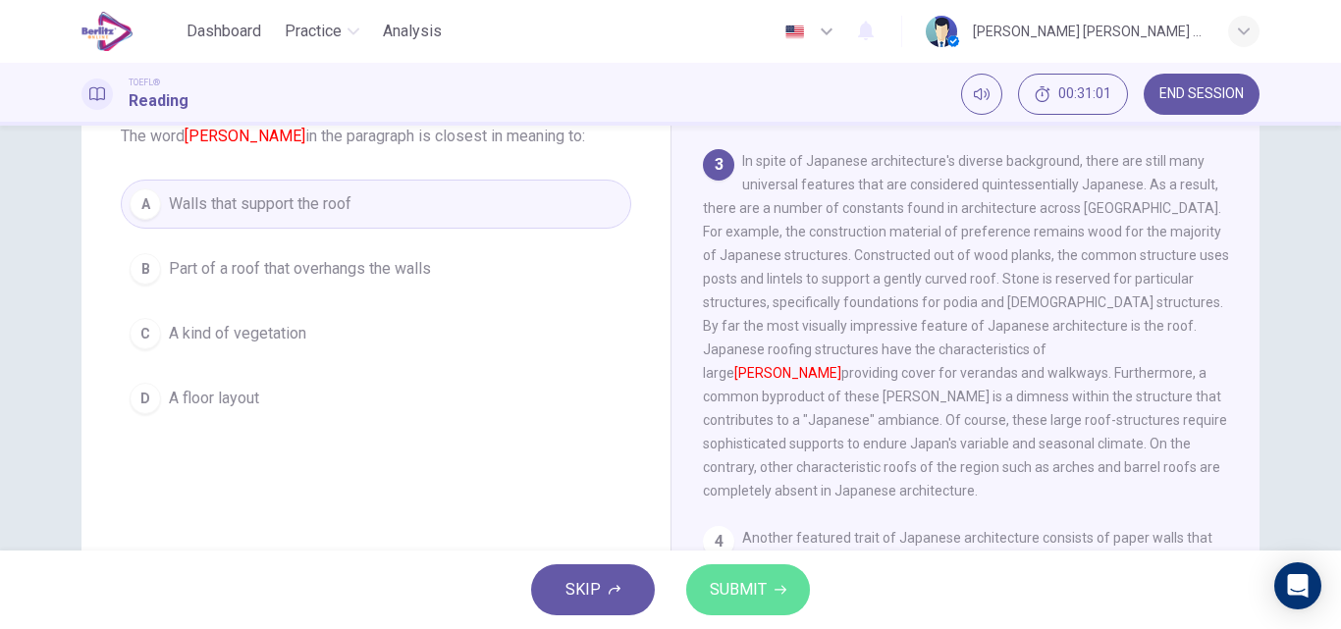
click at [733, 584] on span "SUBMIT" at bounding box center [738, 589] width 57 height 27
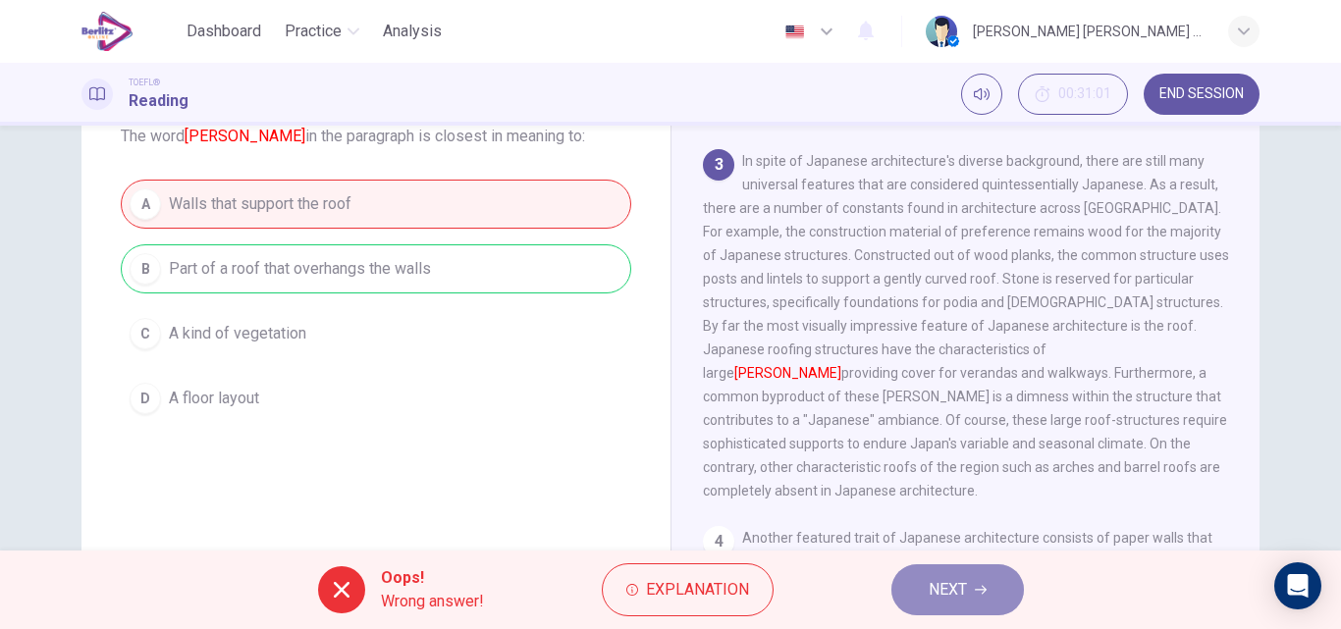
click at [972, 587] on button "NEXT" at bounding box center [957, 589] width 132 height 51
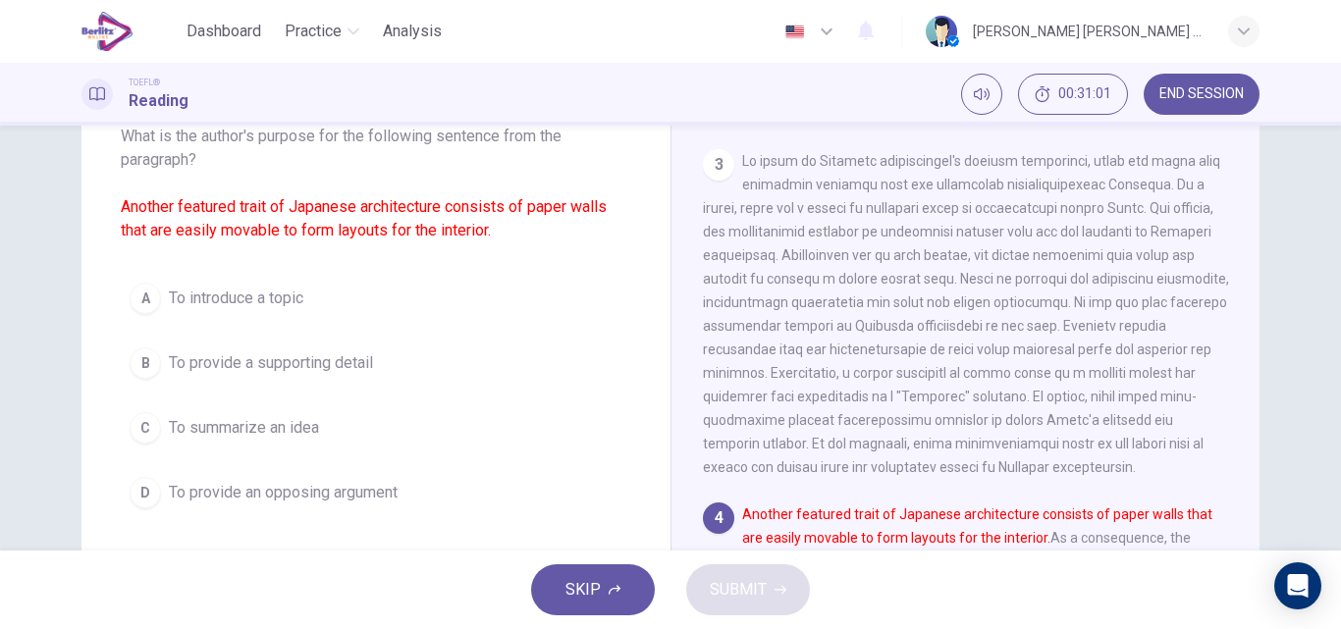
scroll to position [905, 0]
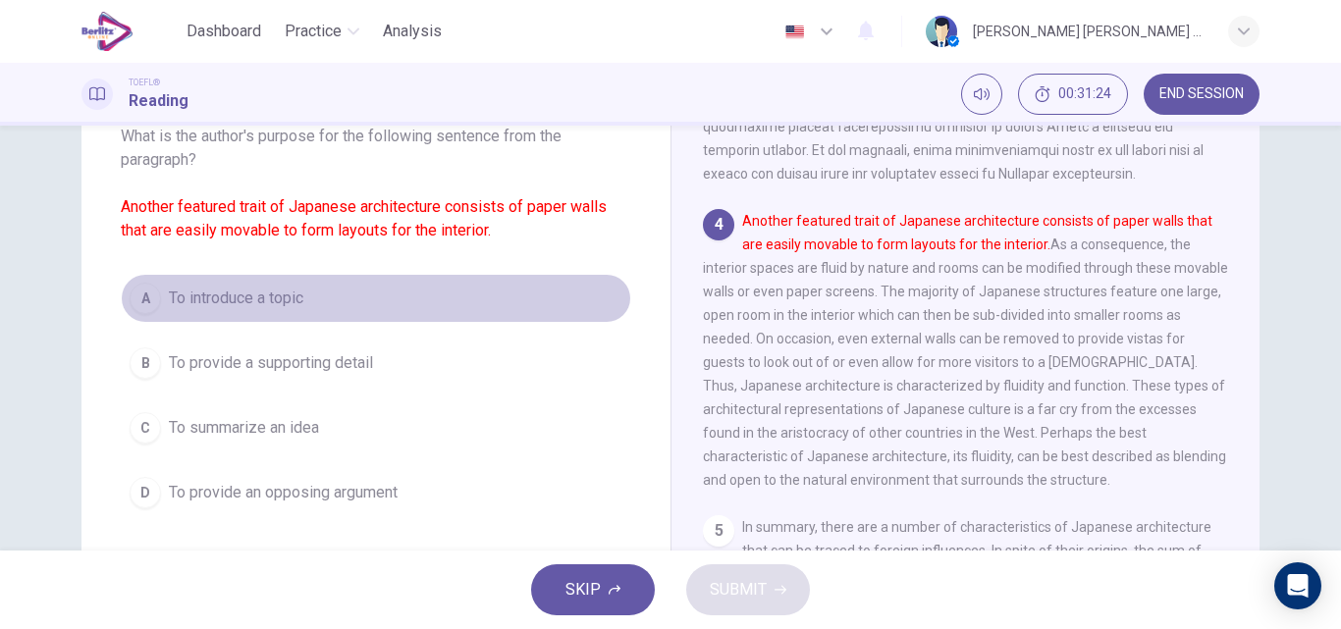
click at [258, 297] on span "To introduce a topic" at bounding box center [236, 299] width 134 height 24
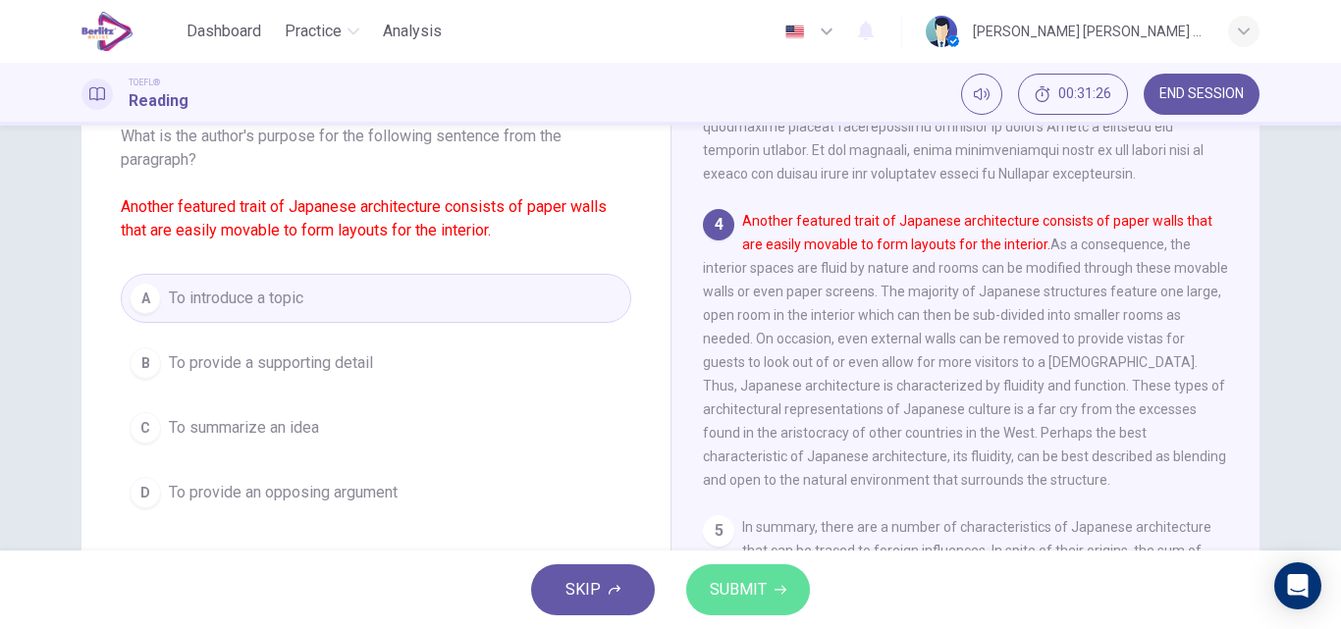
click at [742, 607] on button "SUBMIT" at bounding box center [748, 589] width 124 height 51
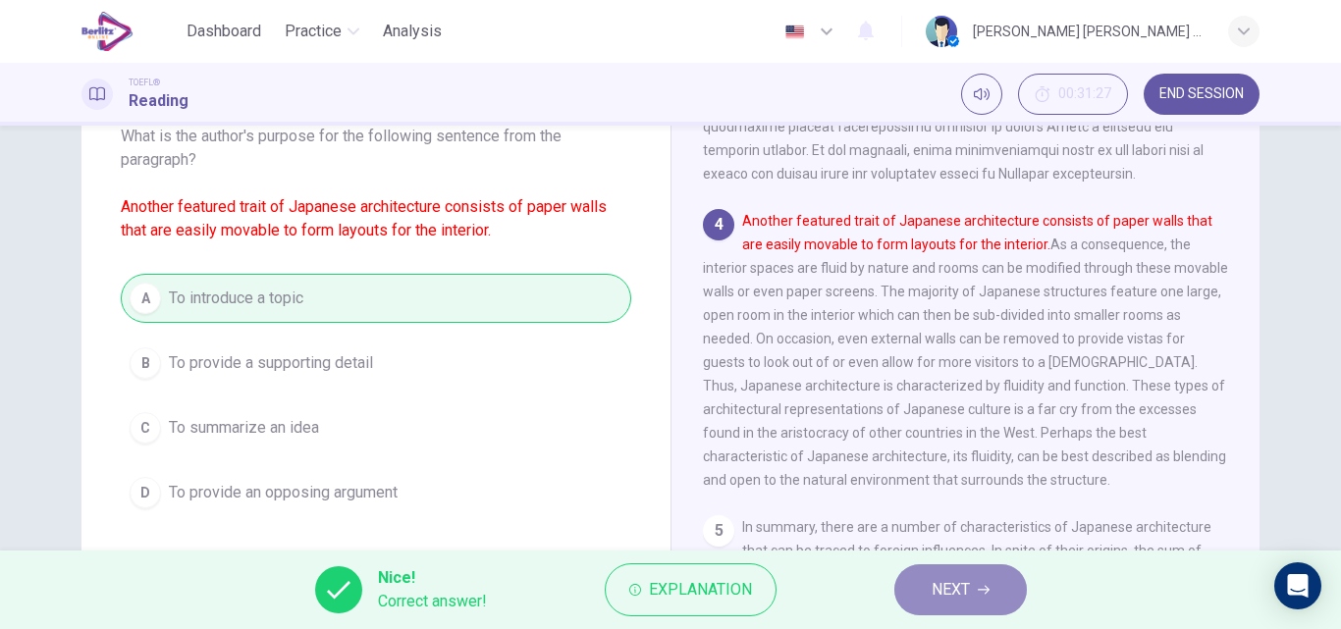
click at [927, 591] on button "NEXT" at bounding box center [960, 589] width 132 height 51
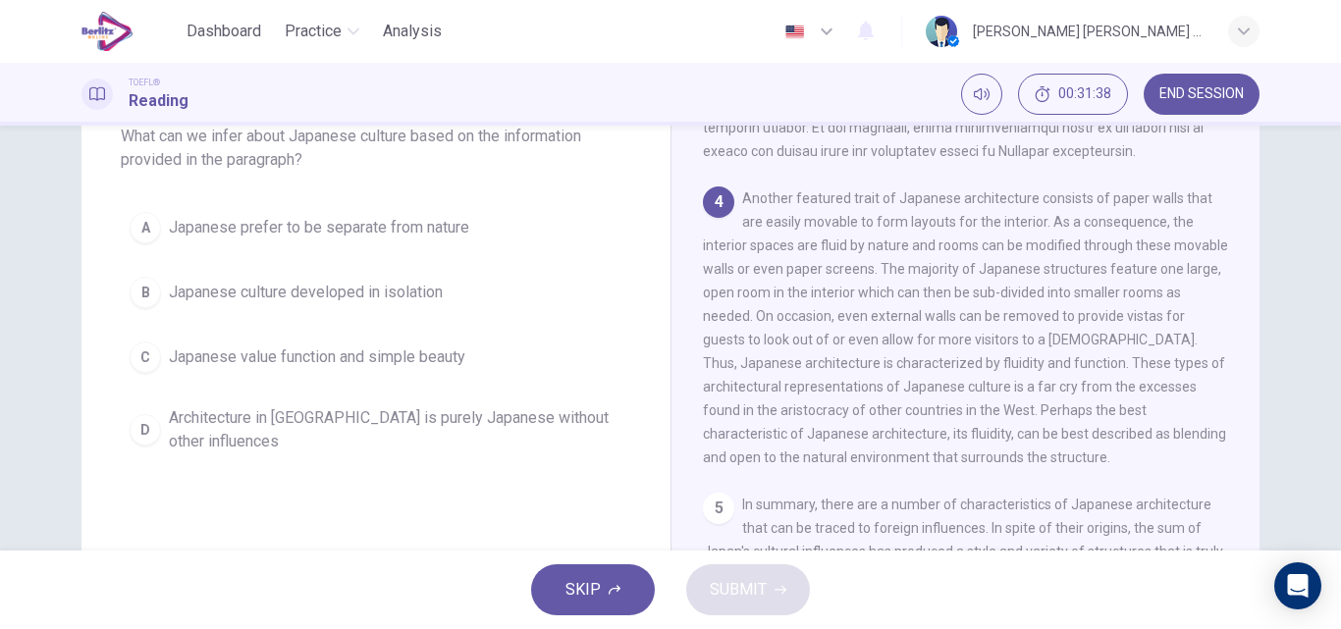
scroll to position [939, 0]
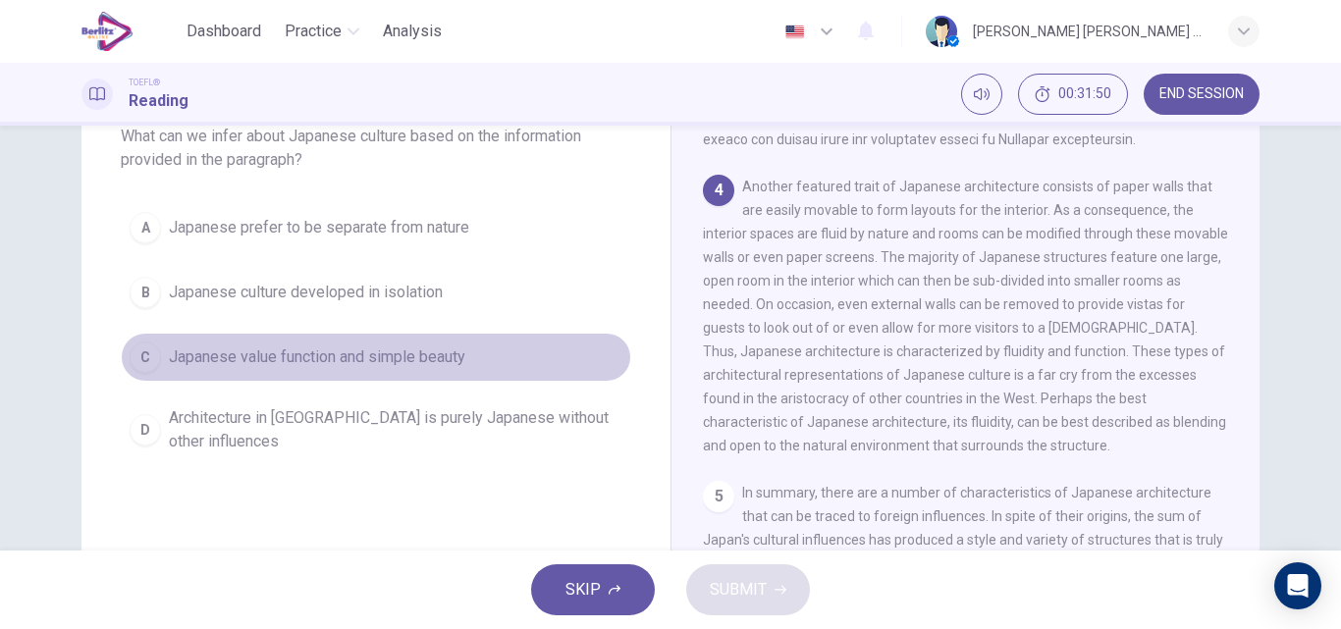
click at [308, 364] on span "Japanese value function and simple beauty" at bounding box center [317, 357] width 296 height 24
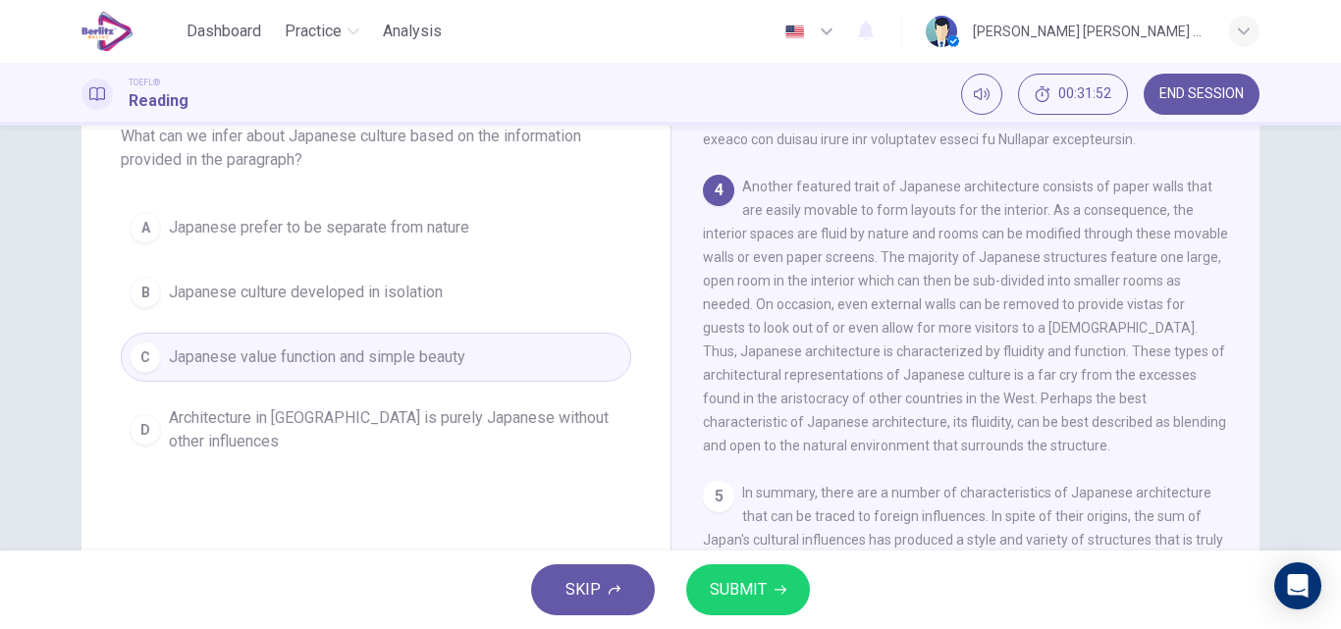
click at [731, 594] on span "SUBMIT" at bounding box center [738, 589] width 57 height 27
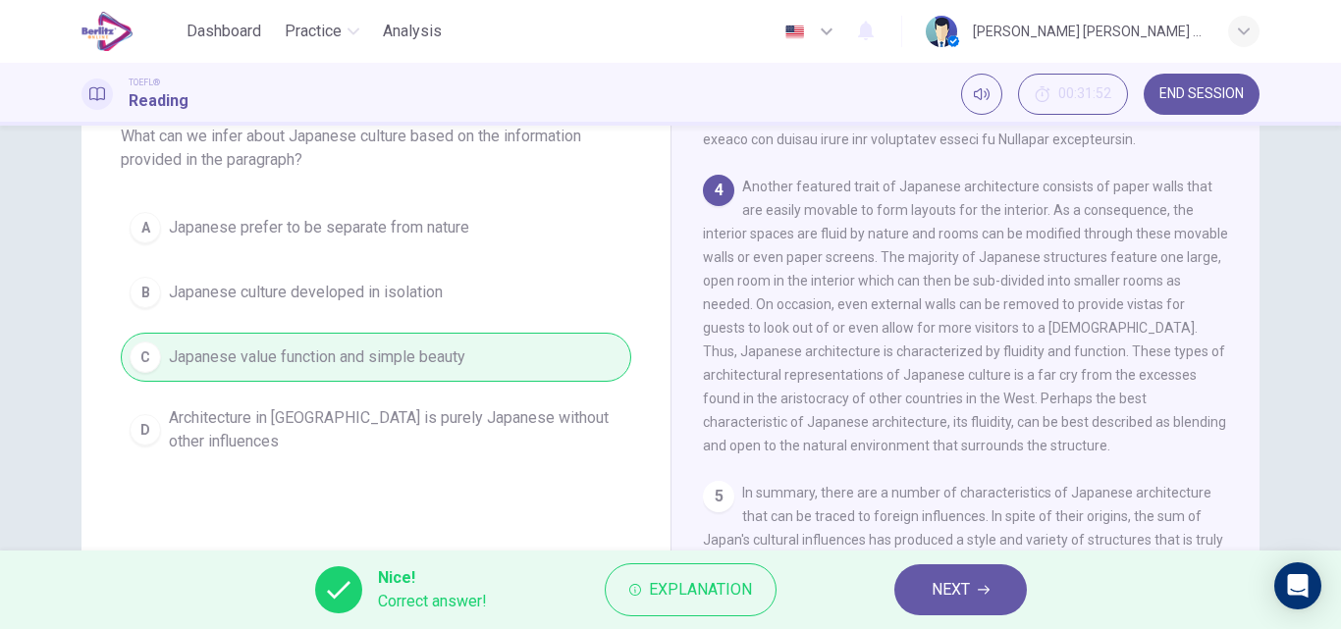
click at [918, 595] on button "NEXT" at bounding box center [960, 589] width 132 height 51
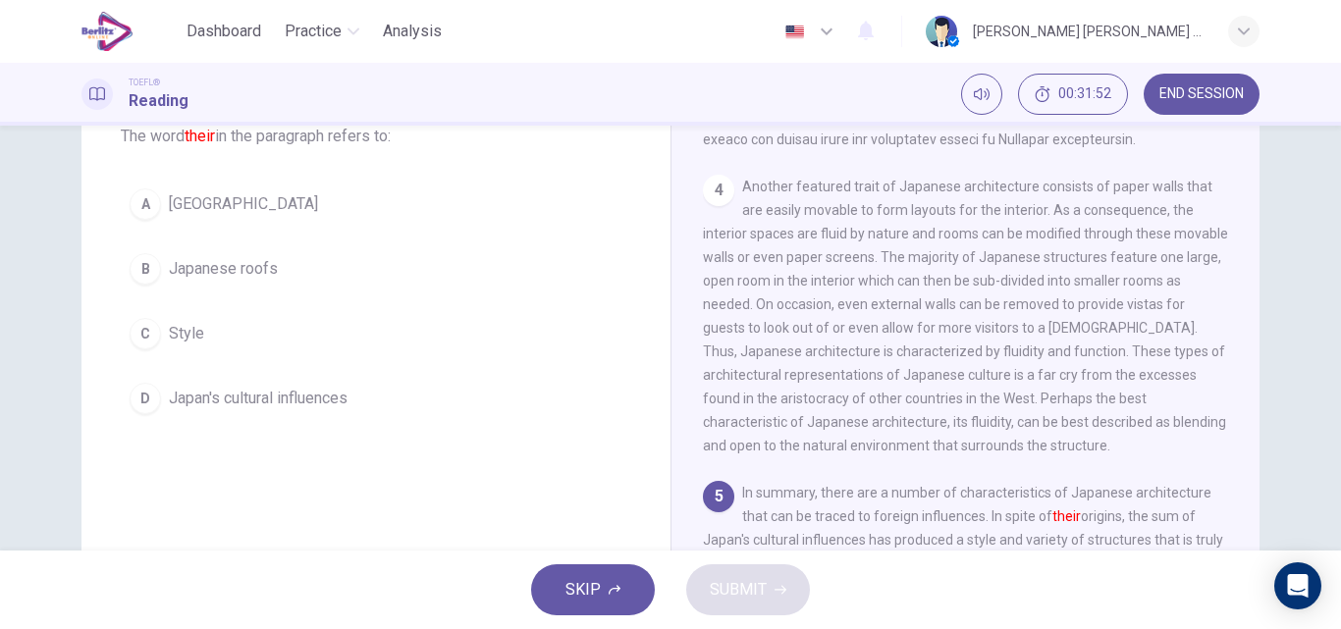
scroll to position [1025, 0]
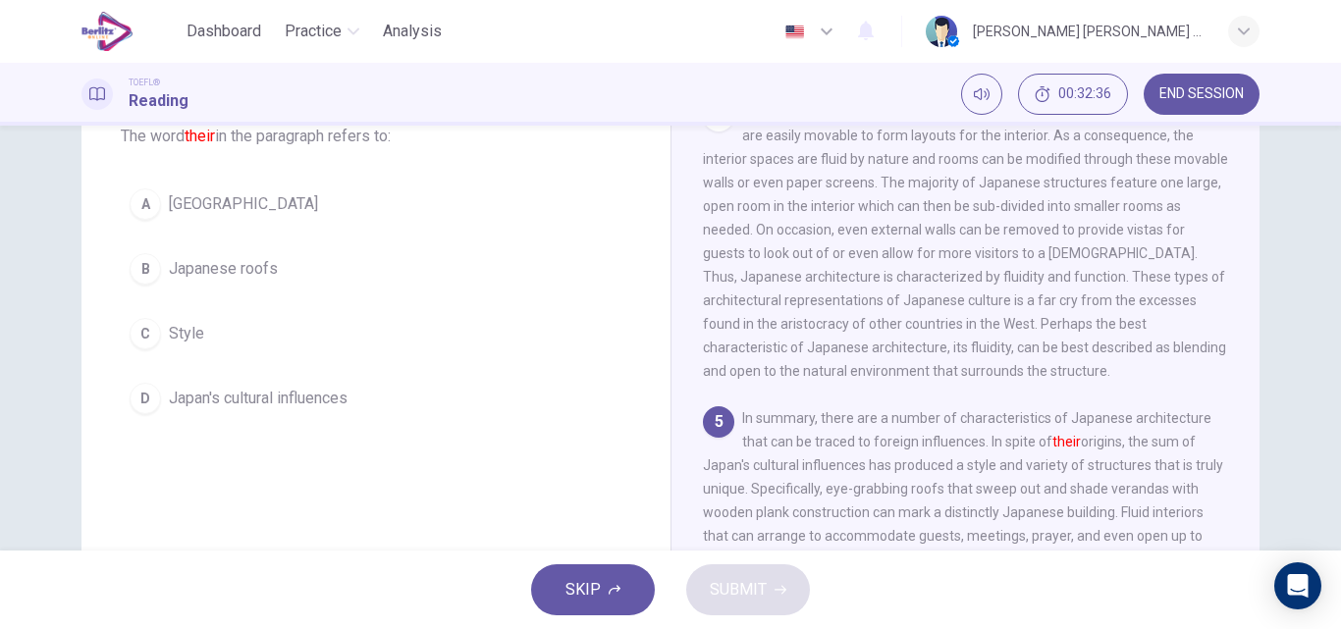
click at [201, 408] on span "Japan's cultural influences" at bounding box center [258, 399] width 179 height 24
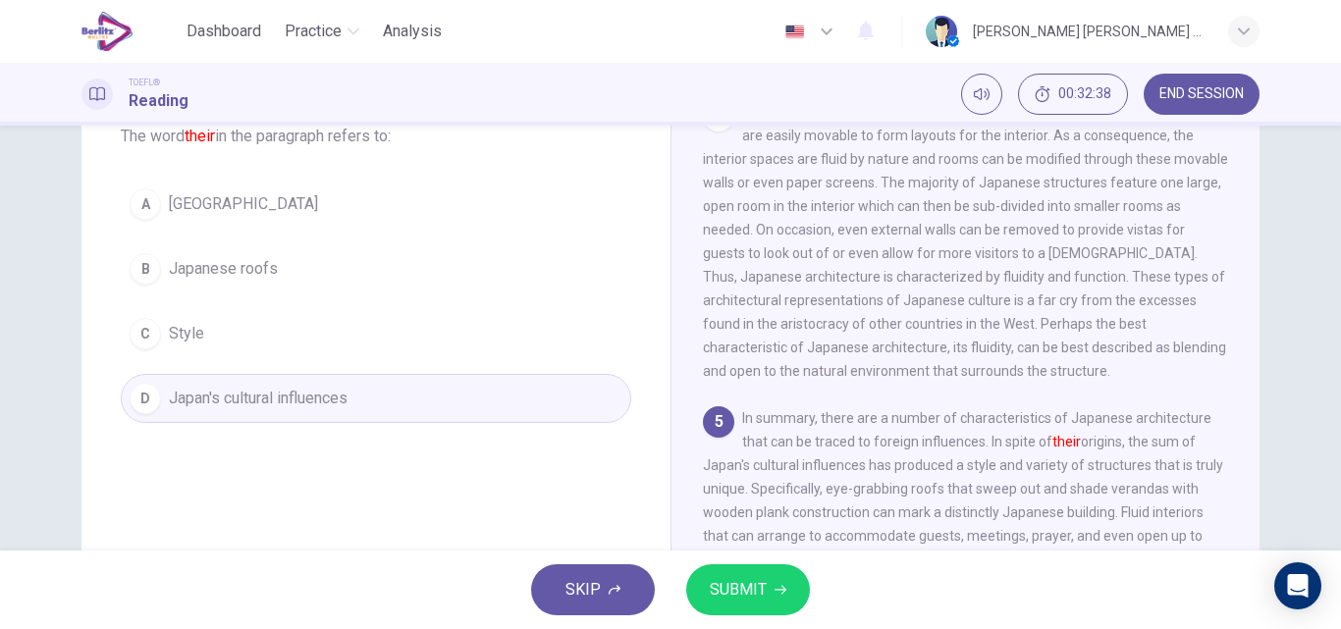
click at [730, 585] on span "SUBMIT" at bounding box center [738, 589] width 57 height 27
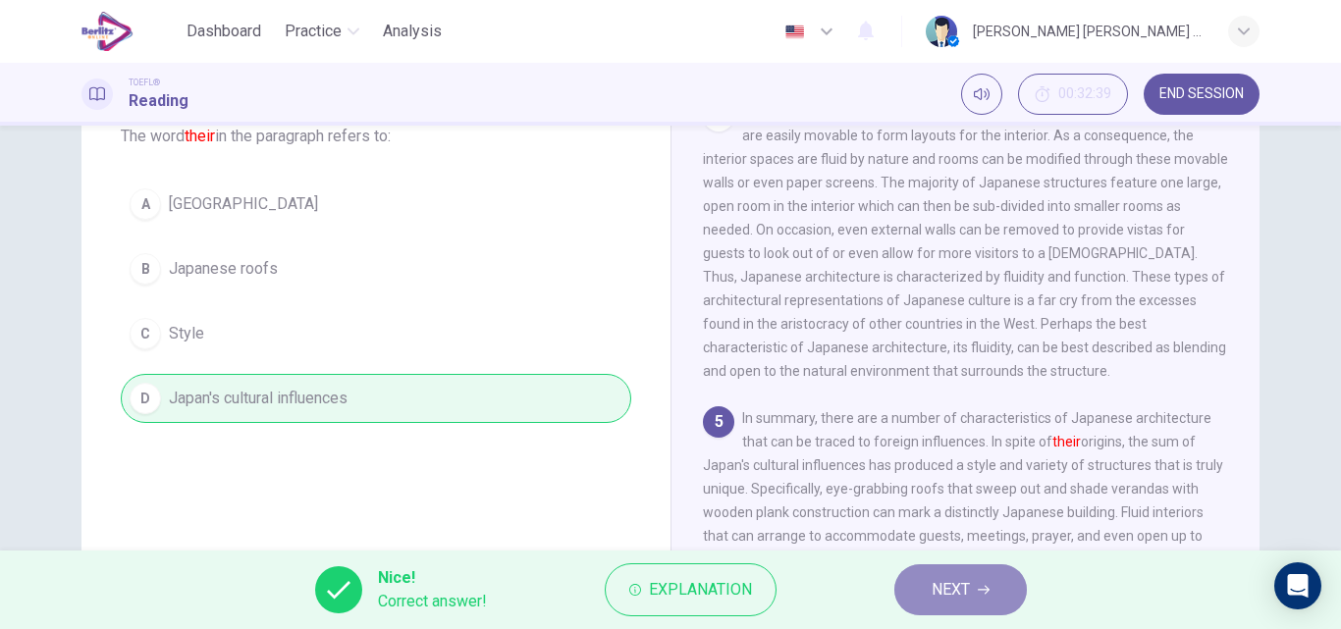
click at [963, 594] on span "NEXT" at bounding box center [950, 589] width 38 height 27
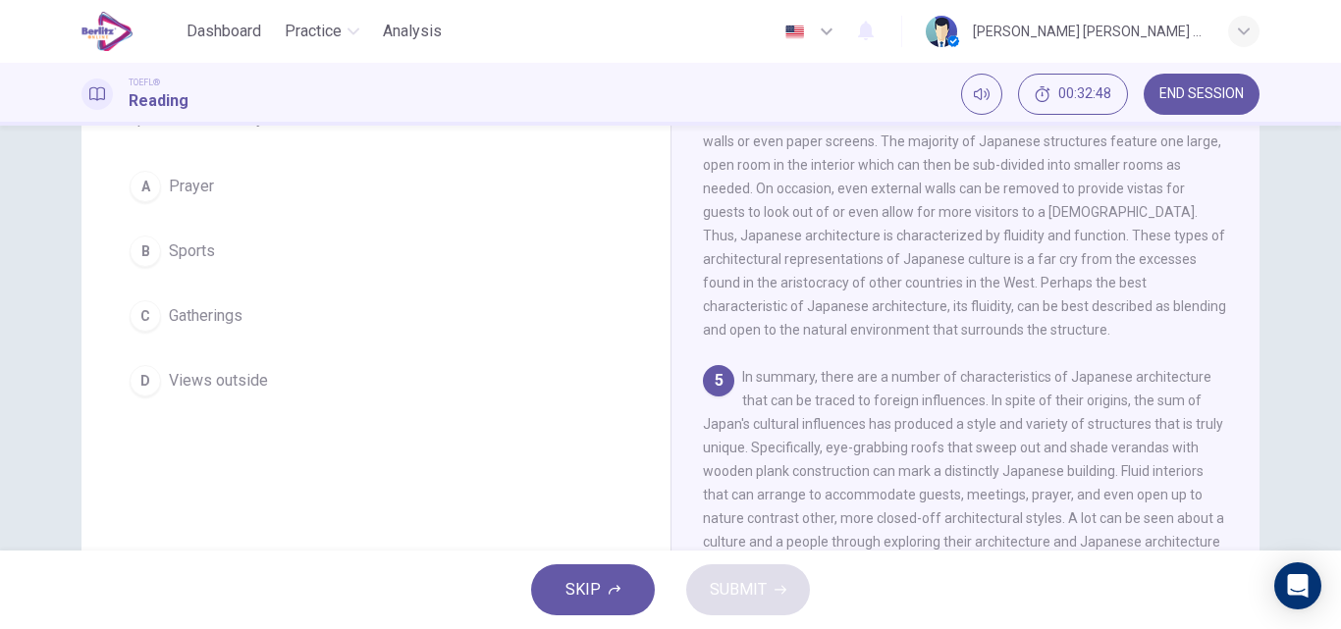
scroll to position [205, 0]
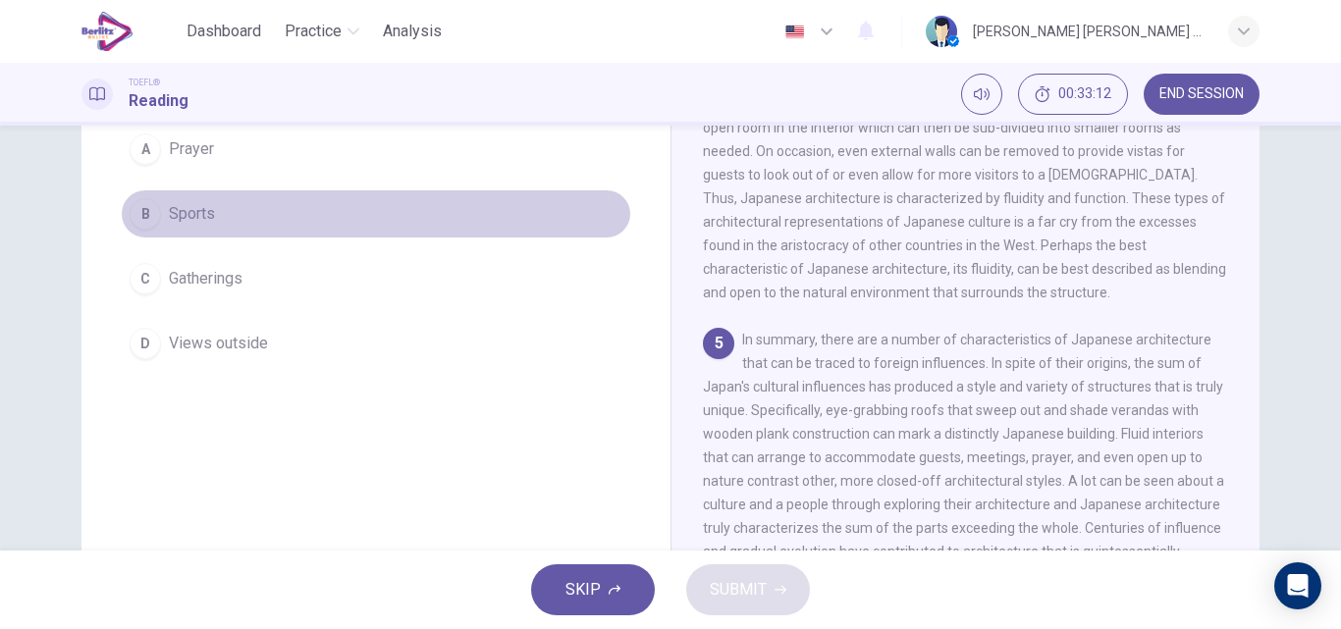
click at [189, 214] on span "Sports" at bounding box center [192, 214] width 46 height 24
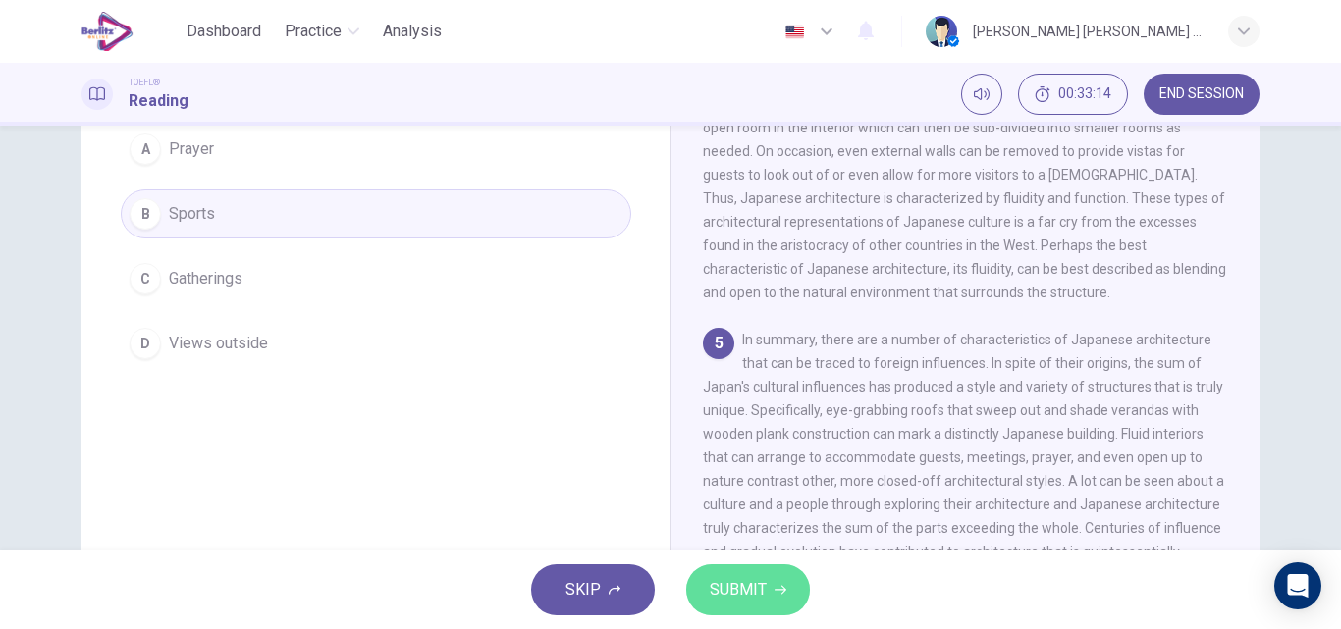
click at [723, 596] on span "SUBMIT" at bounding box center [738, 589] width 57 height 27
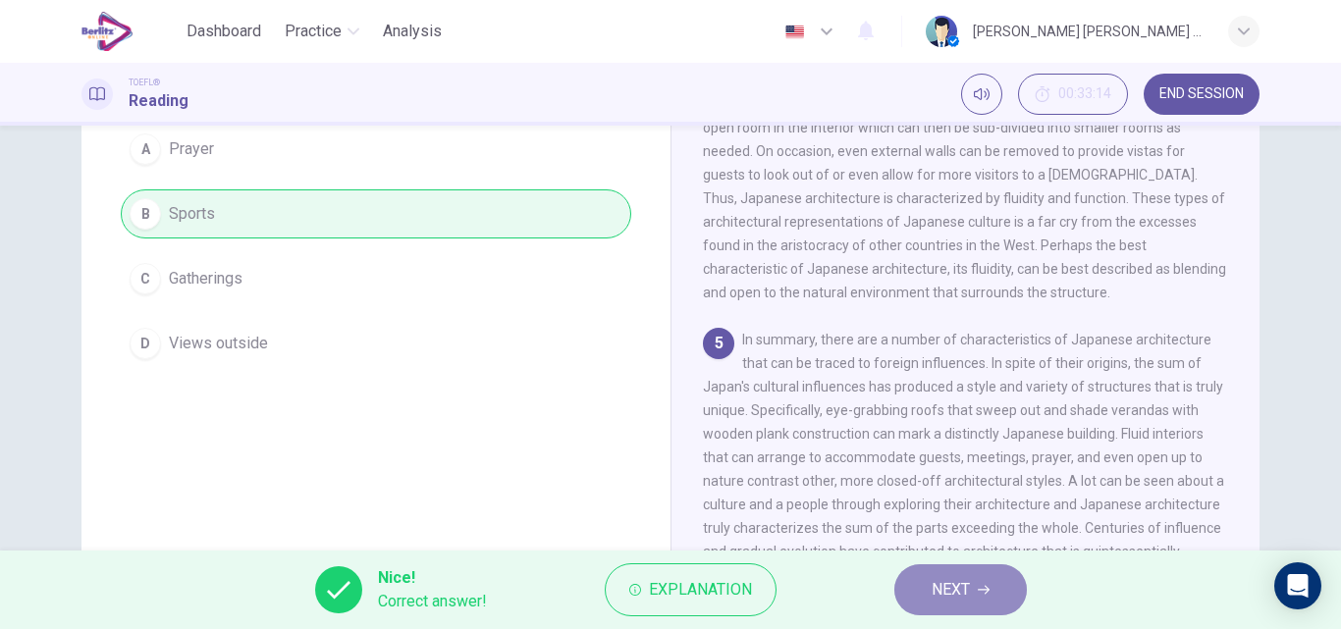
click at [925, 585] on button "NEXT" at bounding box center [960, 589] width 132 height 51
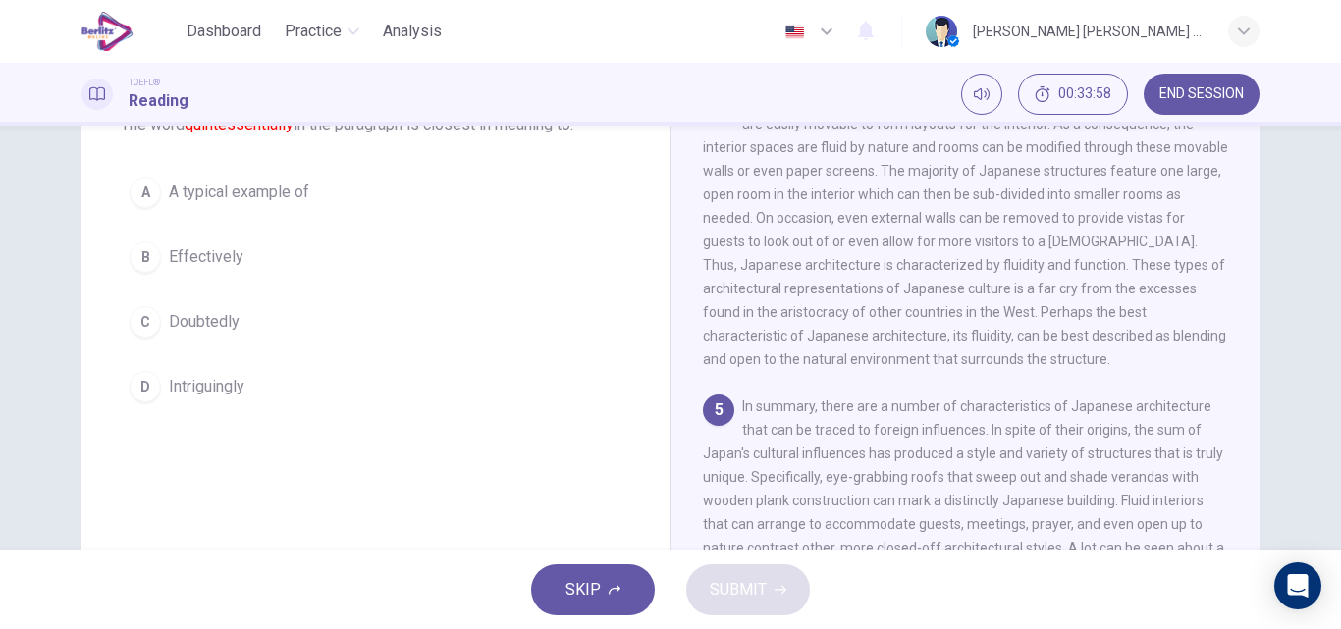
scroll to position [136, 0]
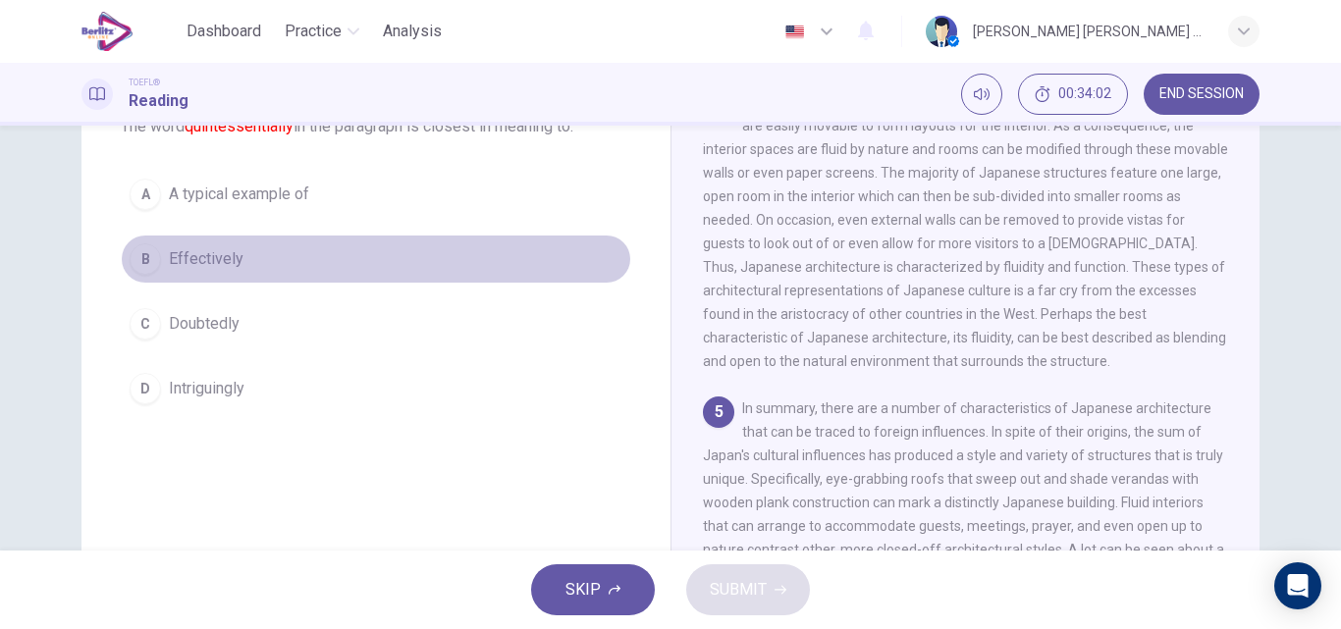
click at [221, 262] on span "Effectively" at bounding box center [206, 259] width 75 height 24
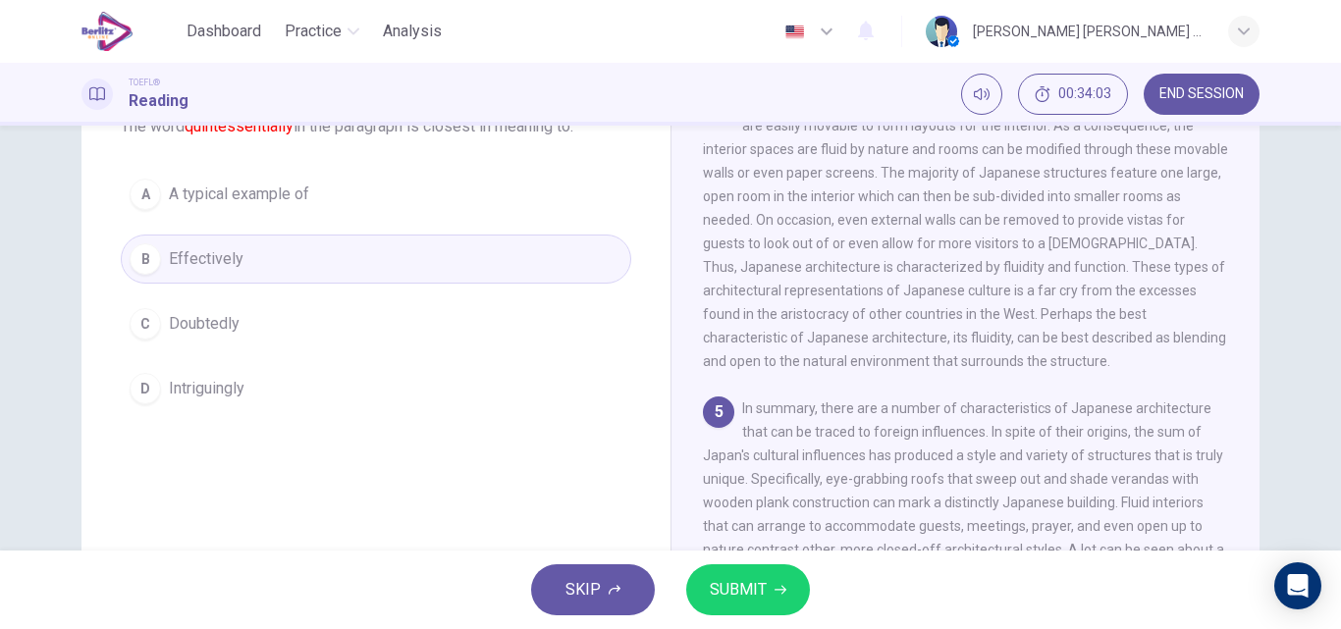
click at [729, 593] on span "SUBMIT" at bounding box center [738, 589] width 57 height 27
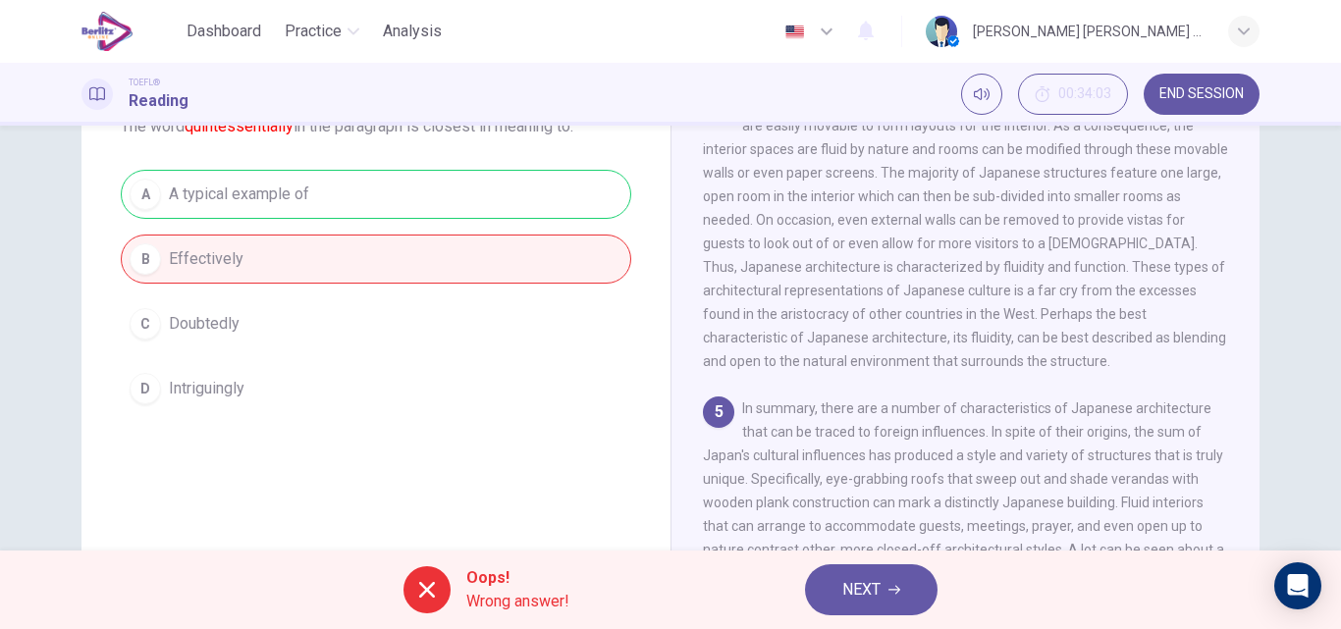
click at [906, 592] on button "NEXT" at bounding box center [871, 589] width 132 height 51
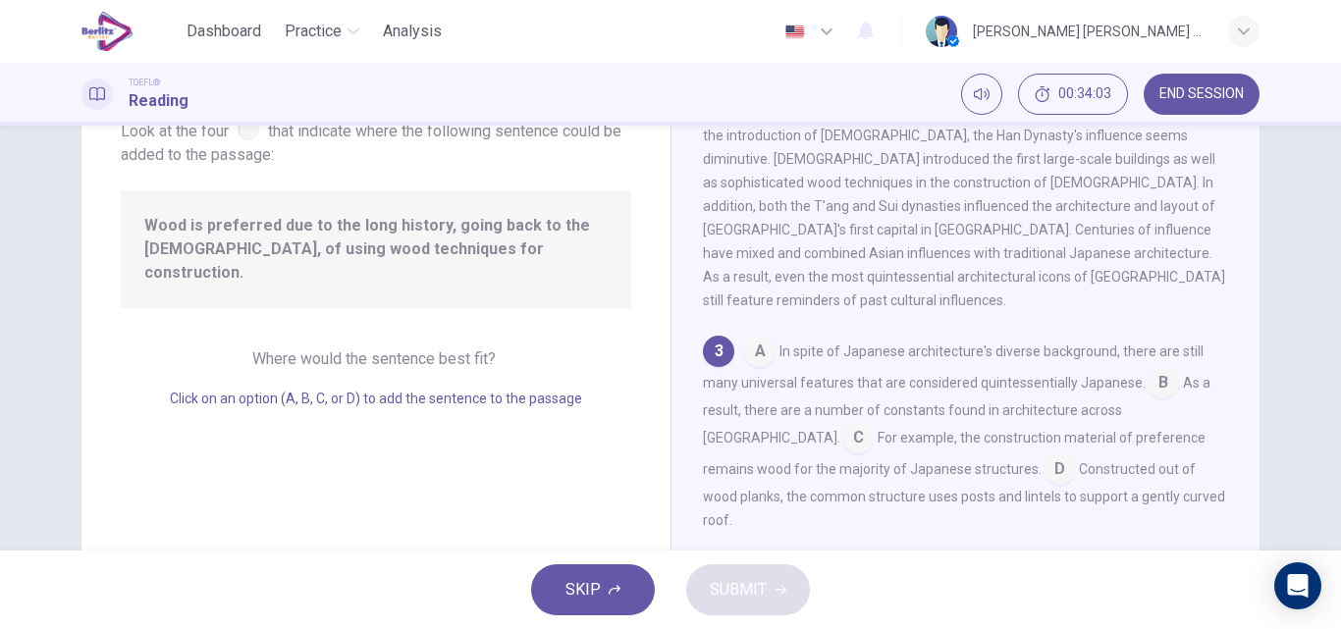
scroll to position [416, 0]
click at [748, 337] on input at bounding box center [759, 352] width 31 height 31
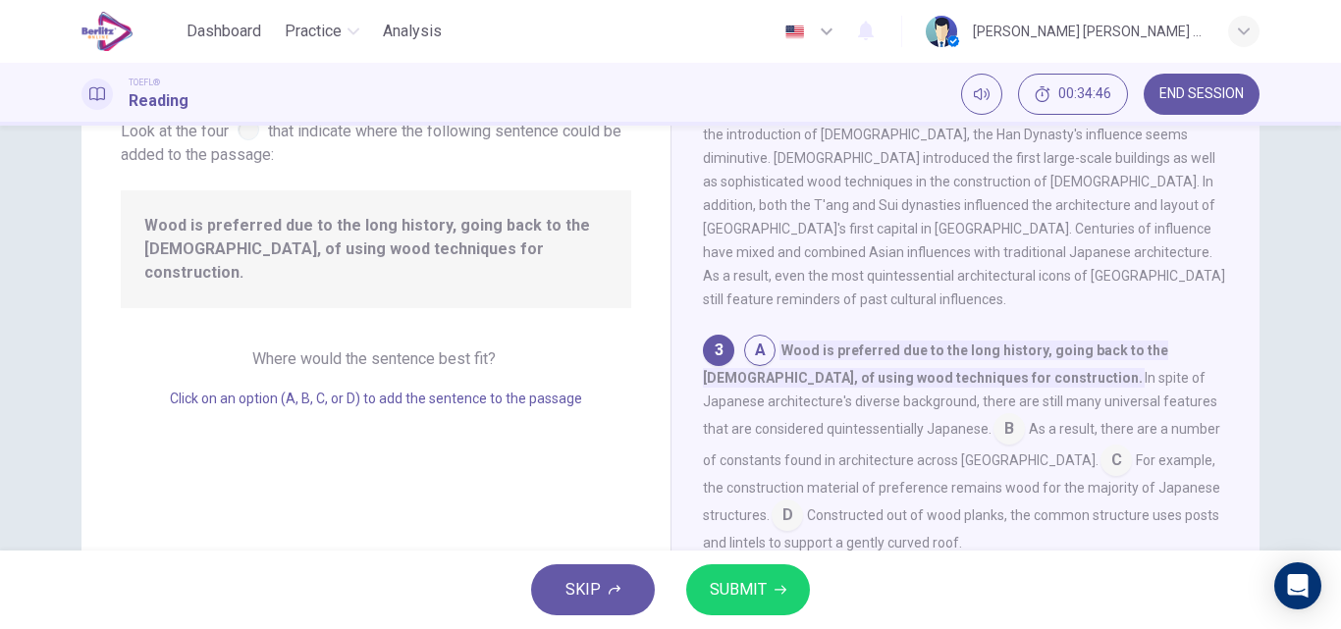
click at [993, 415] on input at bounding box center [1008, 430] width 31 height 31
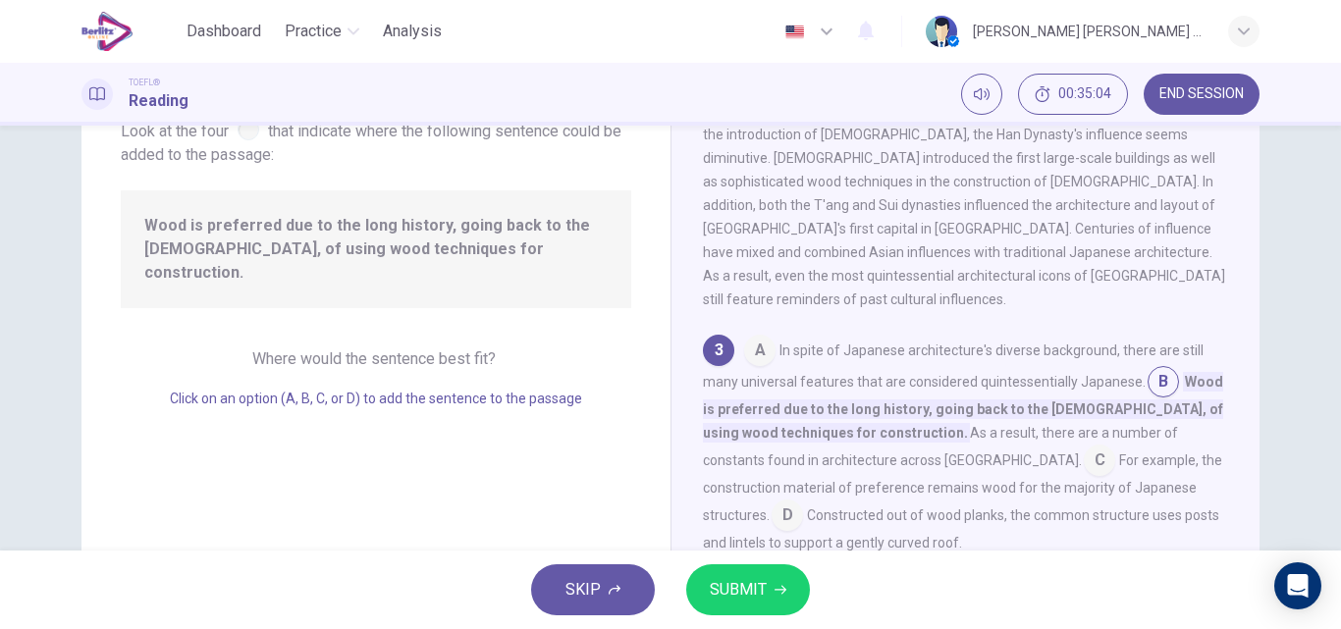
click at [1083, 447] on input at bounding box center [1098, 462] width 31 height 31
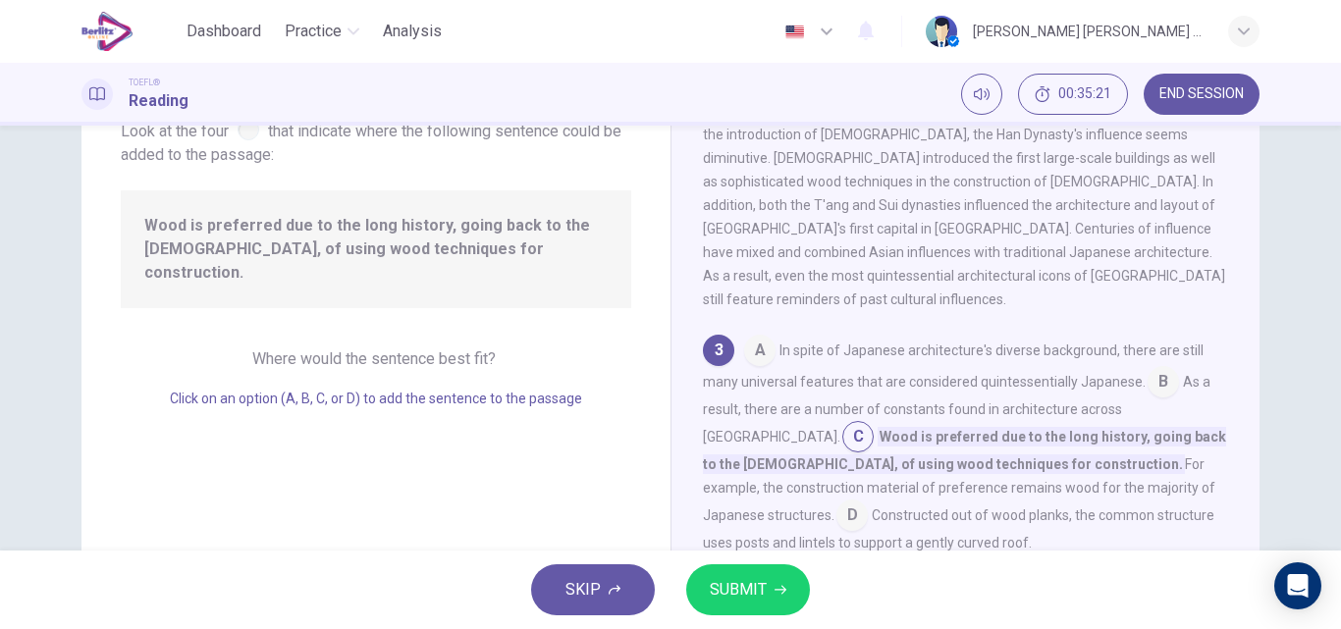
click at [868, 501] on input at bounding box center [851, 516] width 31 height 31
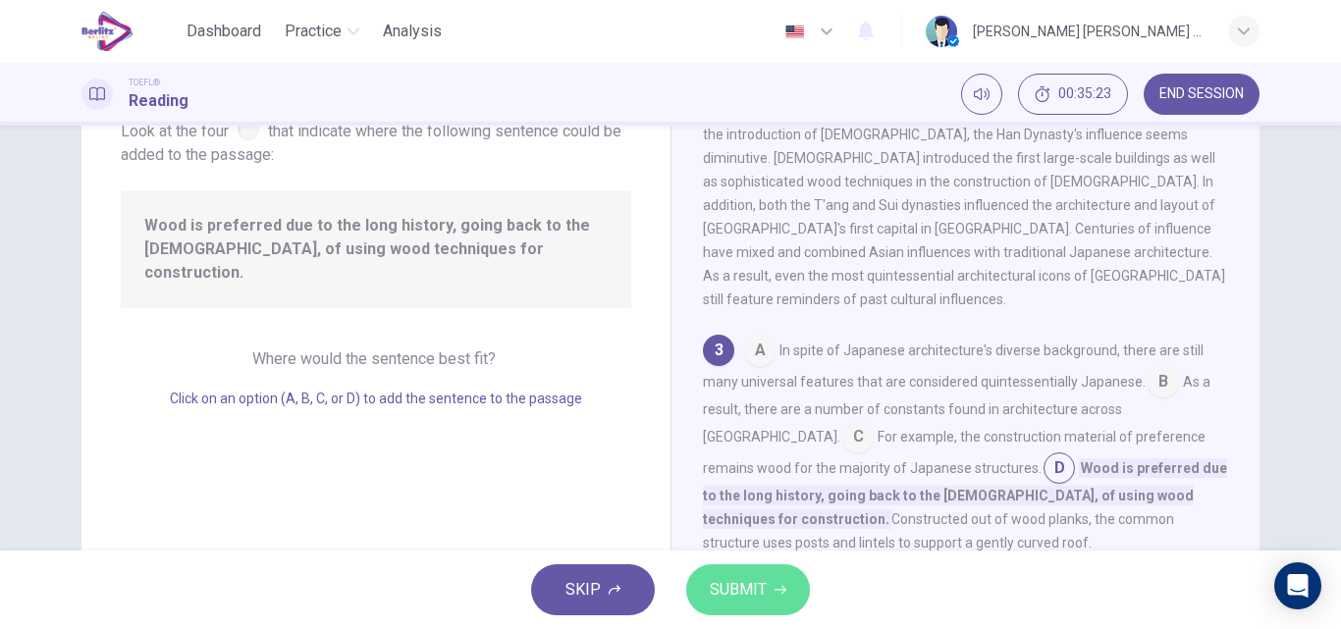
click at [767, 590] on button "SUBMIT" at bounding box center [748, 589] width 124 height 51
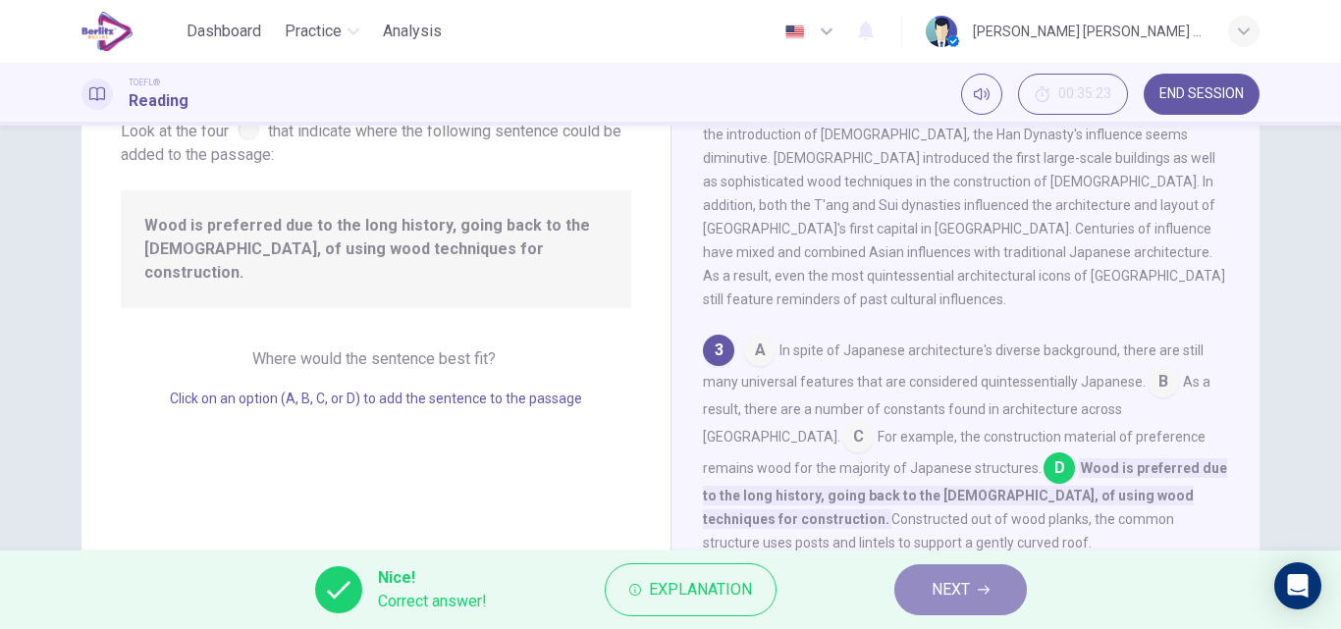
click at [944, 596] on span "NEXT" at bounding box center [950, 589] width 38 height 27
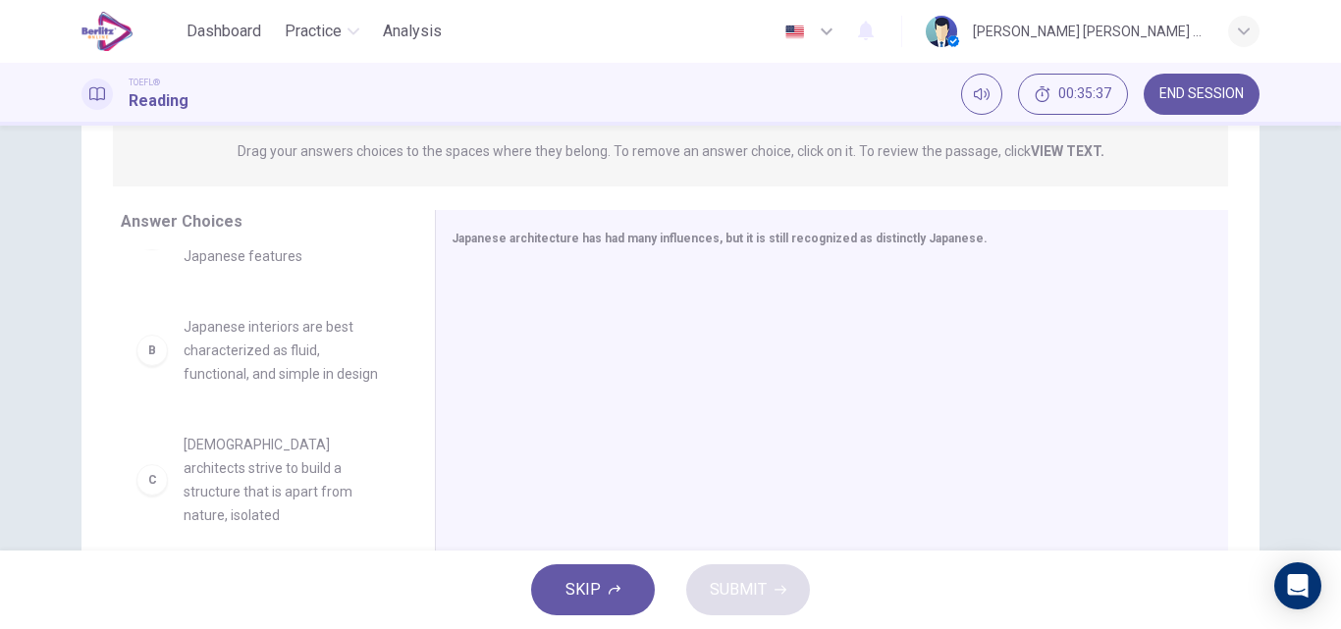
scroll to position [80, 0]
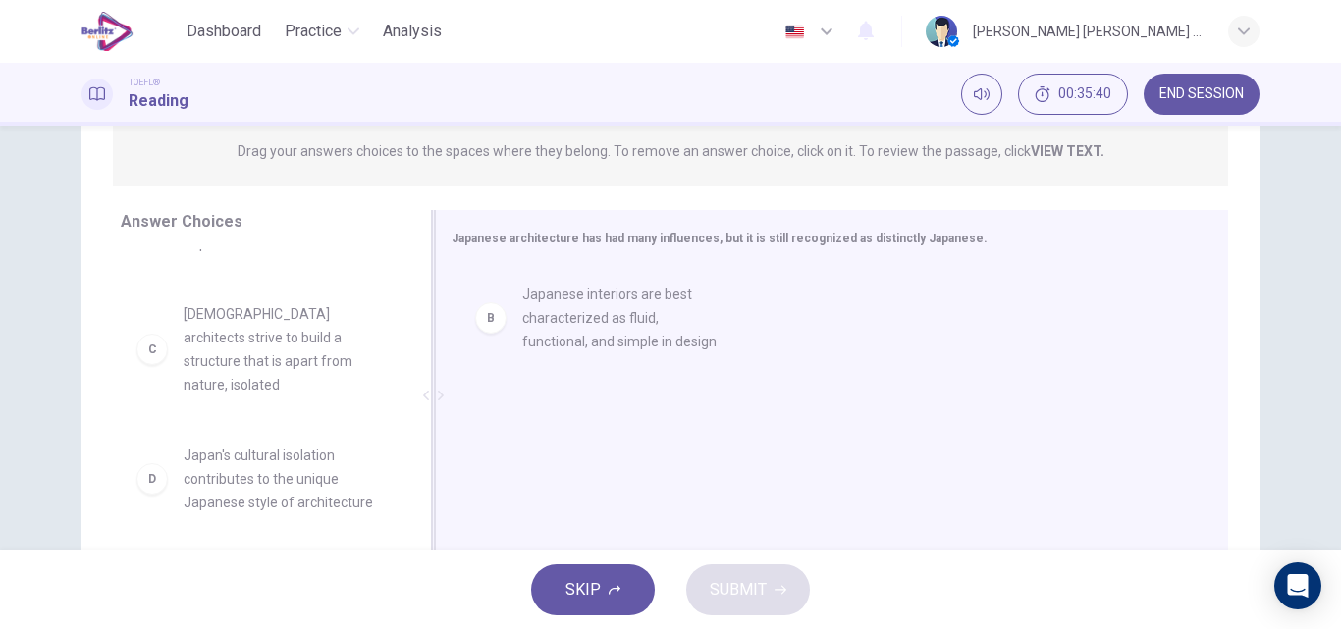
drag, startPoint x: 246, startPoint y: 348, endPoint x: 608, endPoint y: 319, distance: 363.3
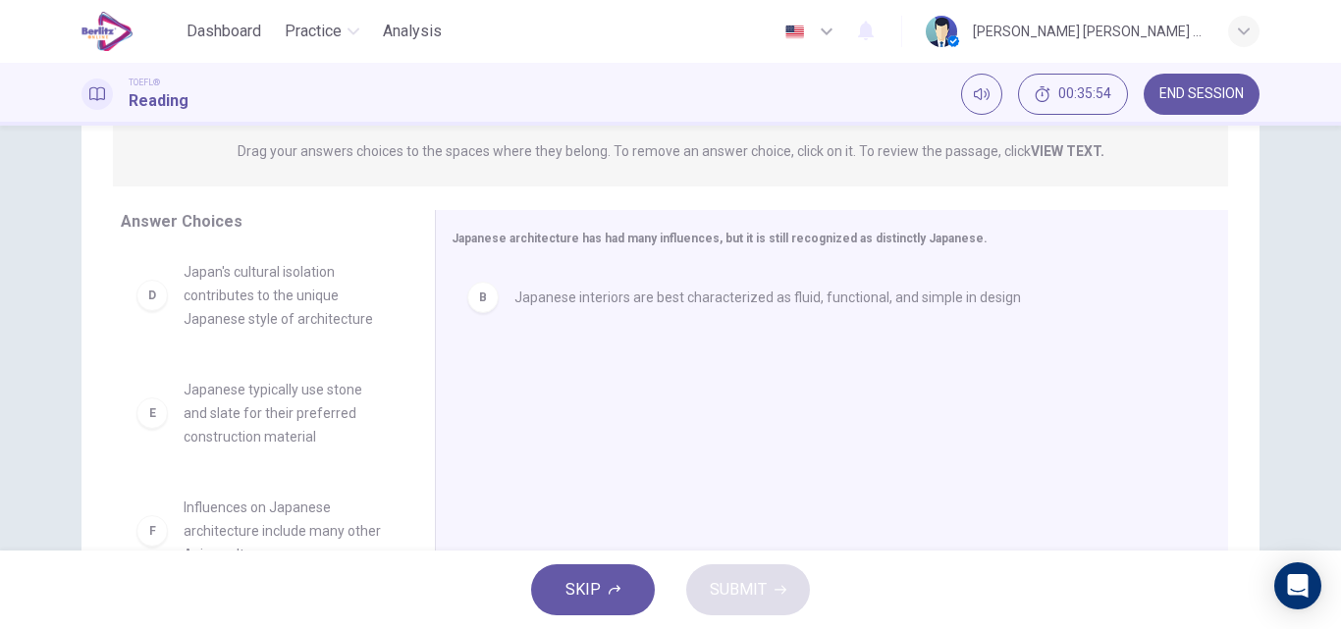
scroll to position [271, 0]
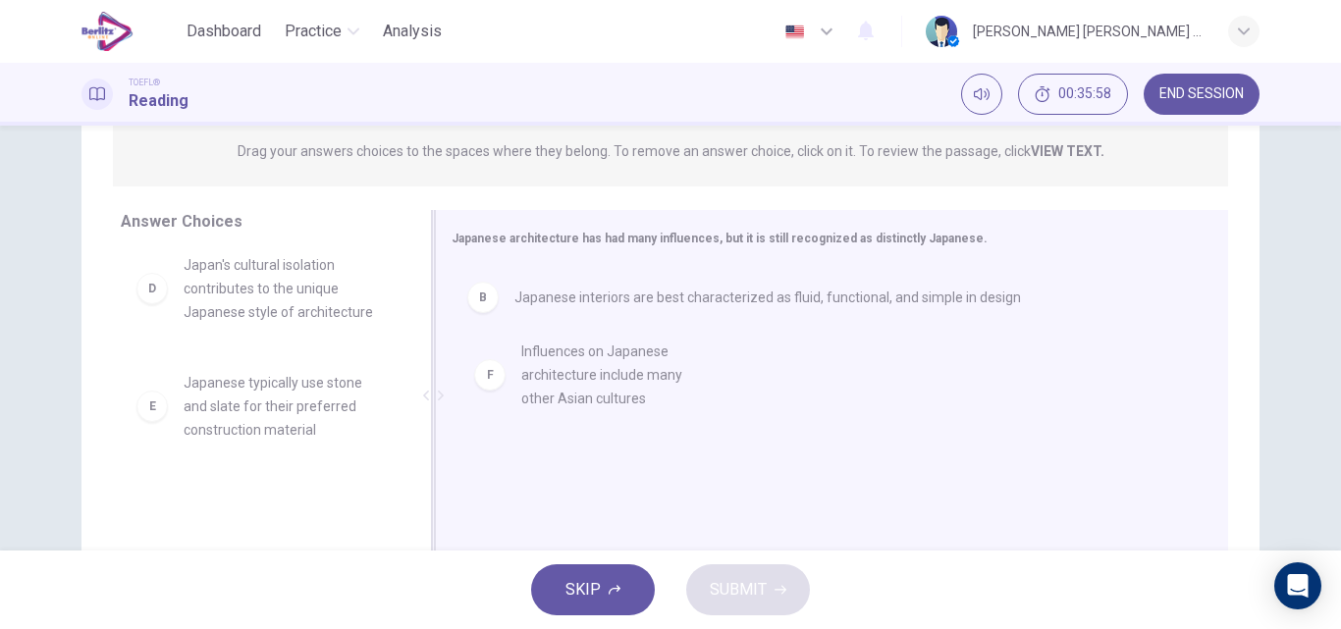
drag, startPoint x: 290, startPoint y: 503, endPoint x: 646, endPoint y: 375, distance: 377.8
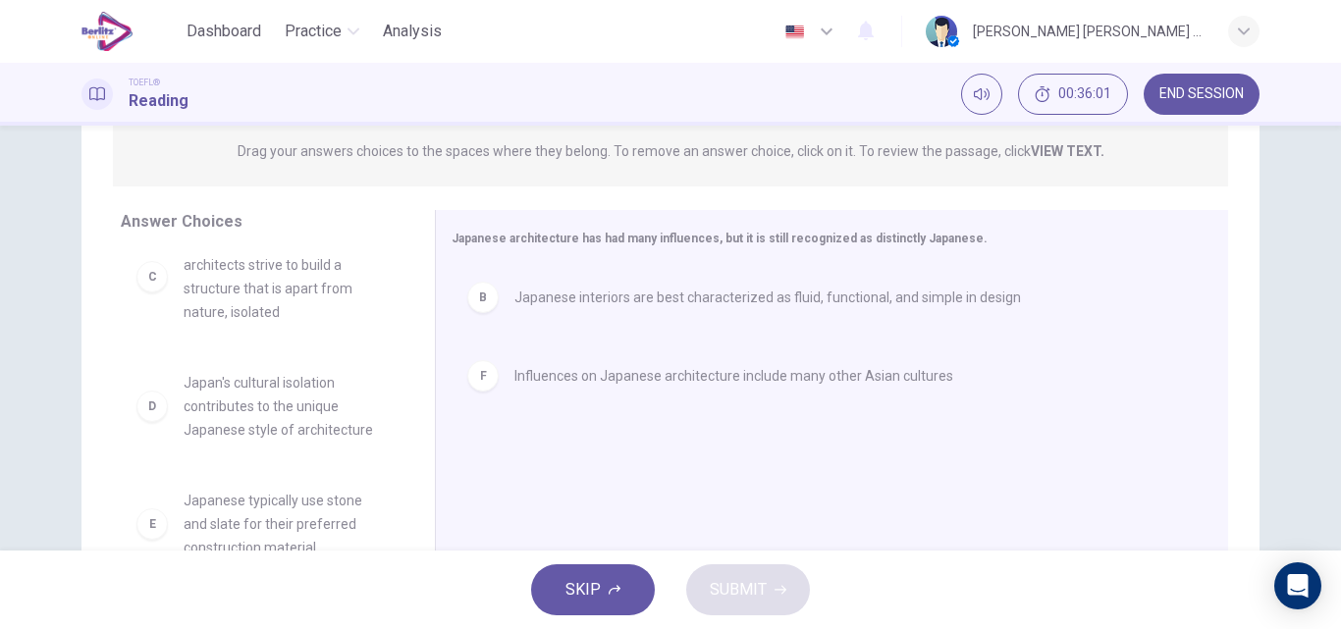
scroll to position [0, 0]
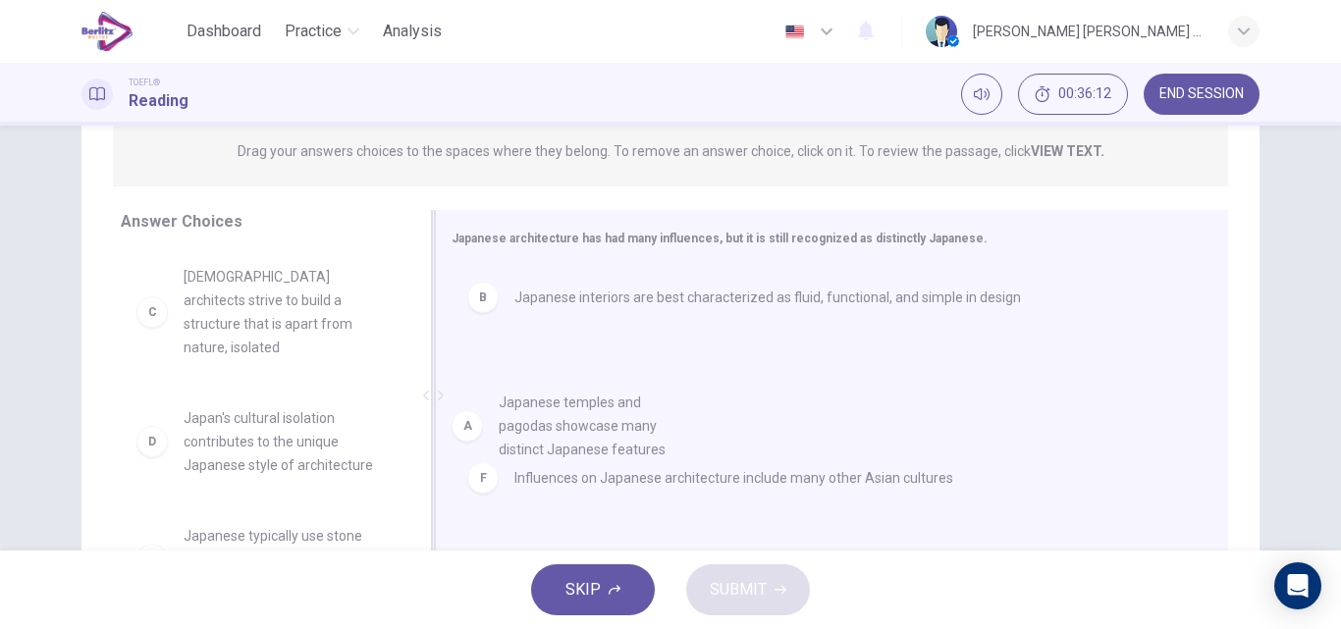
drag, startPoint x: 282, startPoint y: 326, endPoint x: 631, endPoint y: 457, distance: 373.3
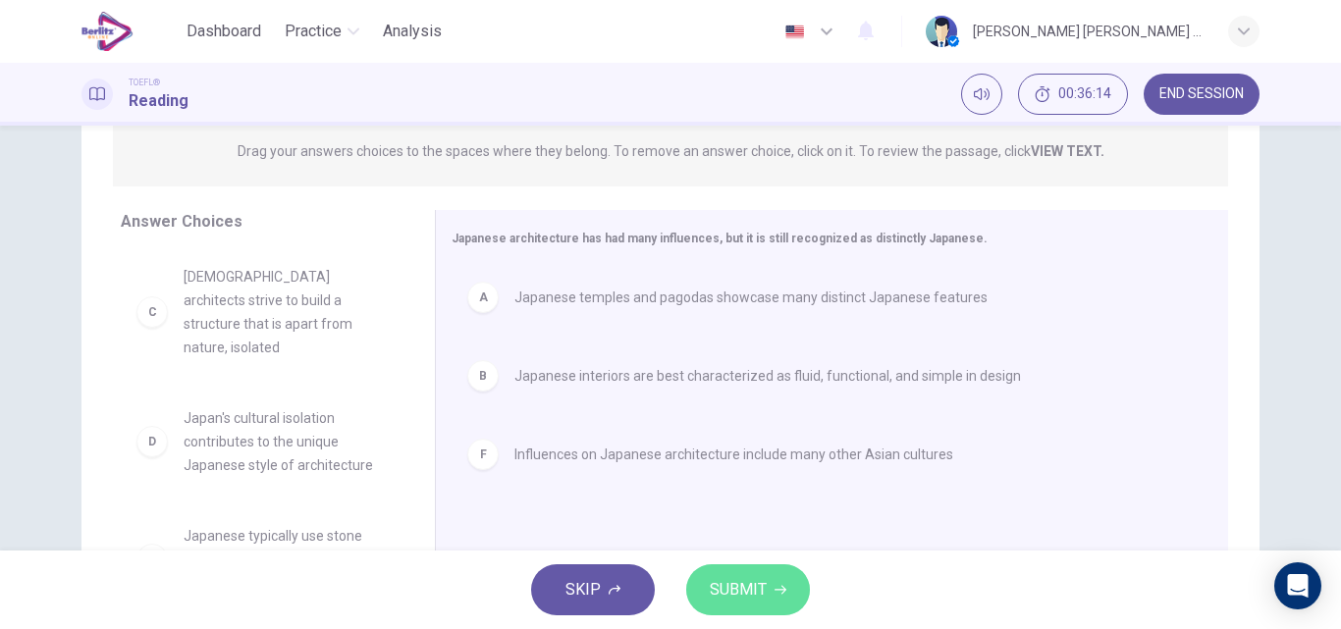
click at [780, 586] on icon "button" at bounding box center [780, 590] width 12 height 9
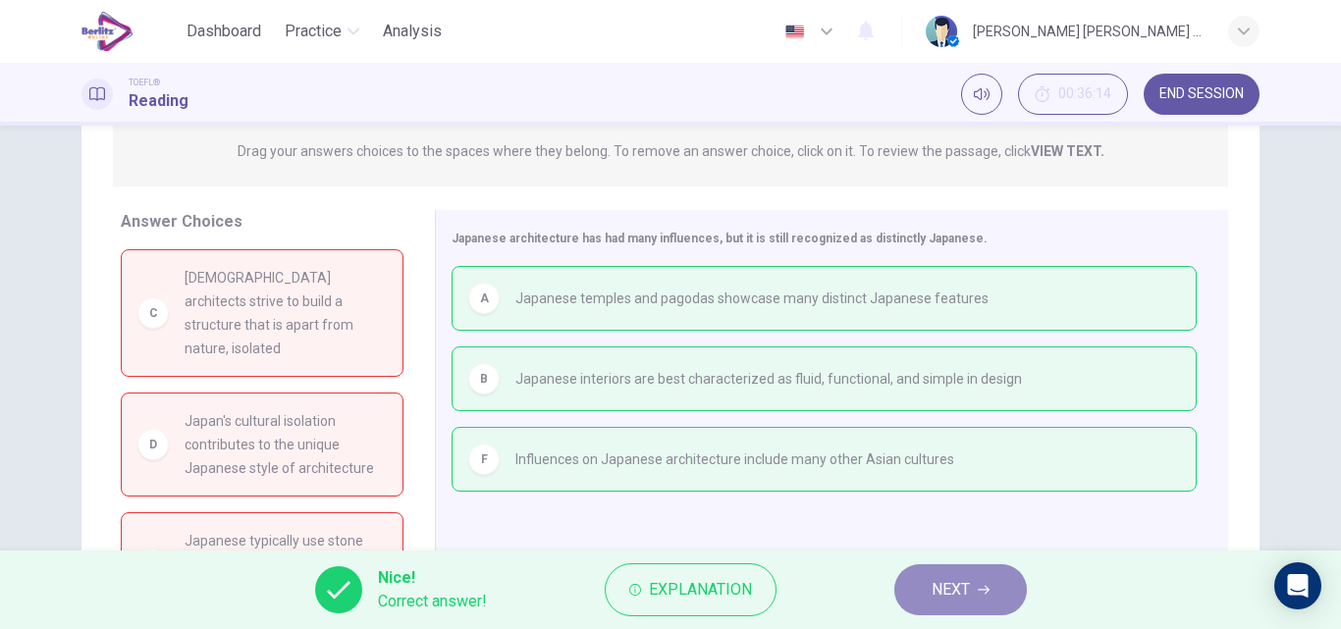
click at [944, 584] on span "NEXT" at bounding box center [950, 589] width 38 height 27
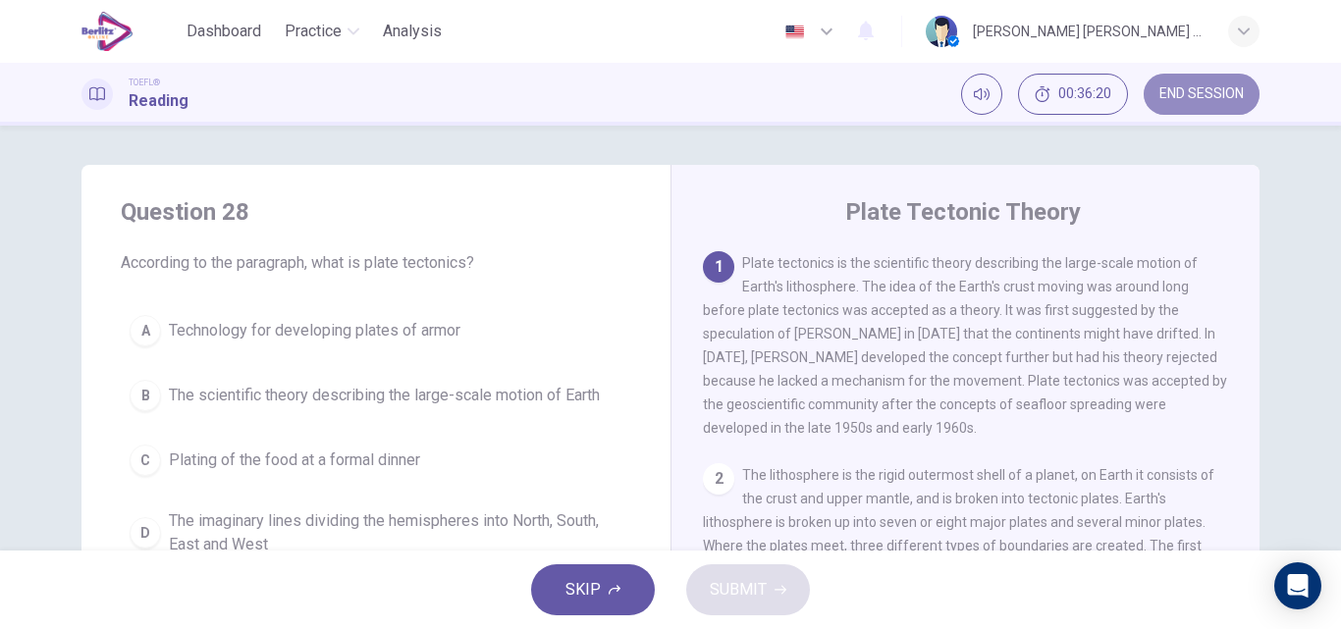
click at [1188, 98] on span "END SESSION" at bounding box center [1201, 94] width 84 height 16
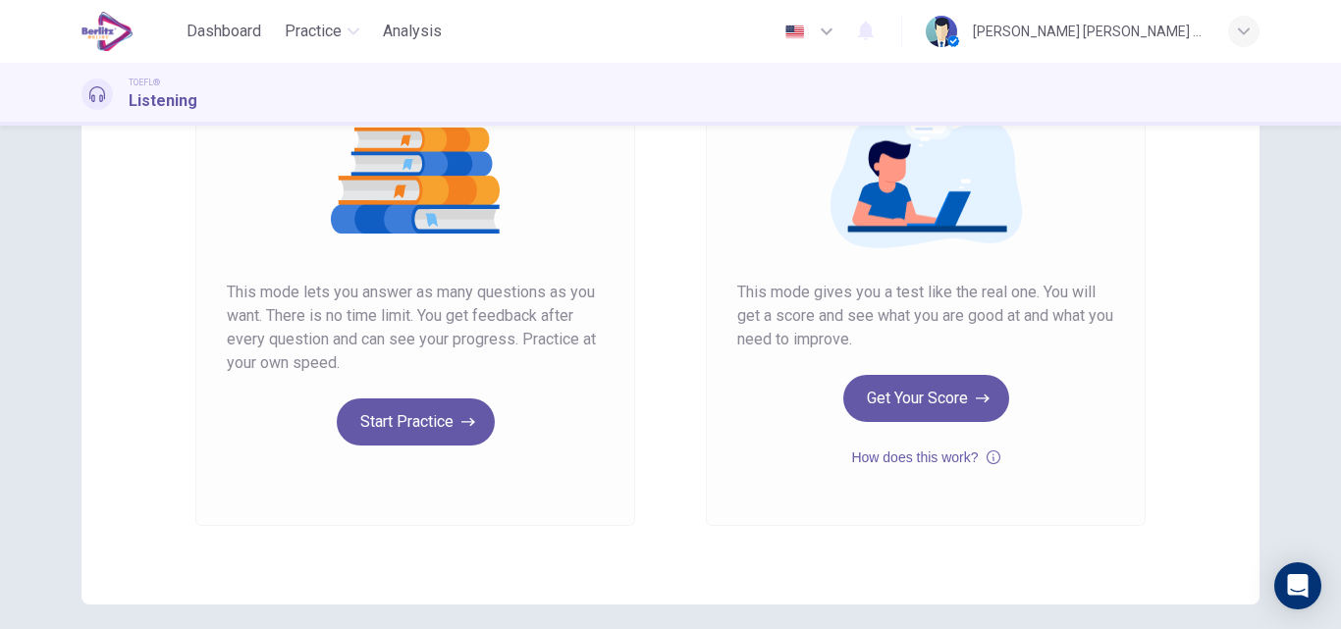
scroll to position [320, 0]
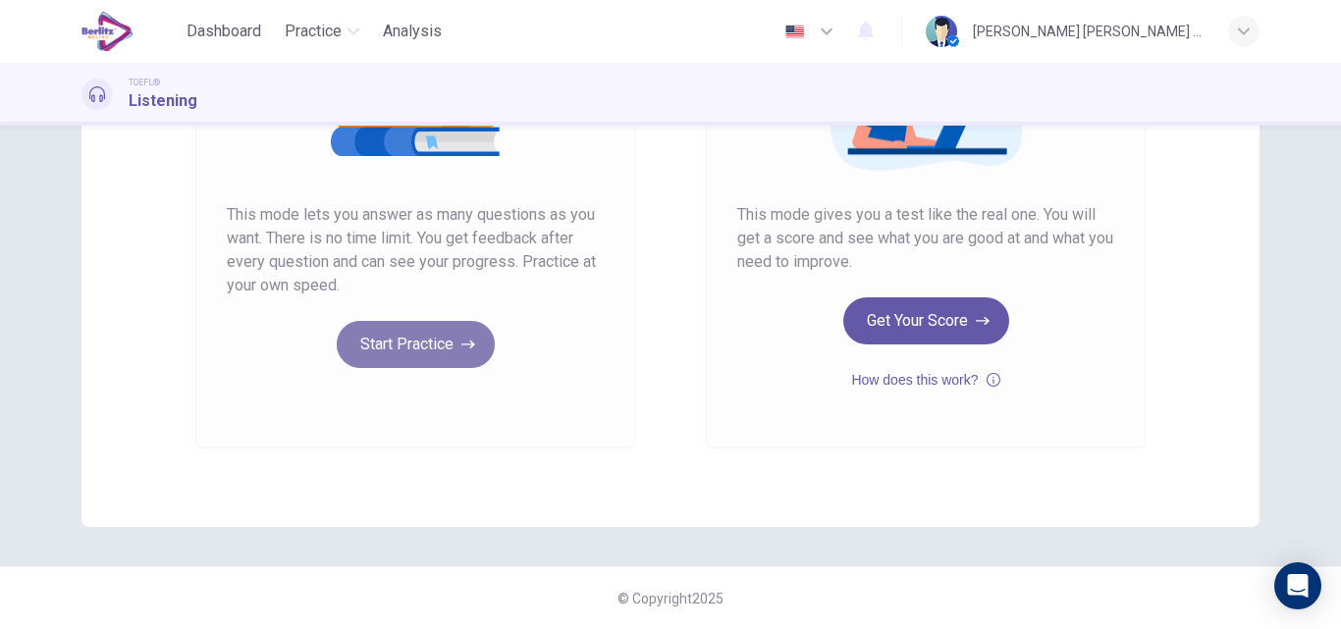
click at [377, 347] on button "Start Practice" at bounding box center [416, 344] width 158 height 47
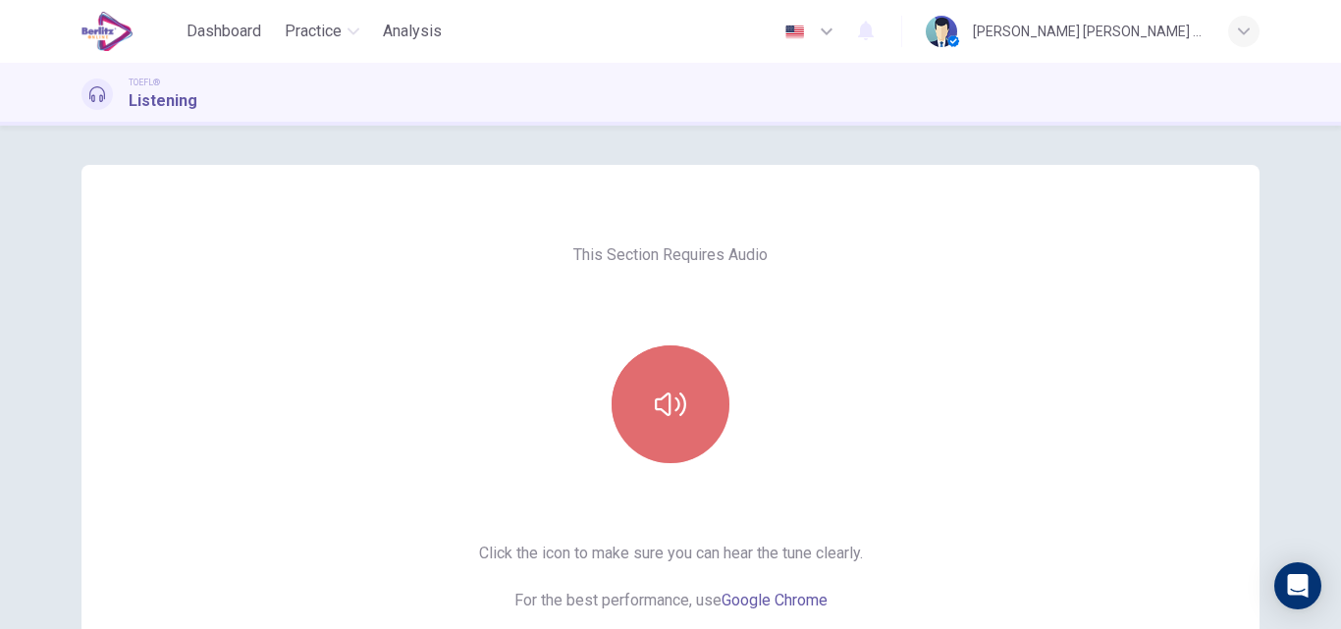
click at [681, 432] on button "button" at bounding box center [670, 404] width 118 height 118
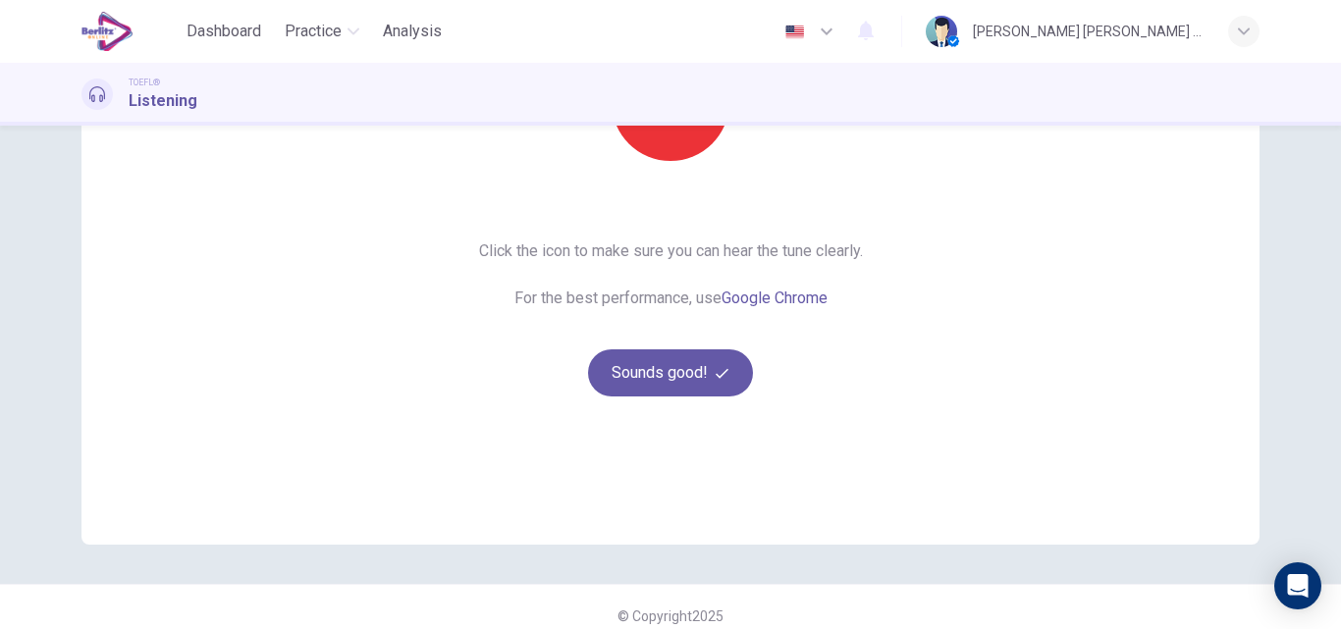
scroll to position [314, 0]
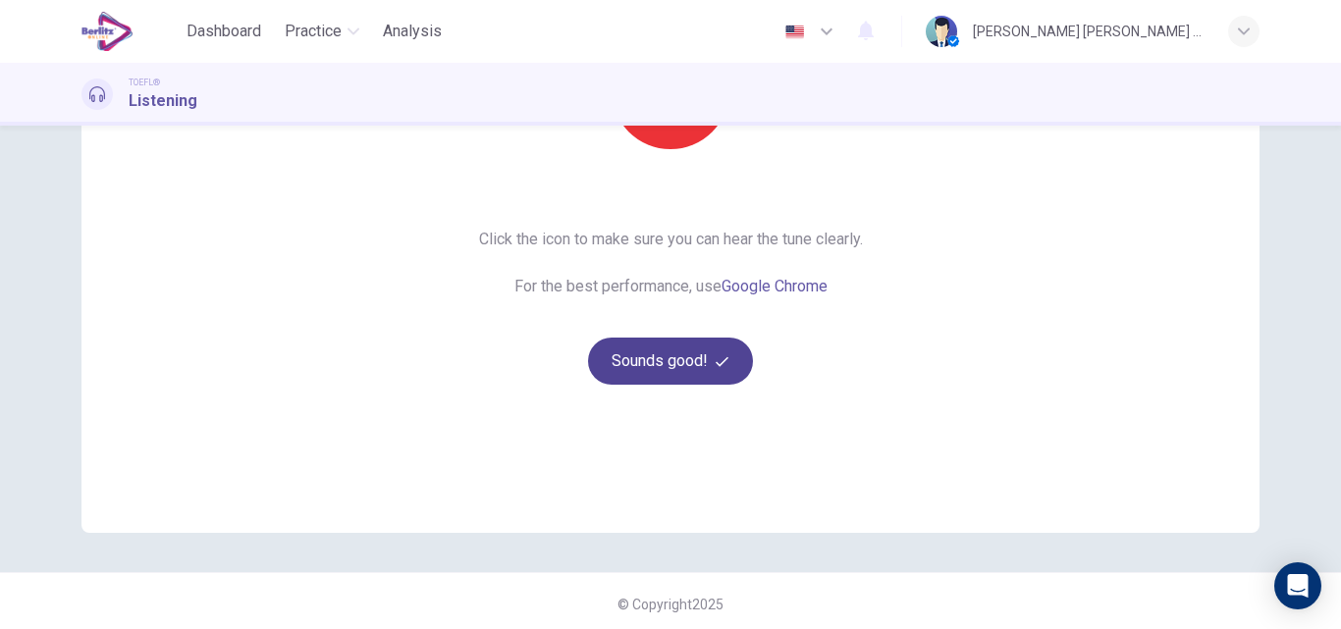
click at [623, 359] on button "Sounds good!" at bounding box center [670, 361] width 165 height 47
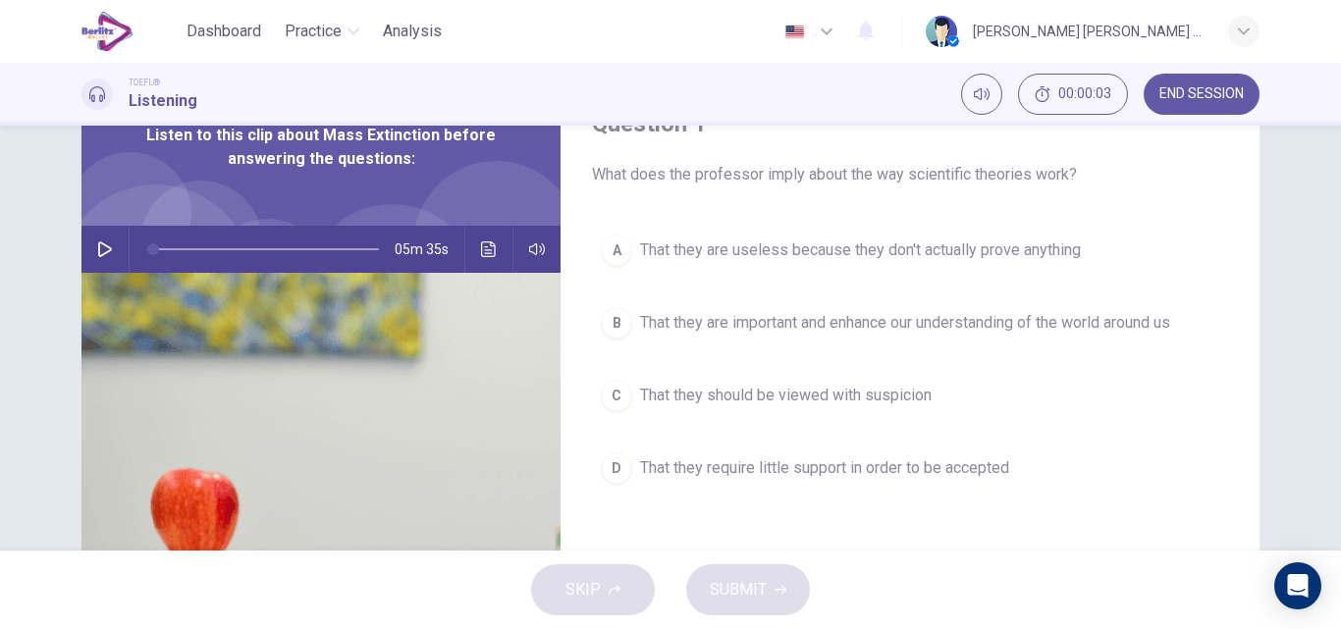
scroll to position [88, 0]
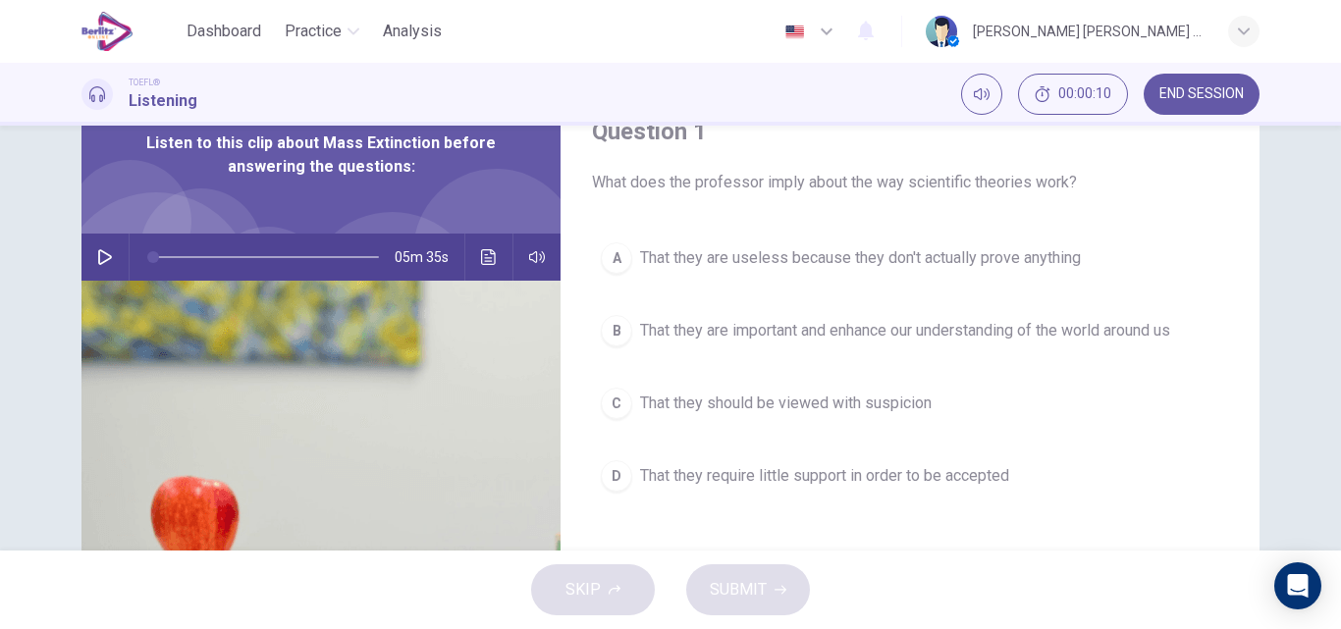
click at [99, 257] on icon "button" at bounding box center [105, 257] width 16 height 16
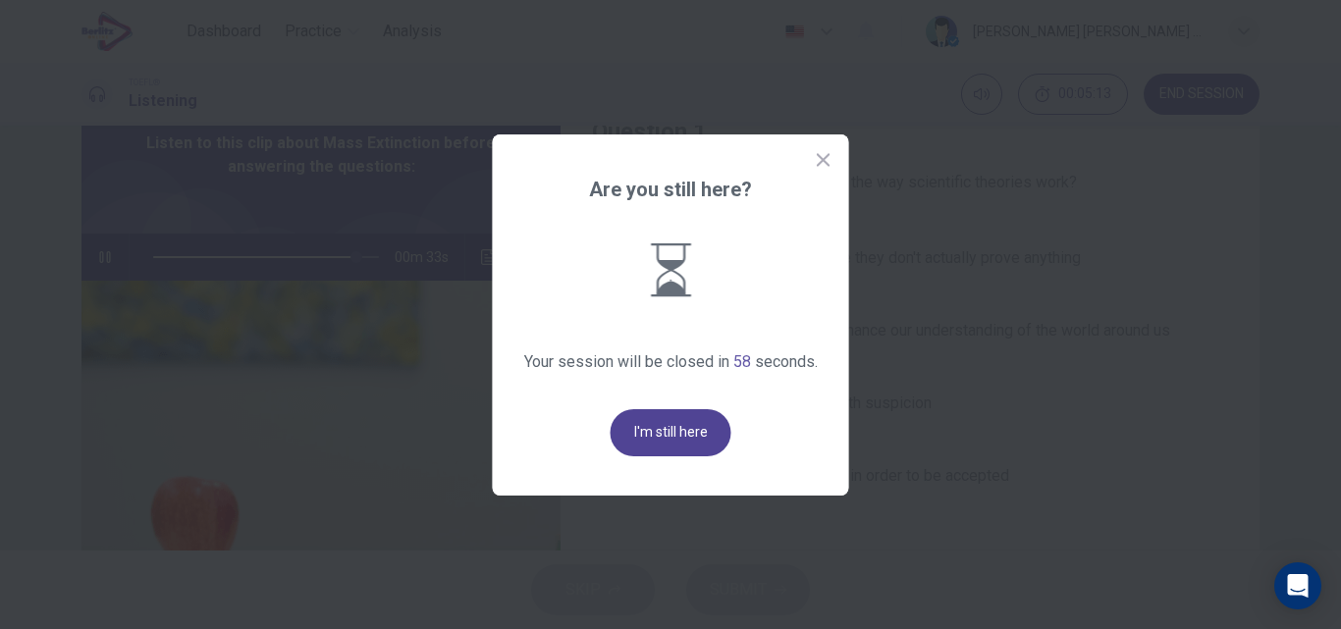
click at [703, 429] on button "I'm still here" at bounding box center [670, 432] width 121 height 47
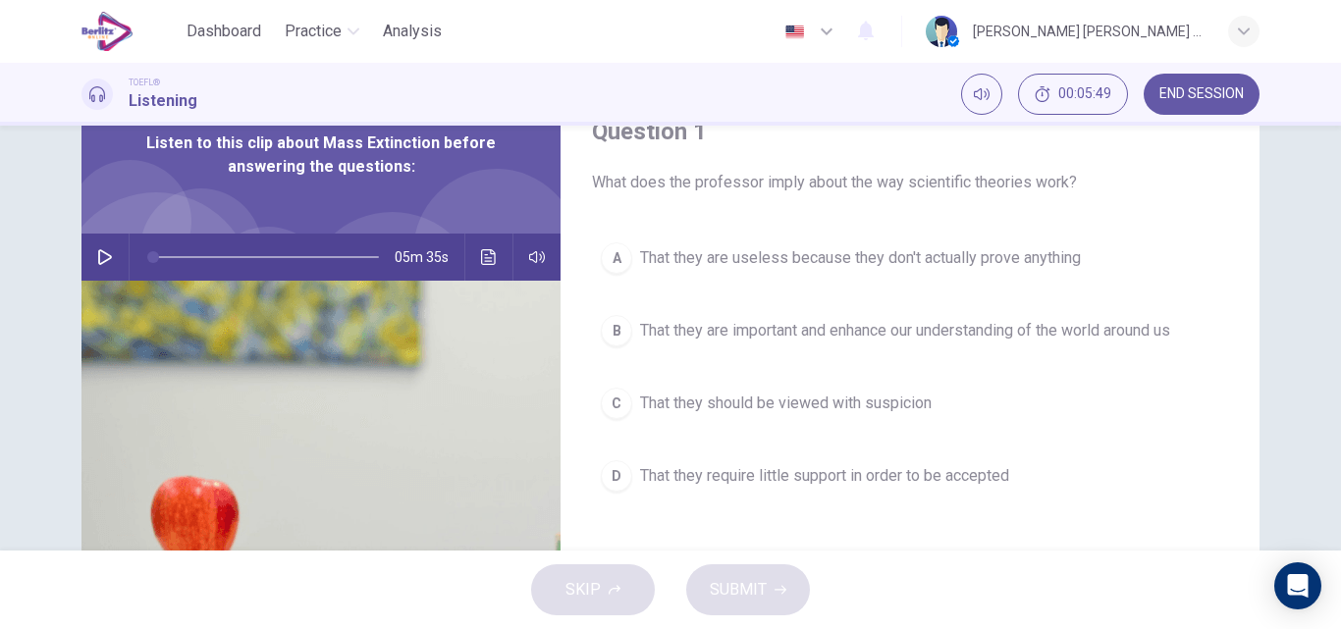
click at [106, 252] on icon "button" at bounding box center [105, 257] width 16 height 16
click at [481, 258] on icon "Click to see the audio transcription" at bounding box center [488, 257] width 15 height 16
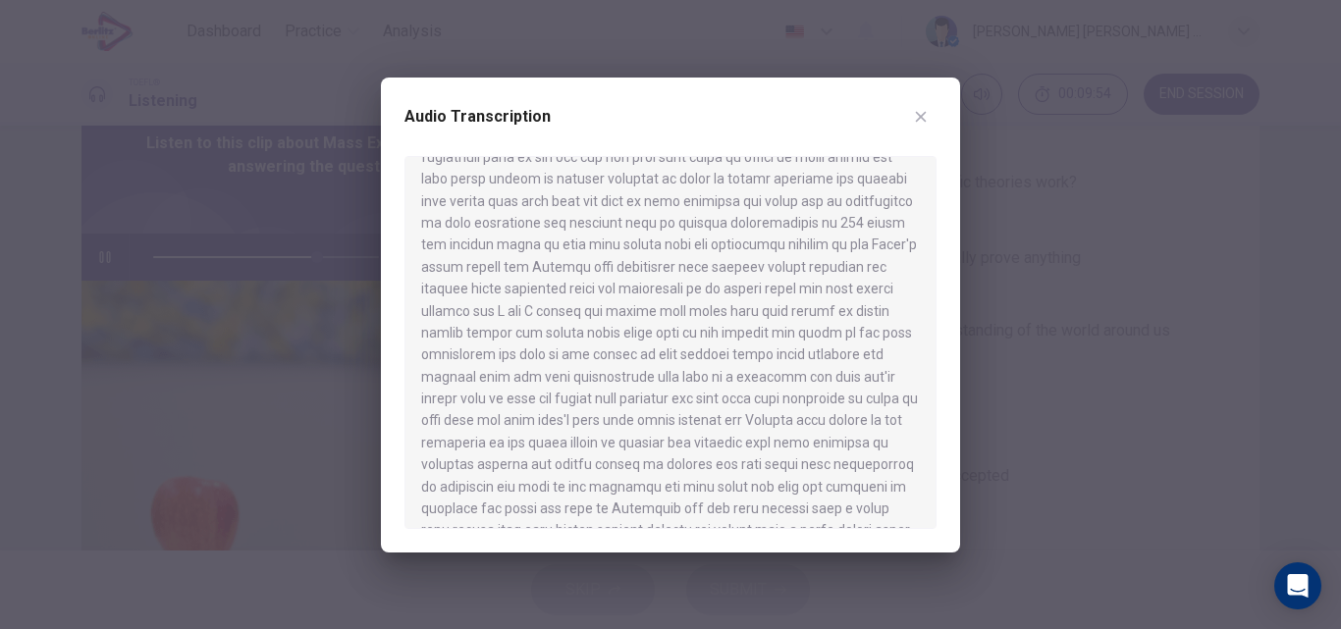
scroll to position [780, 0]
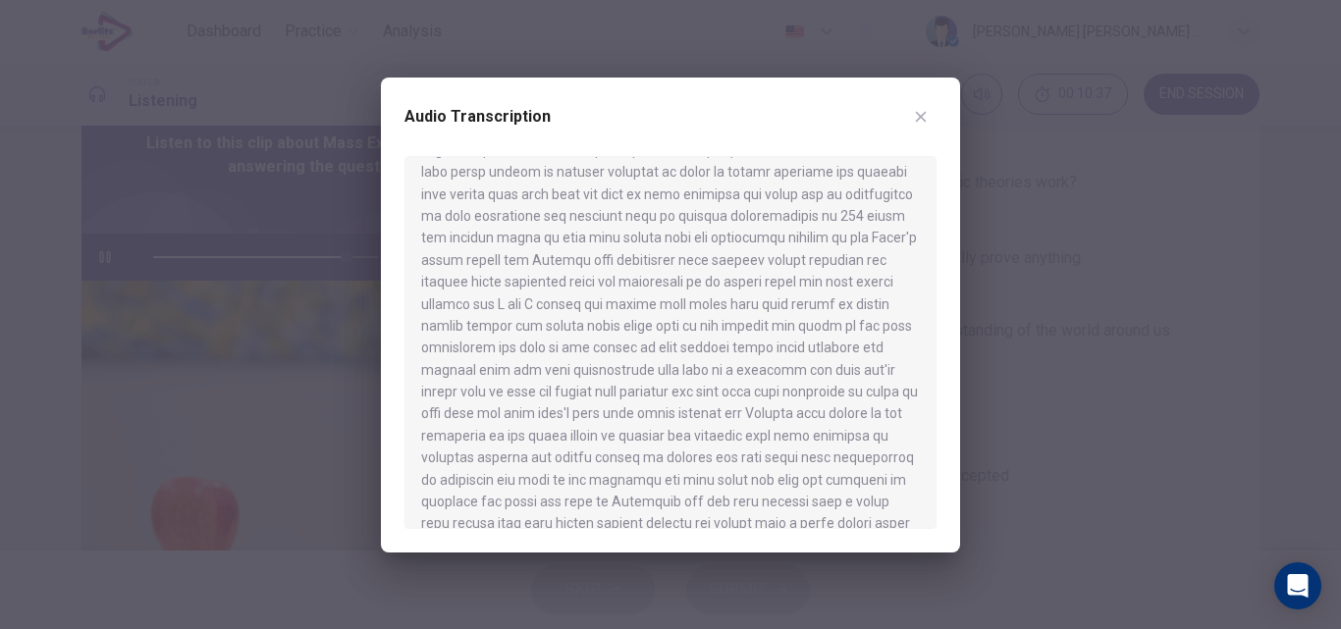
drag, startPoint x: 935, startPoint y: 446, endPoint x: 936, endPoint y: 455, distance: 9.9
click at [936, 455] on div "Audio Transcription" at bounding box center [670, 315] width 579 height 475
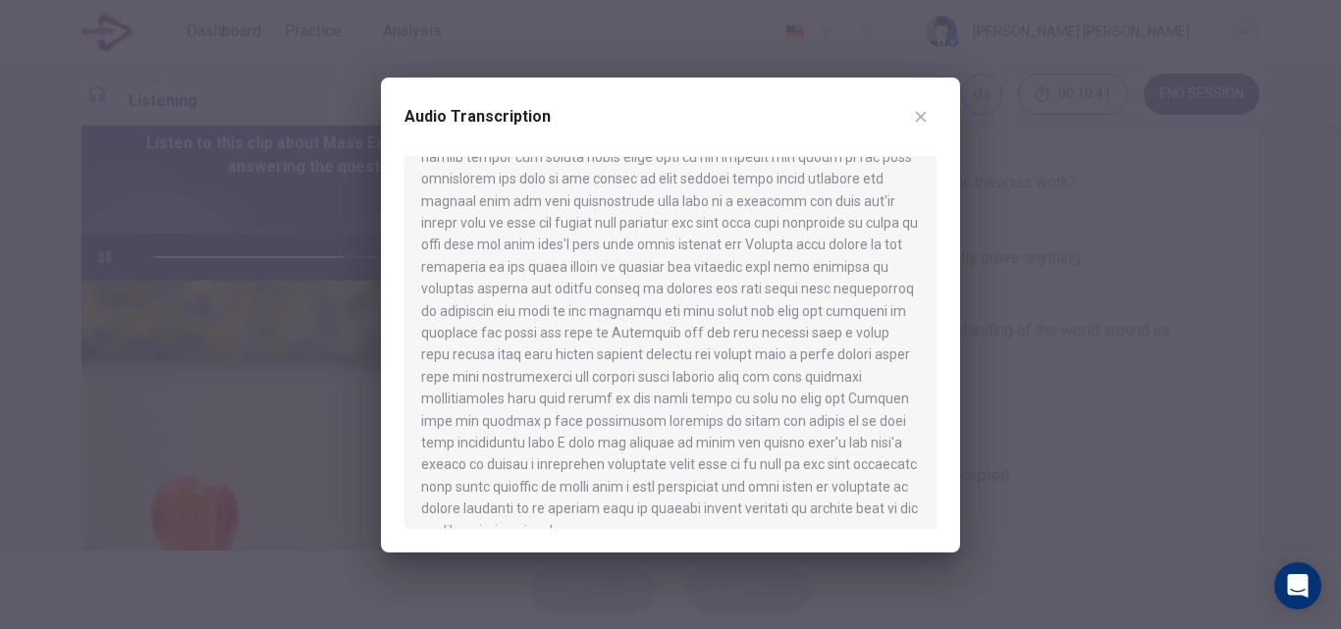
scroll to position [957, 0]
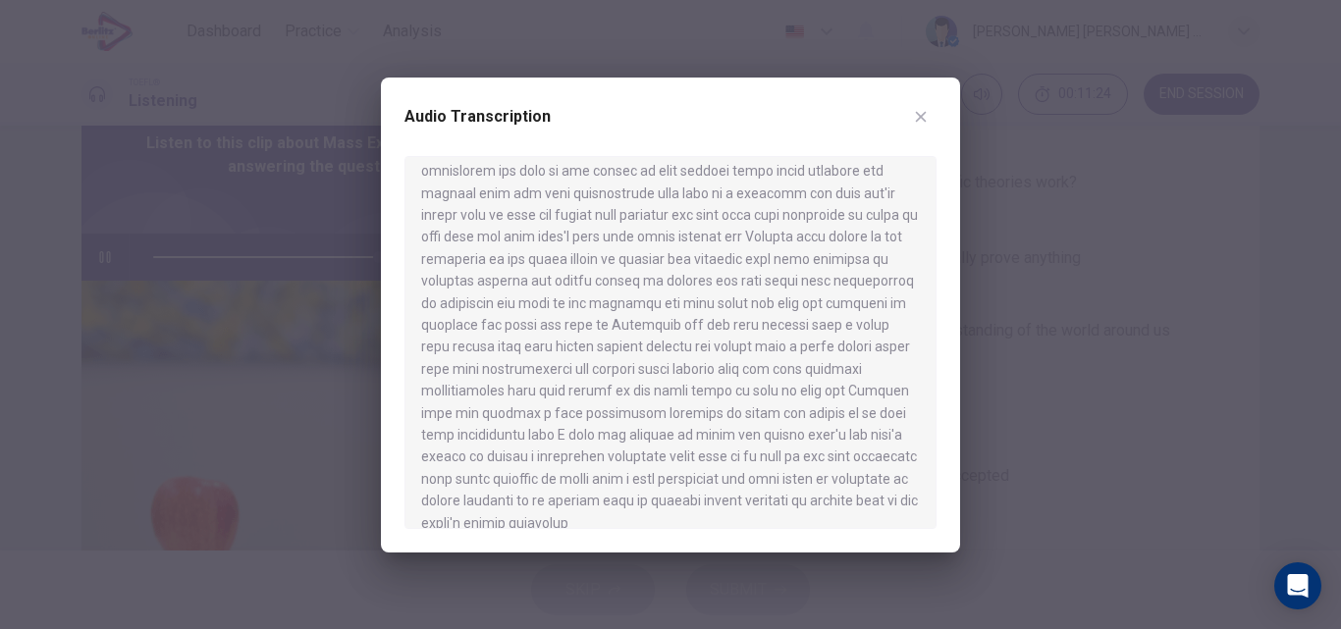
type input "*"
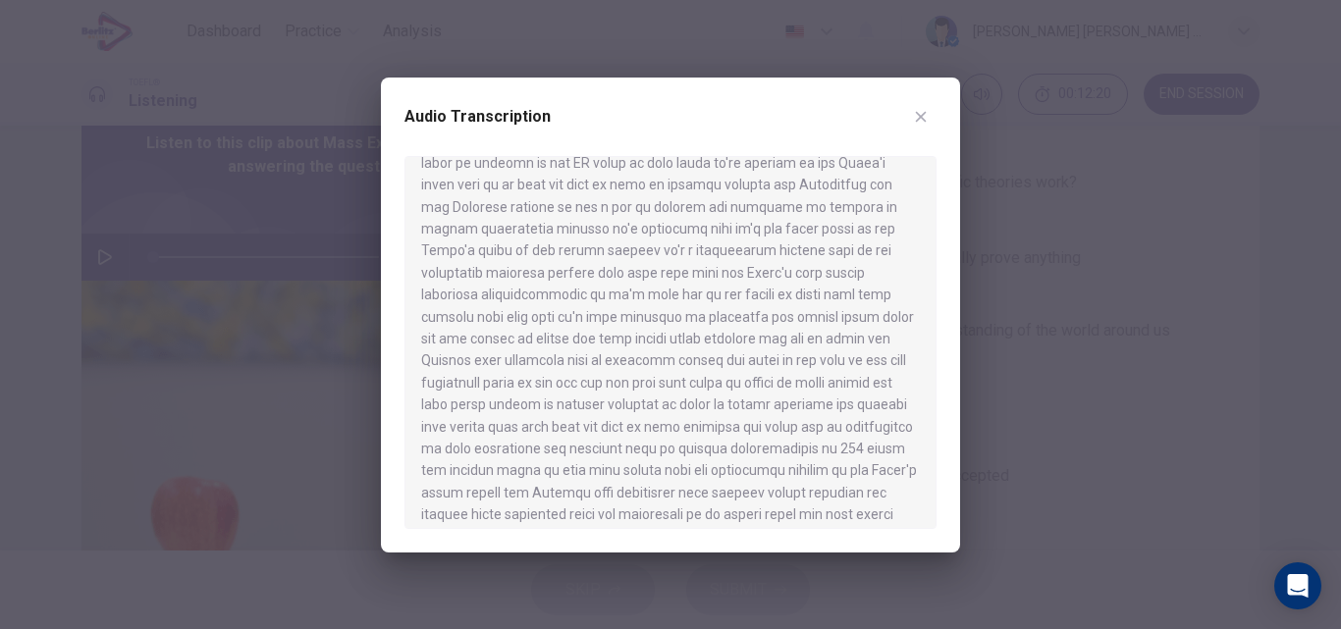
scroll to position [300, 0]
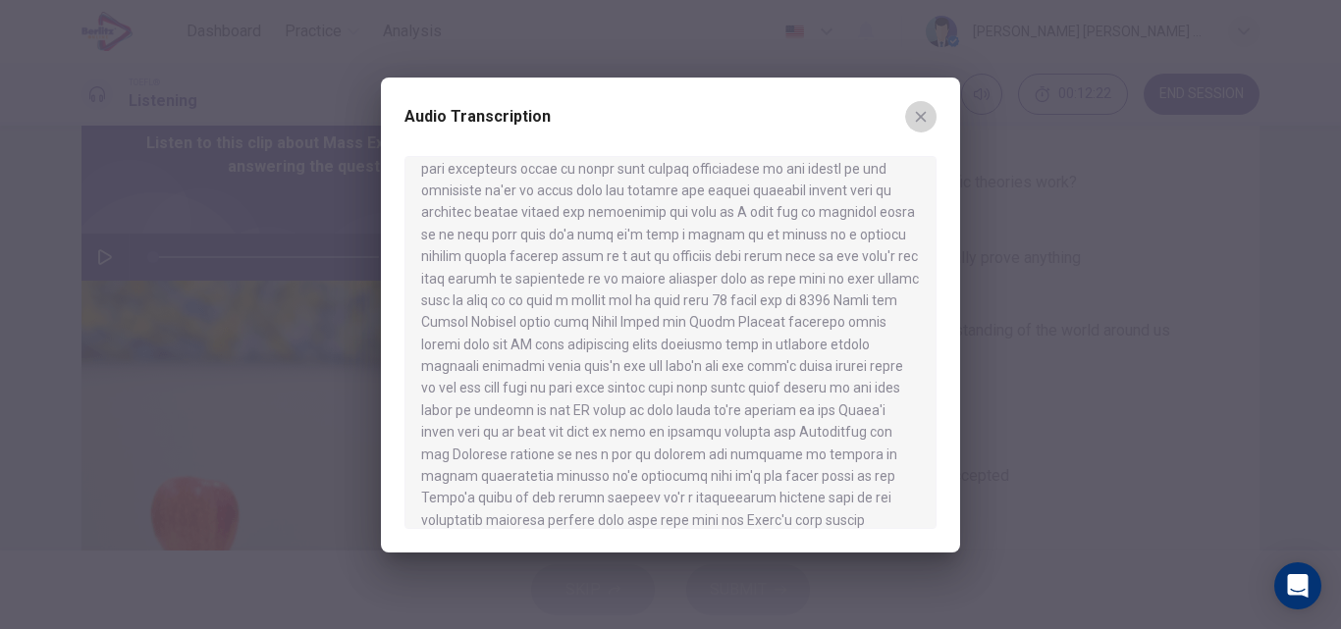
click at [915, 119] on icon "button" at bounding box center [921, 117] width 16 height 16
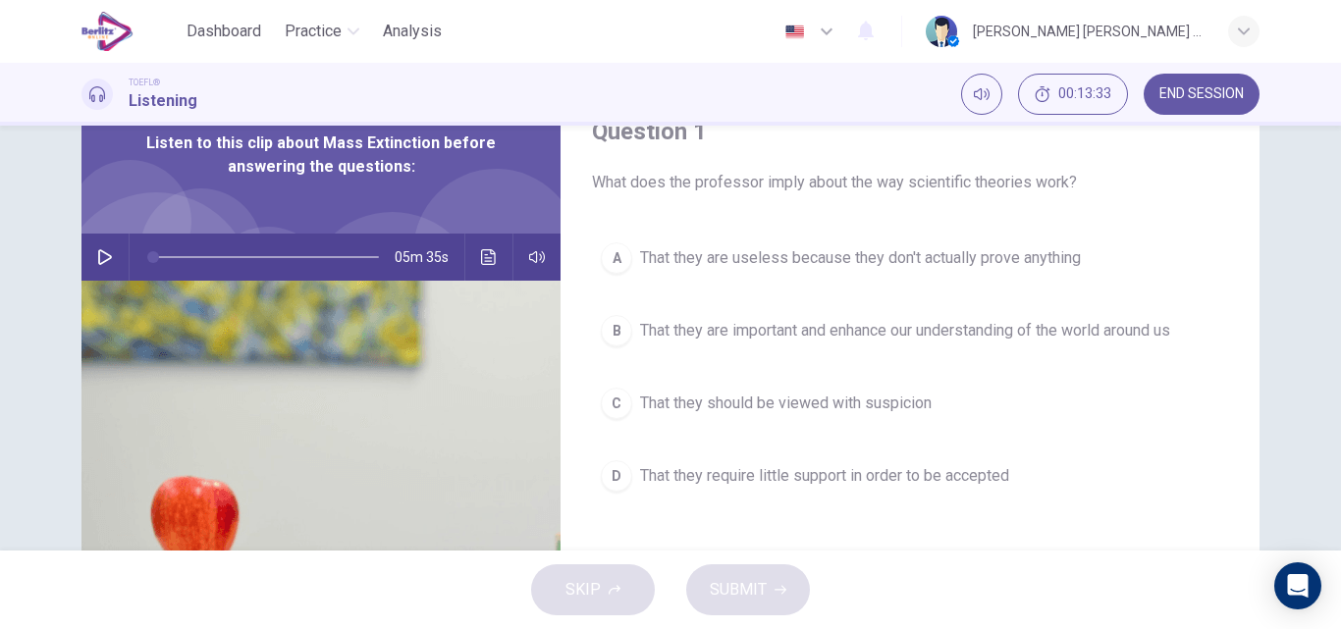
click at [854, 335] on span "That they are important and enhance our understanding of the world around us" at bounding box center [905, 331] width 530 height 24
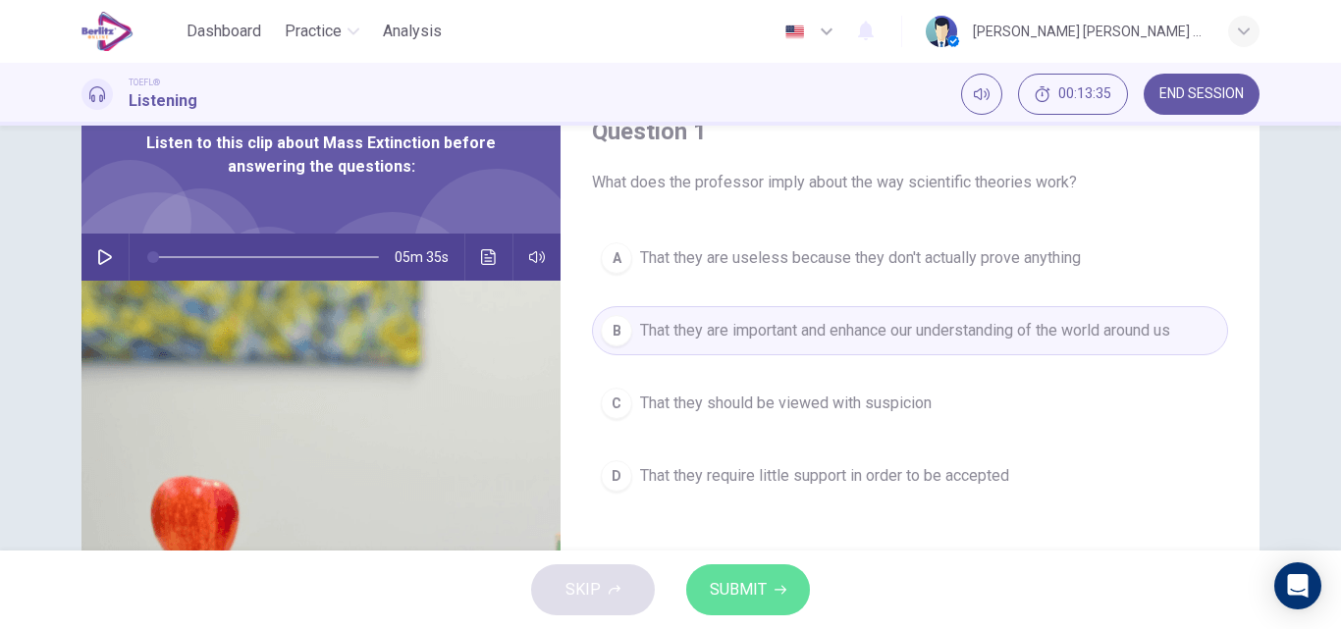
click at [763, 591] on span "SUBMIT" at bounding box center [738, 589] width 57 height 27
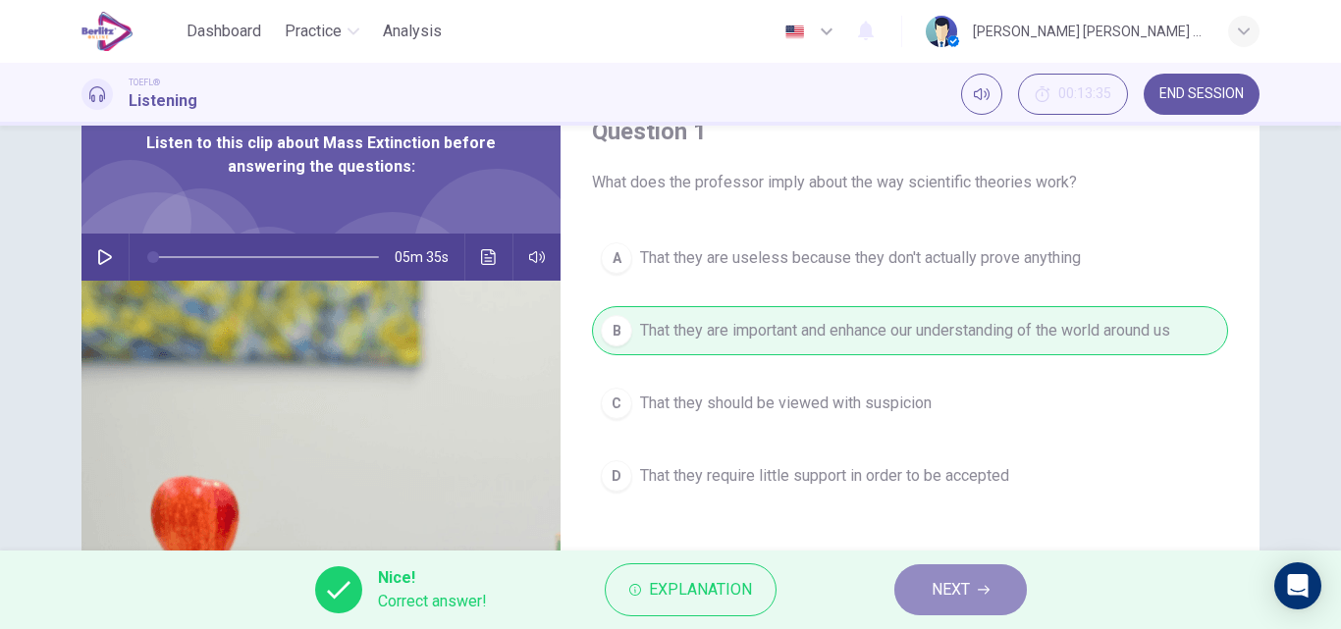
click at [933, 595] on span "NEXT" at bounding box center [950, 589] width 38 height 27
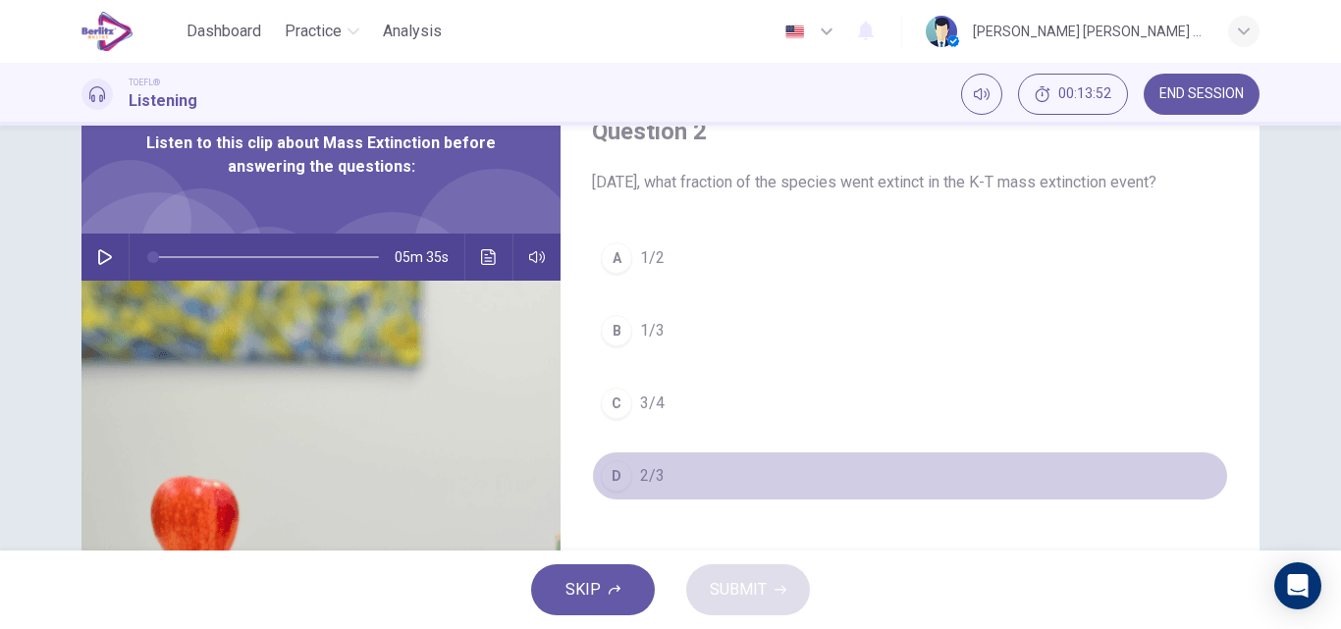
click at [640, 488] on span "2/3" at bounding box center [652, 476] width 25 height 24
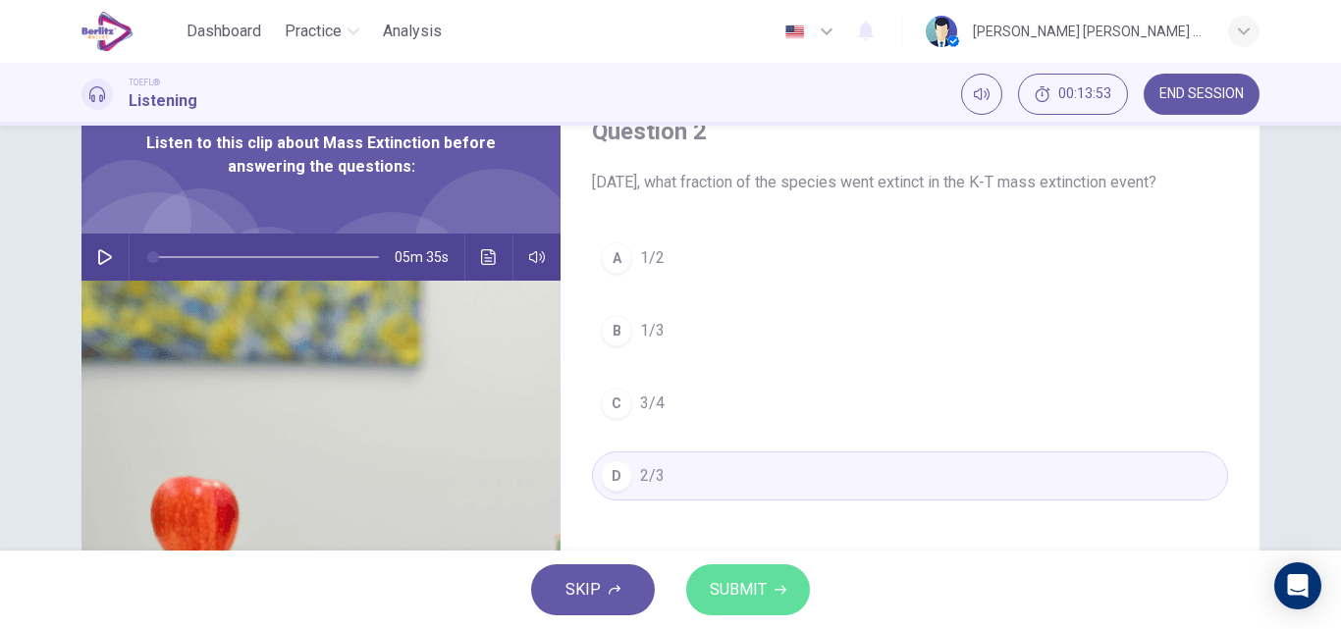
click at [727, 591] on span "SUBMIT" at bounding box center [738, 589] width 57 height 27
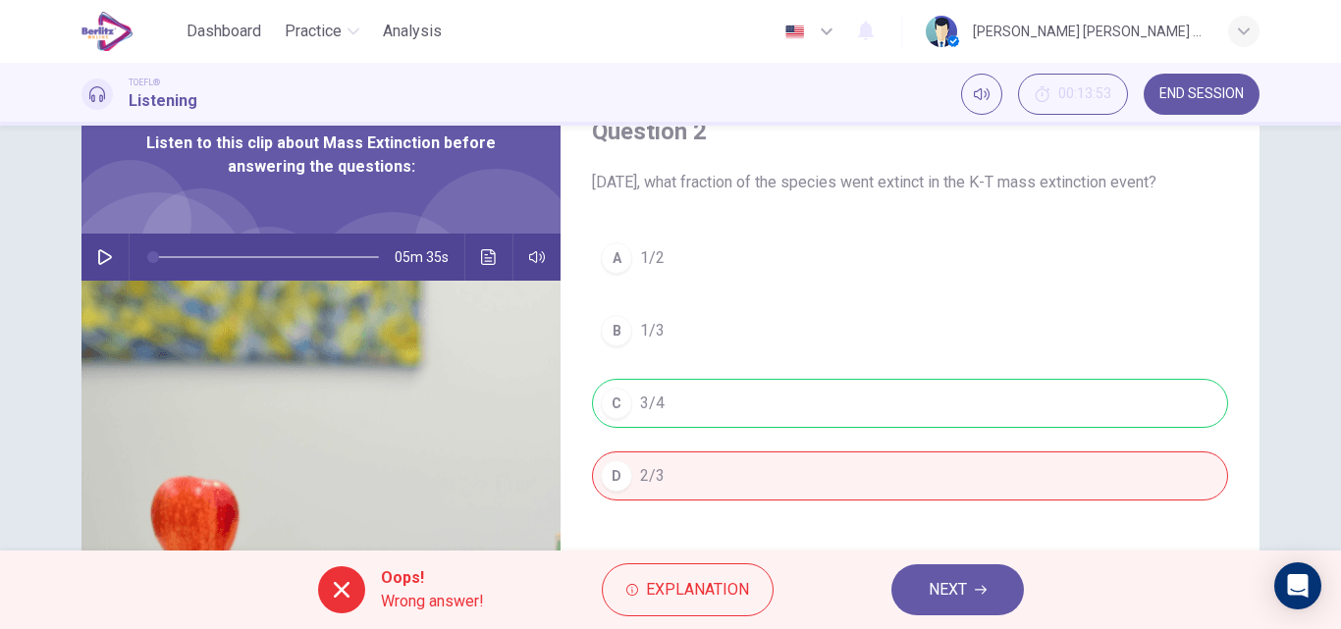
click at [944, 597] on span "NEXT" at bounding box center [947, 589] width 38 height 27
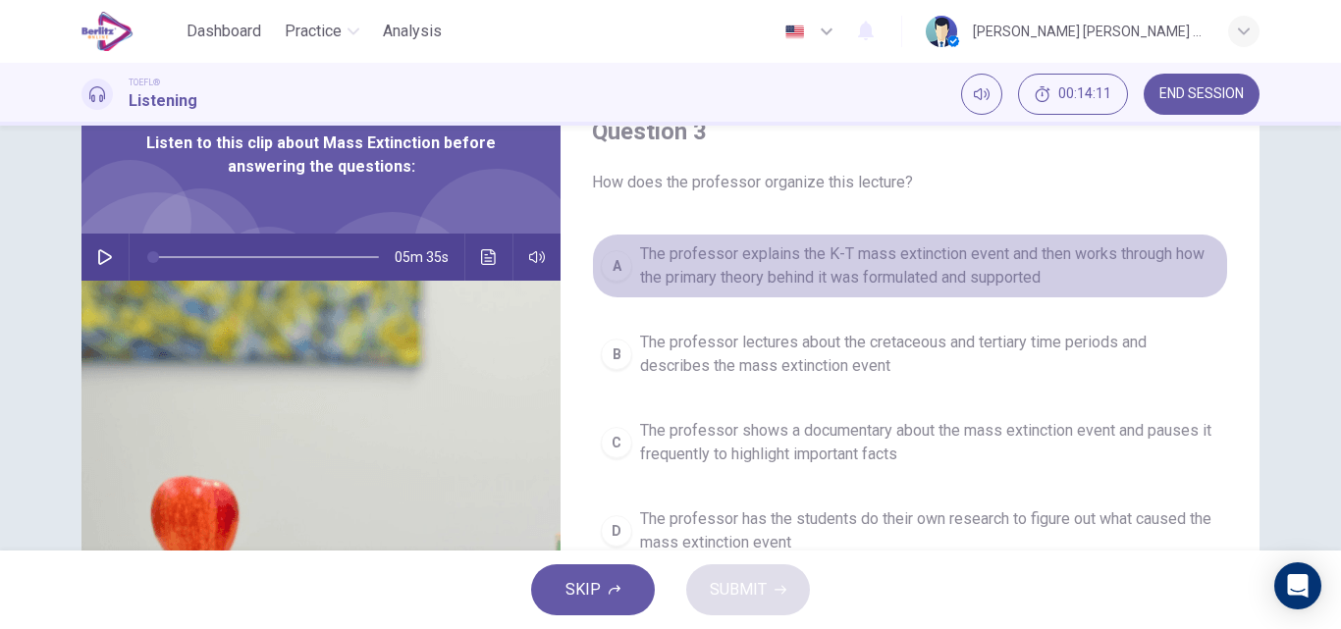
click at [771, 272] on span "The professor explains the K-T mass extinction event and then works through how…" at bounding box center [929, 265] width 579 height 47
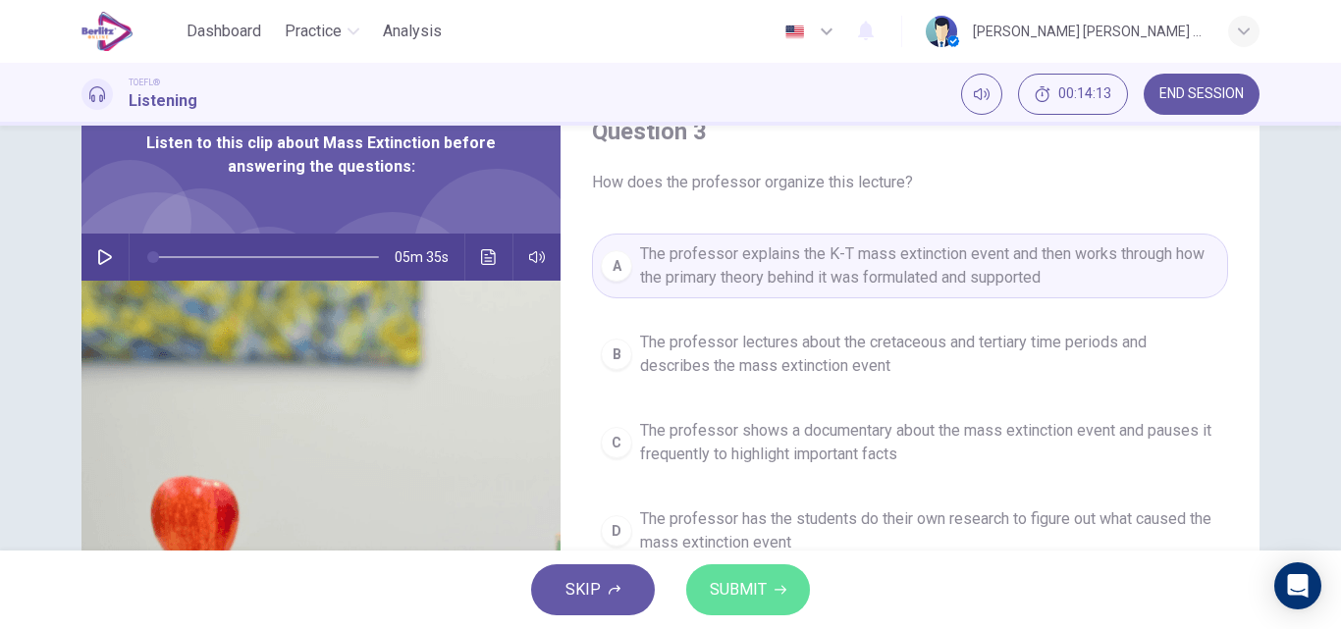
click at [770, 602] on button "SUBMIT" at bounding box center [748, 589] width 124 height 51
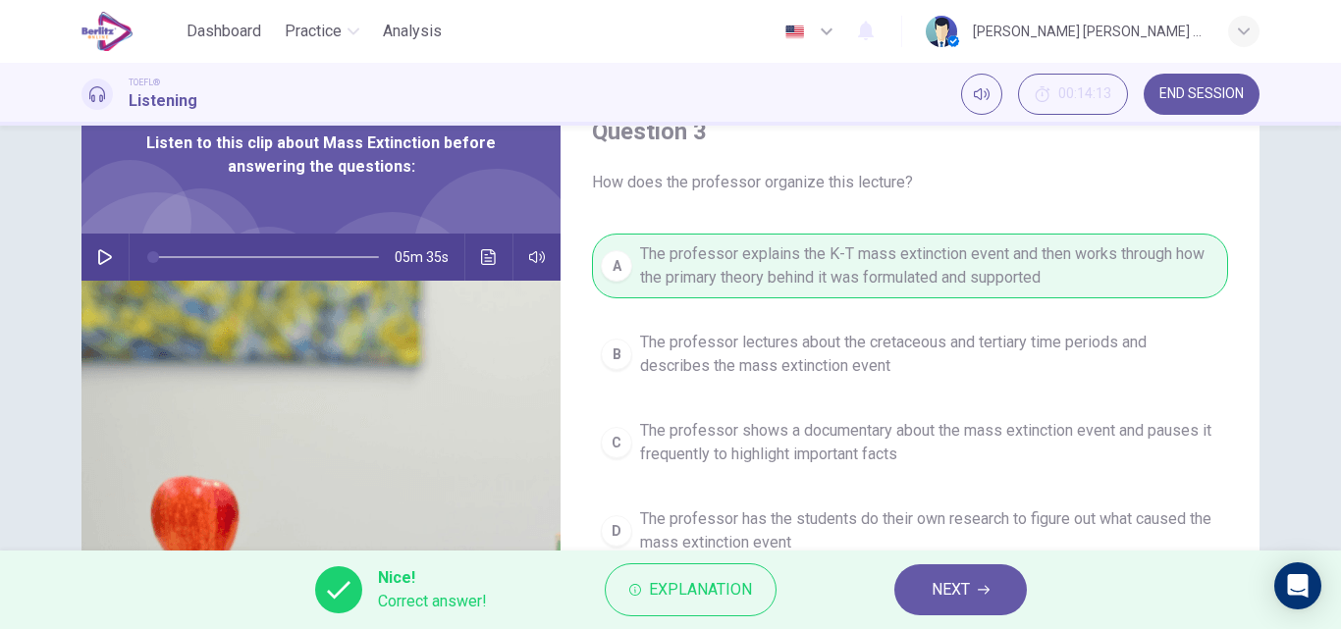
click at [924, 602] on button "NEXT" at bounding box center [960, 589] width 132 height 51
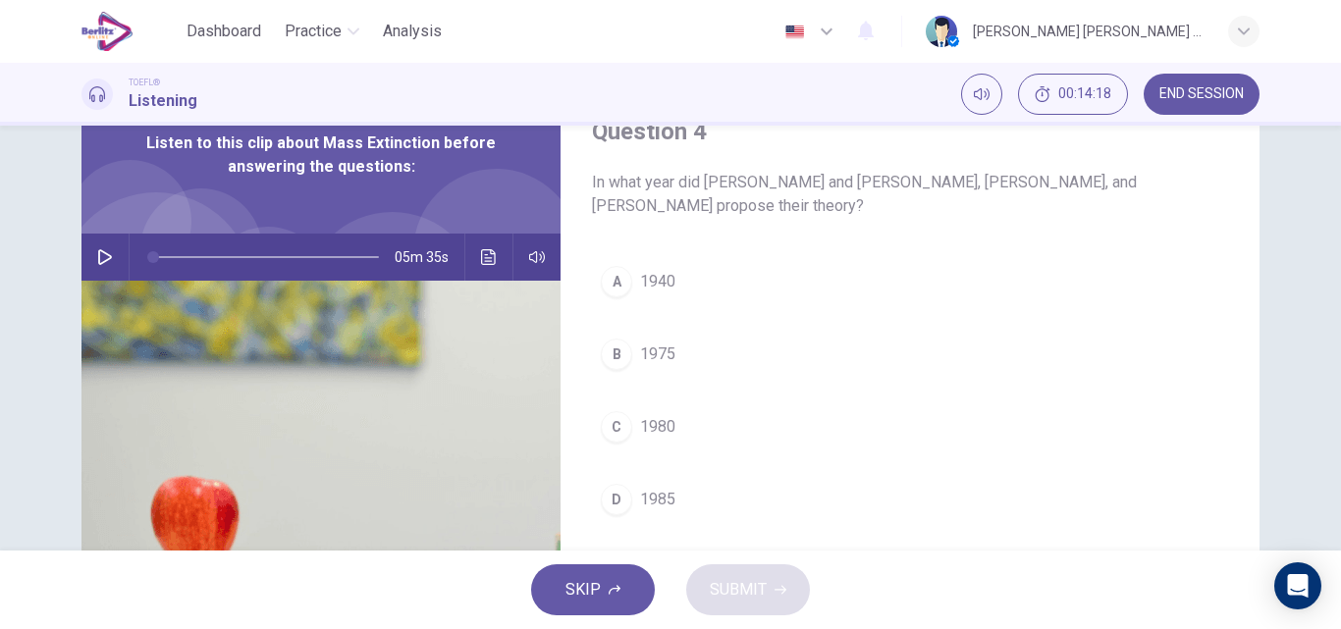
click at [662, 420] on span "1980" at bounding box center [657, 427] width 35 height 24
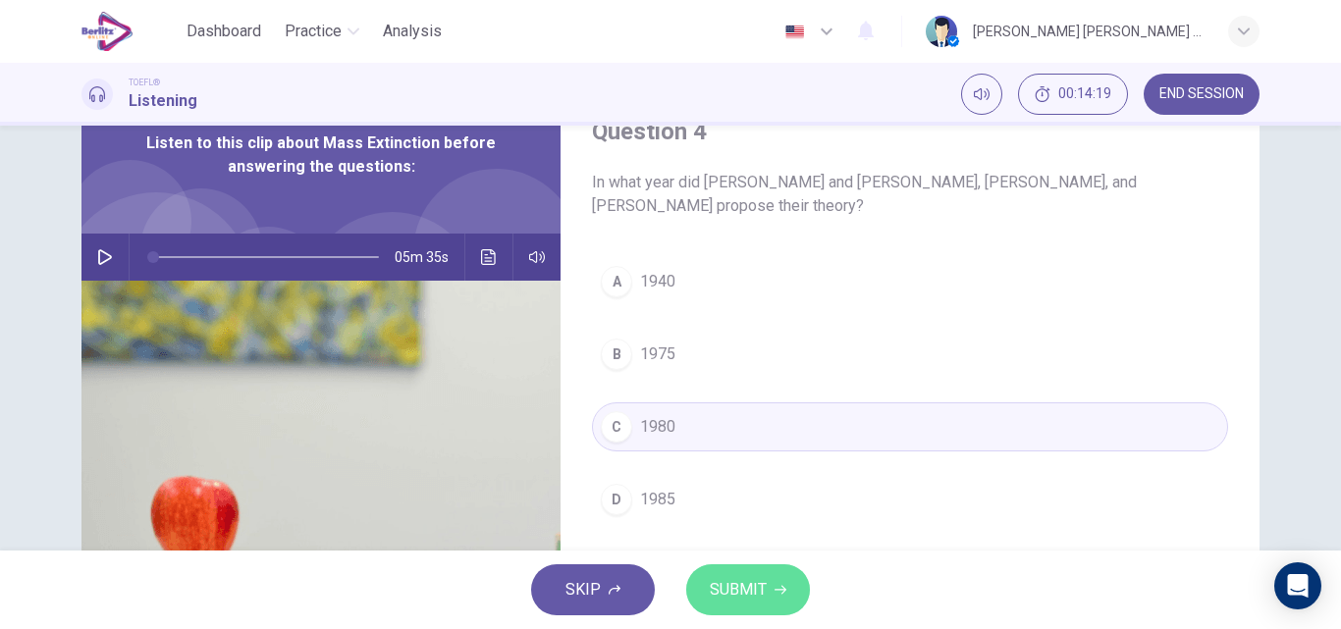
click at [739, 596] on span "SUBMIT" at bounding box center [738, 589] width 57 height 27
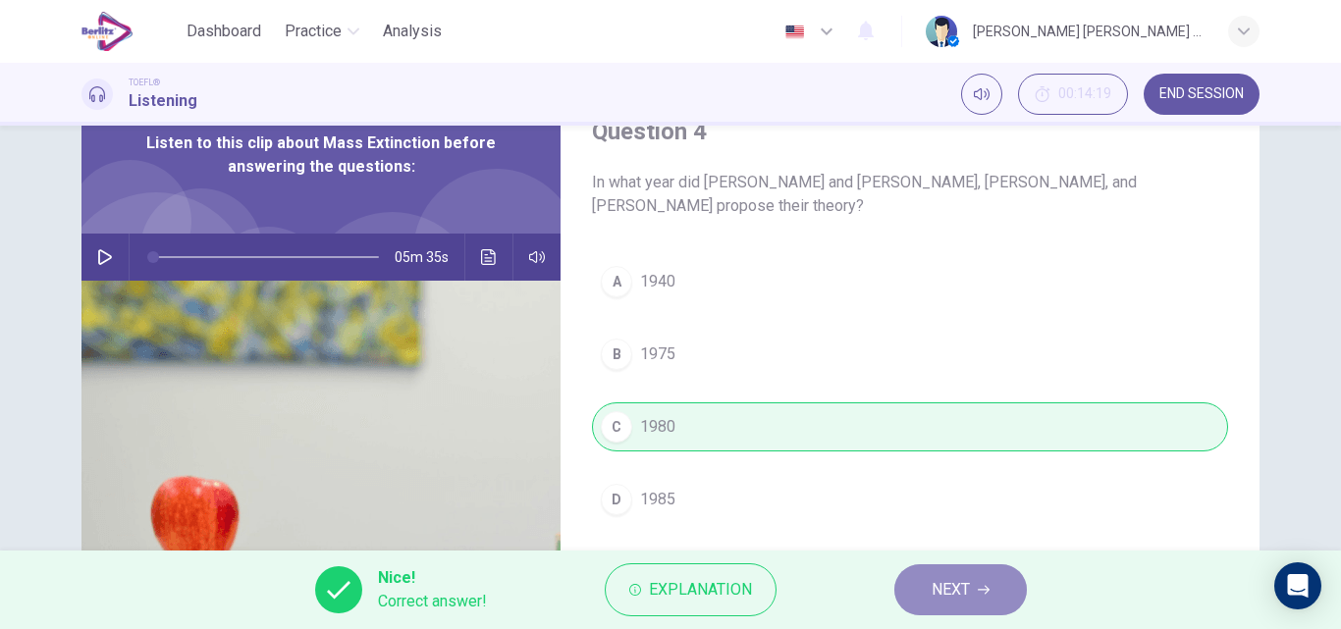
click at [949, 597] on span "NEXT" at bounding box center [950, 589] width 38 height 27
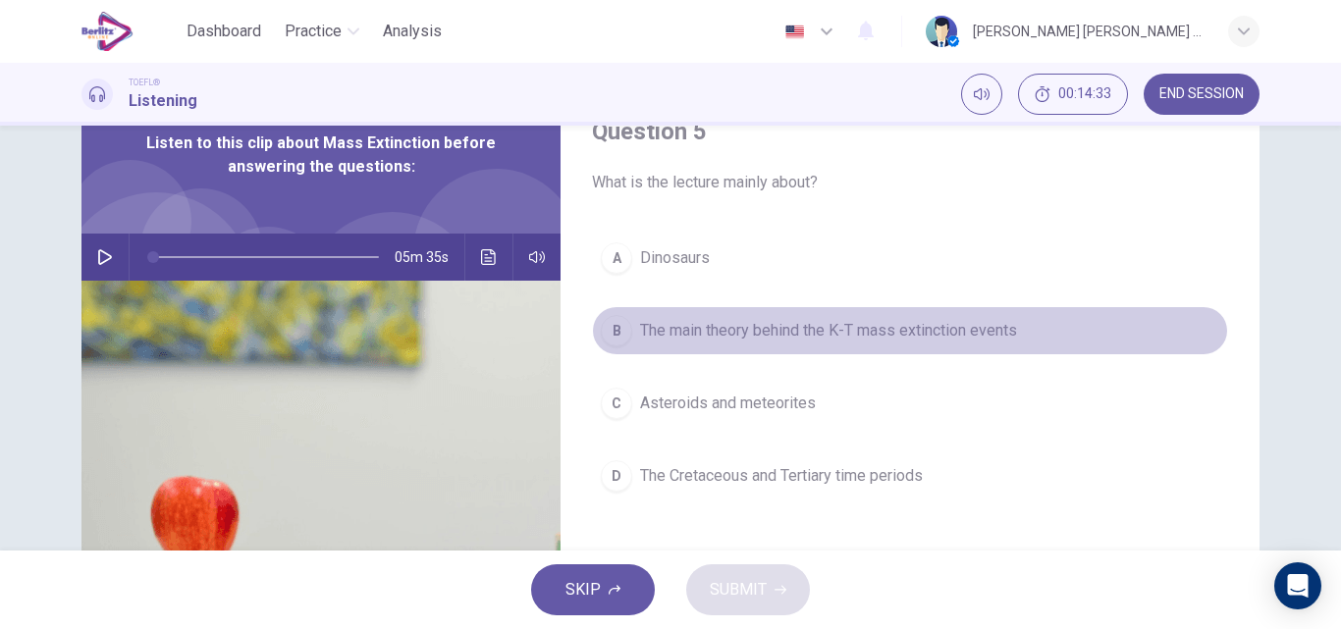
click at [830, 329] on span "The main theory behind the K-T mass extinction events" at bounding box center [828, 331] width 377 height 24
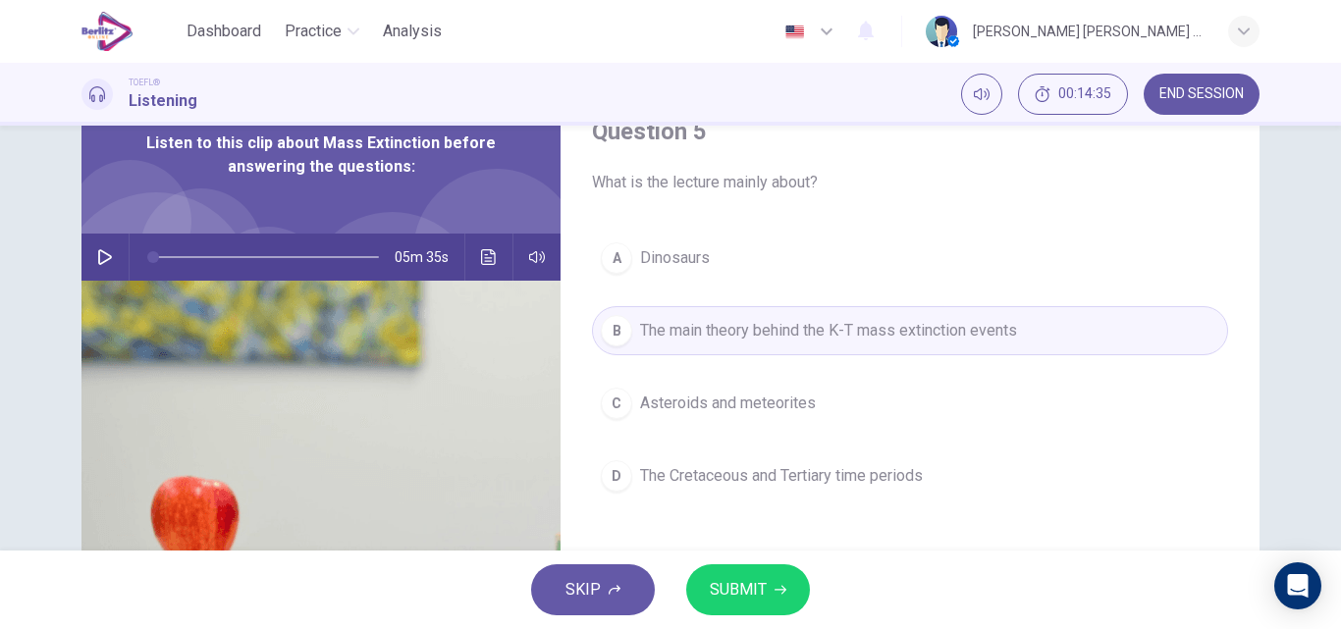
click at [717, 601] on span "SUBMIT" at bounding box center [738, 589] width 57 height 27
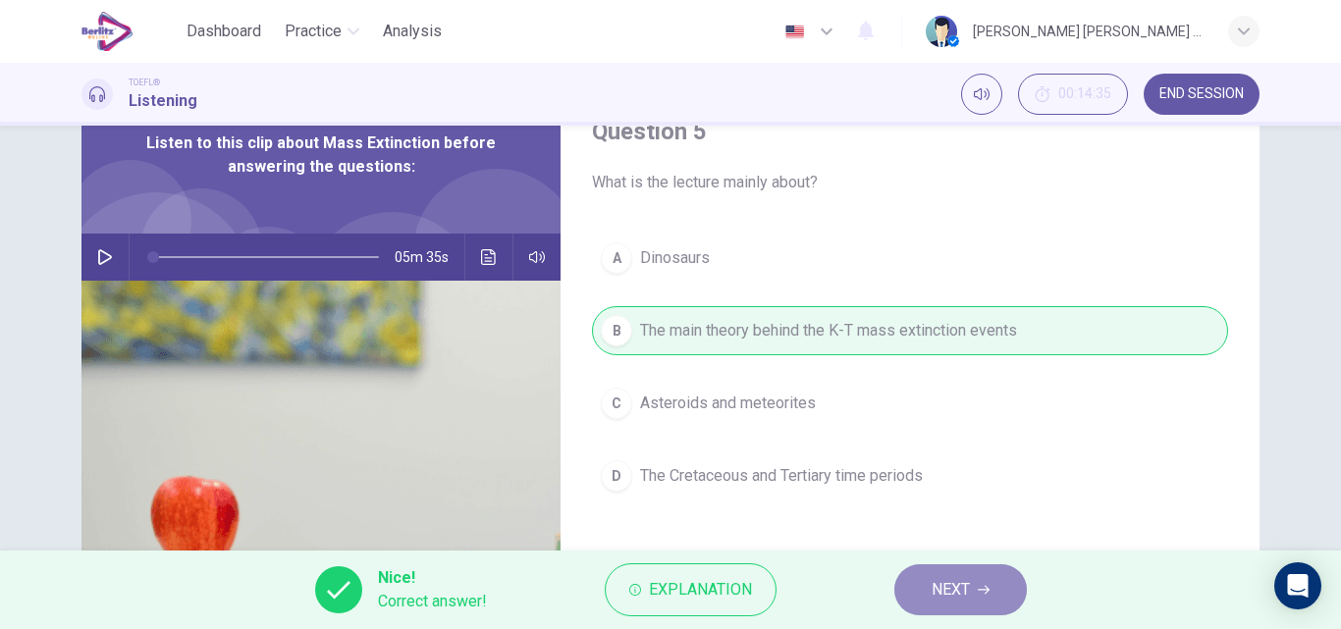
click at [936, 599] on span "NEXT" at bounding box center [950, 589] width 38 height 27
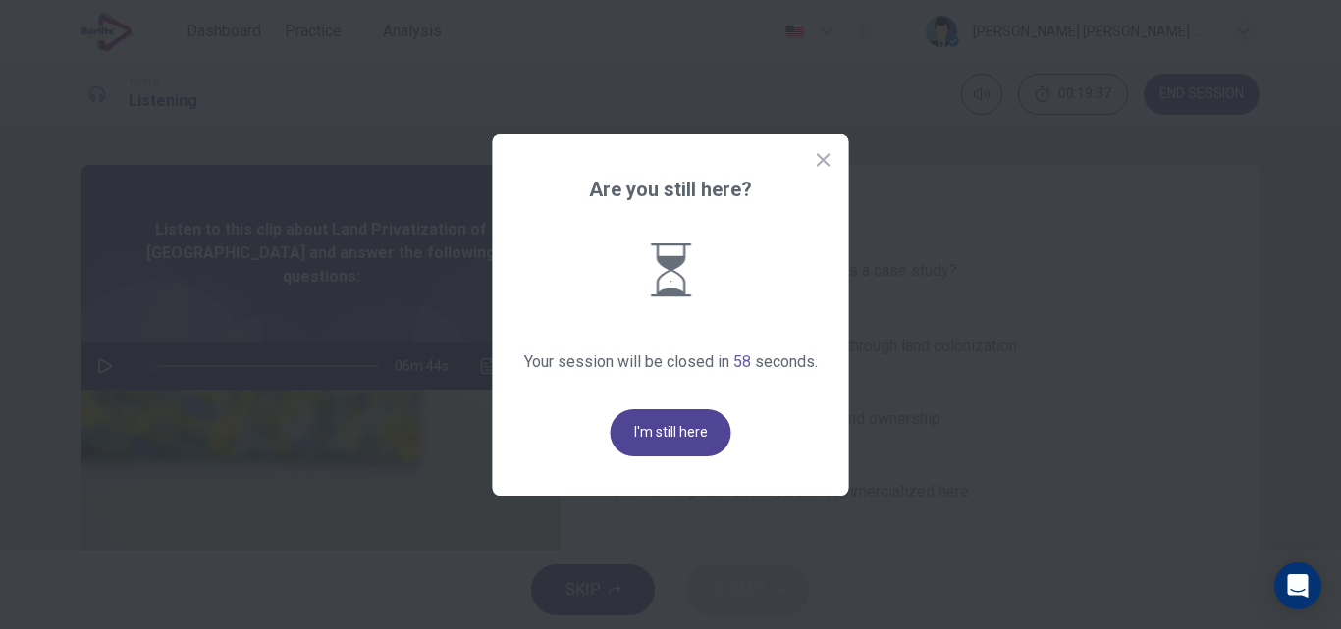
click at [686, 448] on button "I'm still here" at bounding box center [670, 432] width 121 height 47
